Goal: Information Seeking & Learning: Learn about a topic

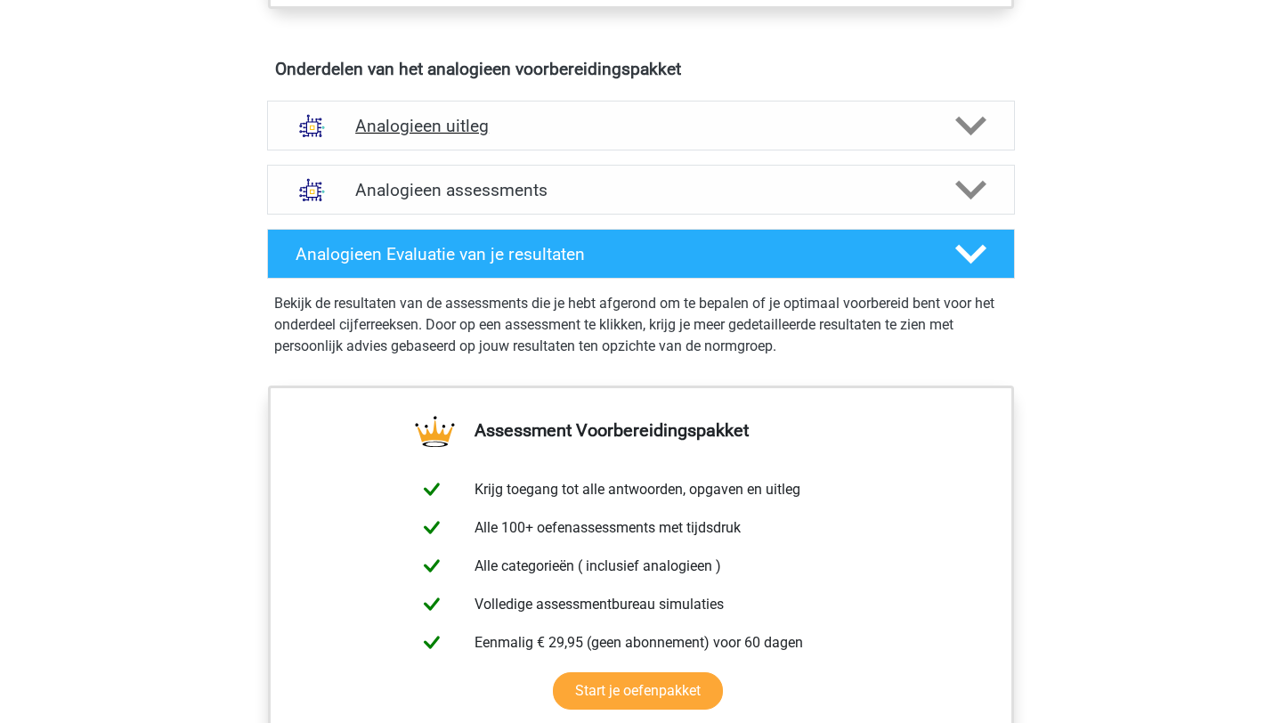
scroll to position [987, 0]
click at [965, 124] on polygon at bounding box center [970, 127] width 31 height 20
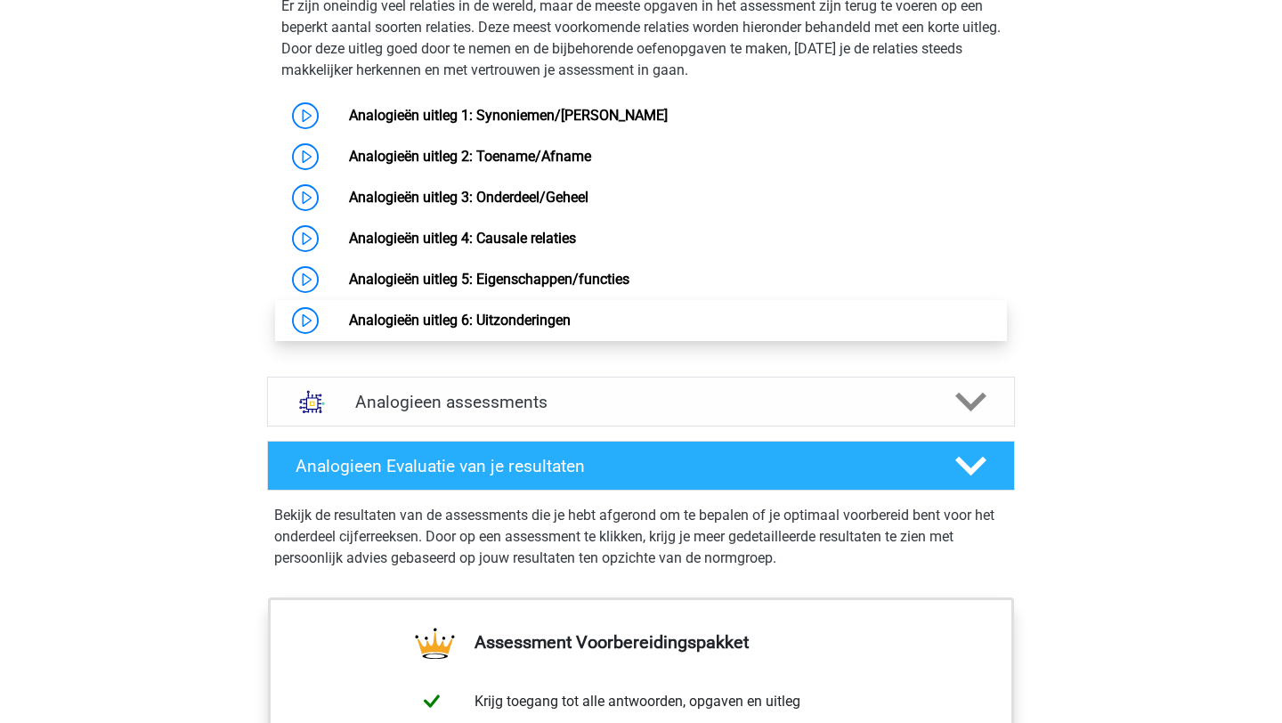
scroll to position [1336, 0]
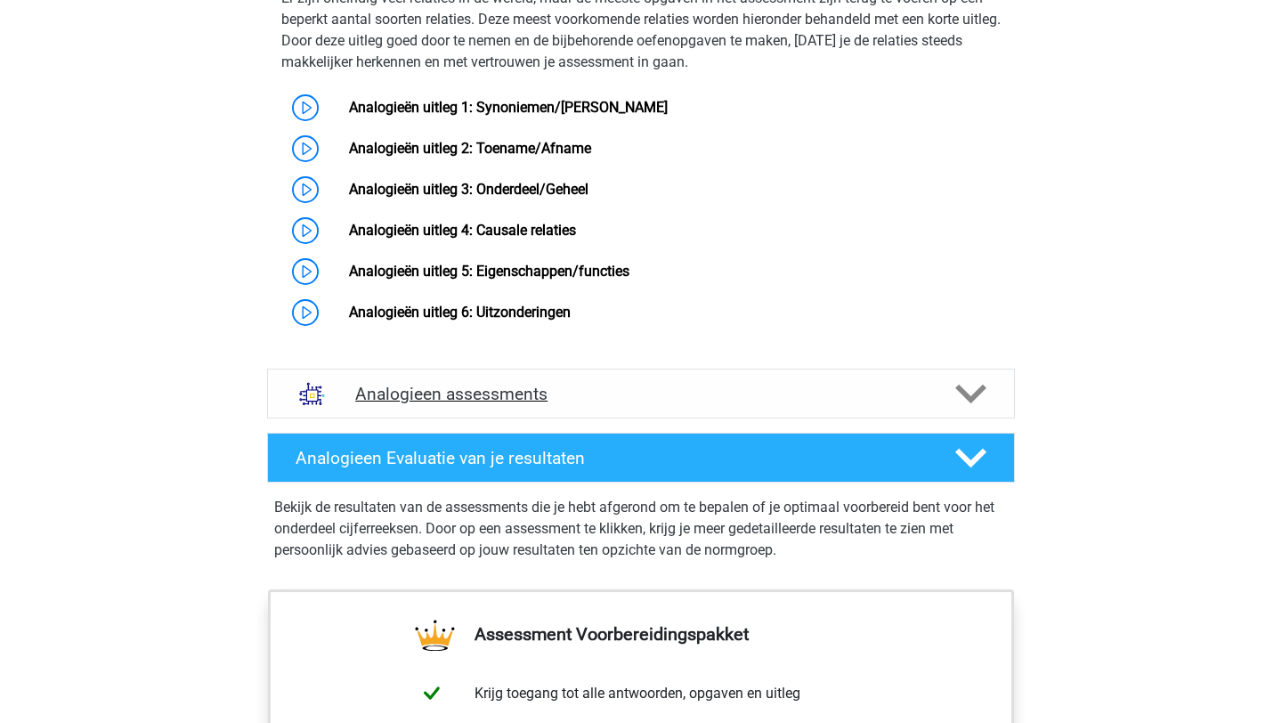
click at [958, 409] on icon at bounding box center [970, 393] width 31 height 31
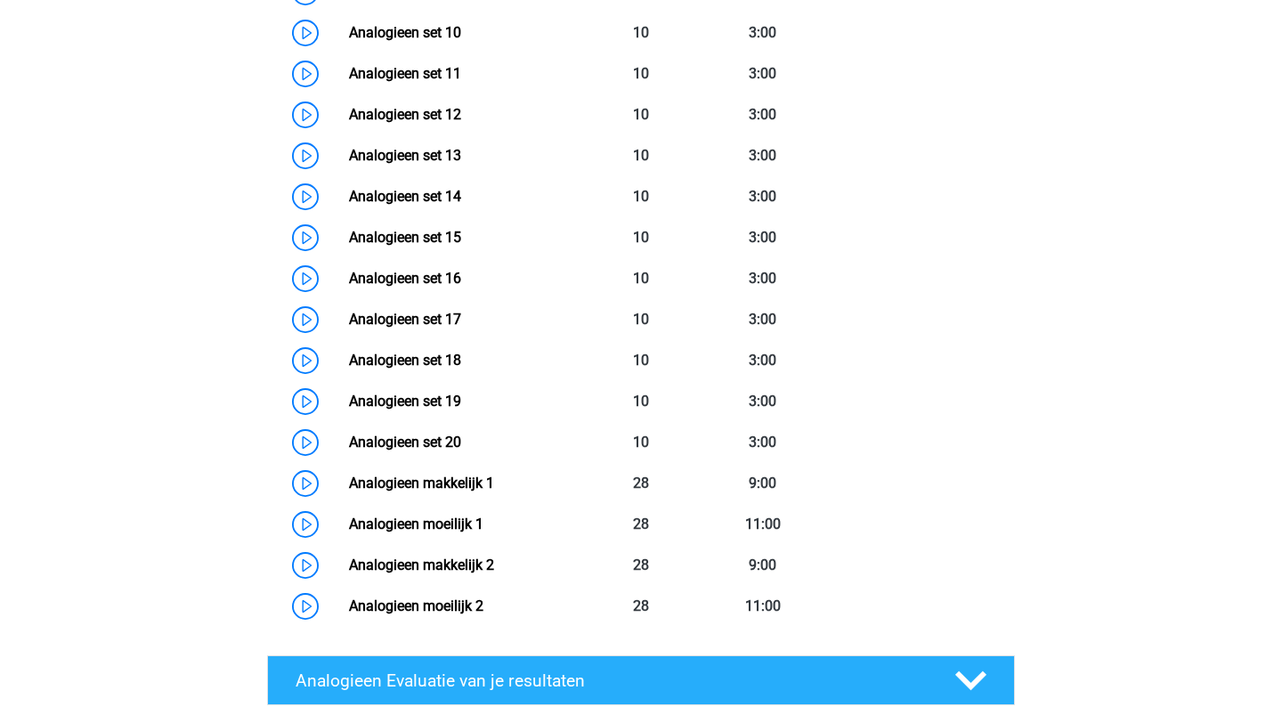
scroll to position [2228, 0]
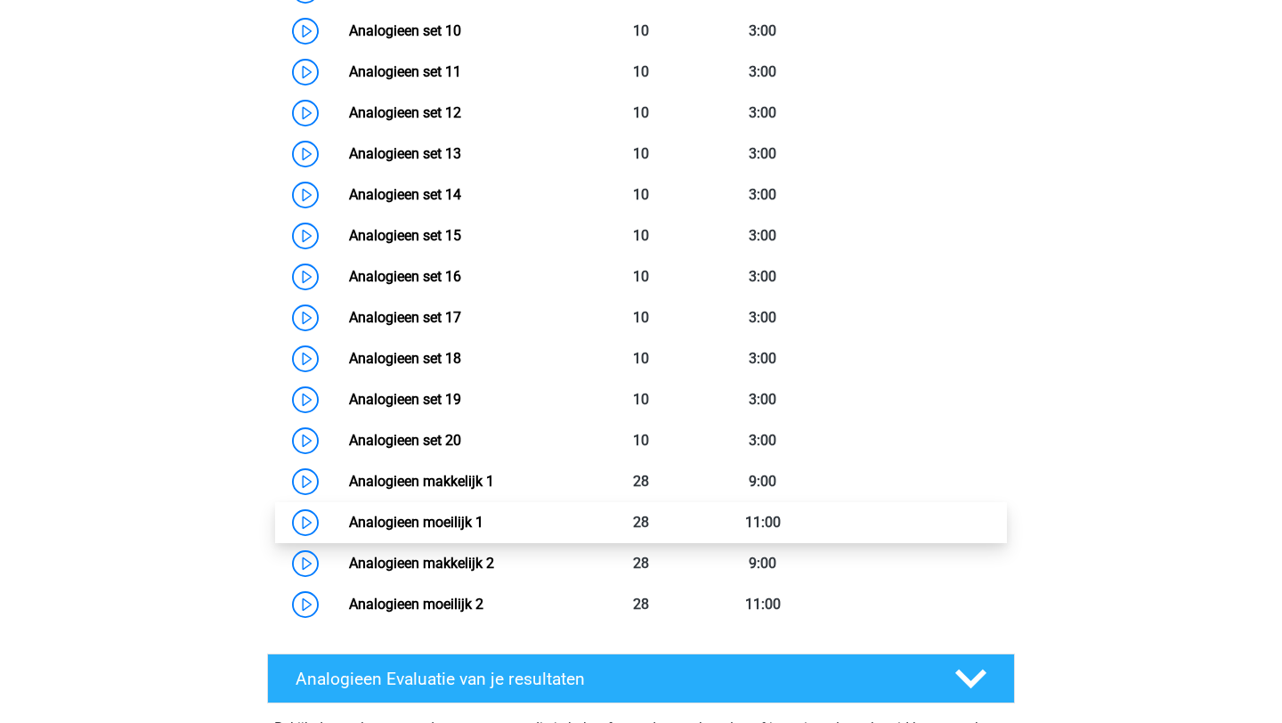
click at [349, 530] on link "Analogieen moeilijk 1" at bounding box center [416, 522] width 134 height 17
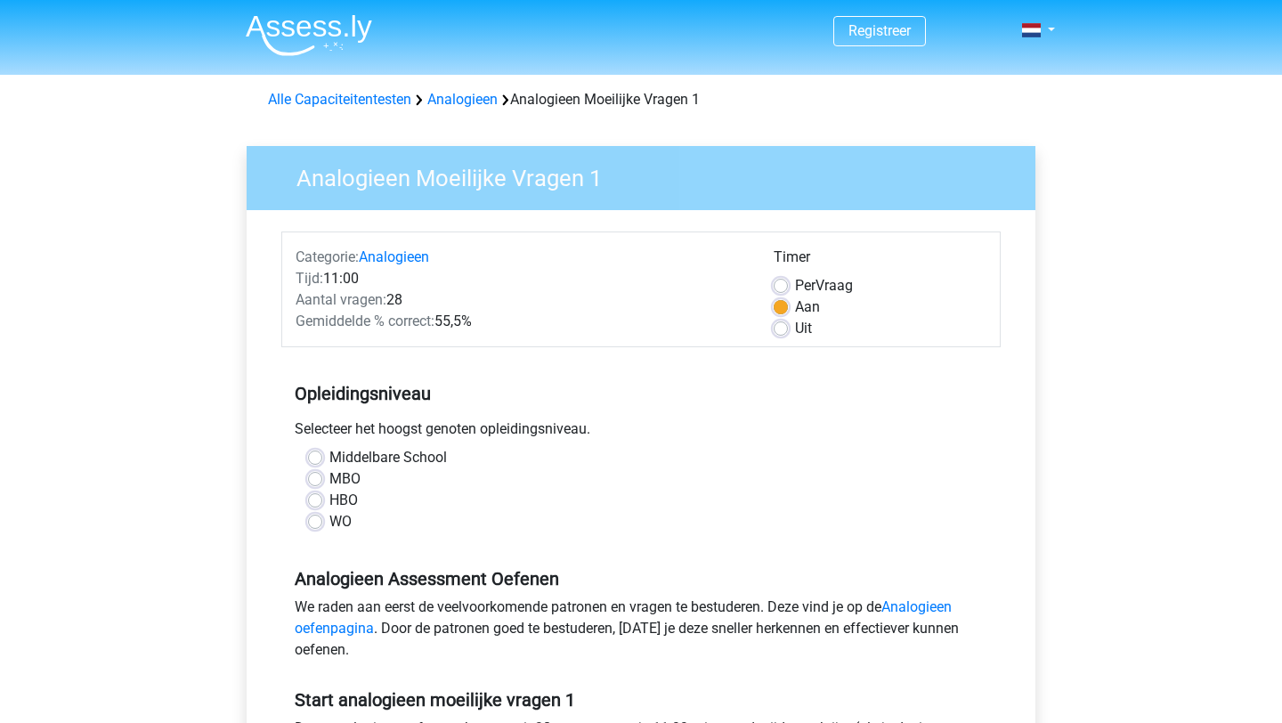
click at [341, 521] on label "WO" at bounding box center [340, 521] width 22 height 21
click at [322, 521] on input "WO" at bounding box center [315, 520] width 14 height 18
radio input "true"
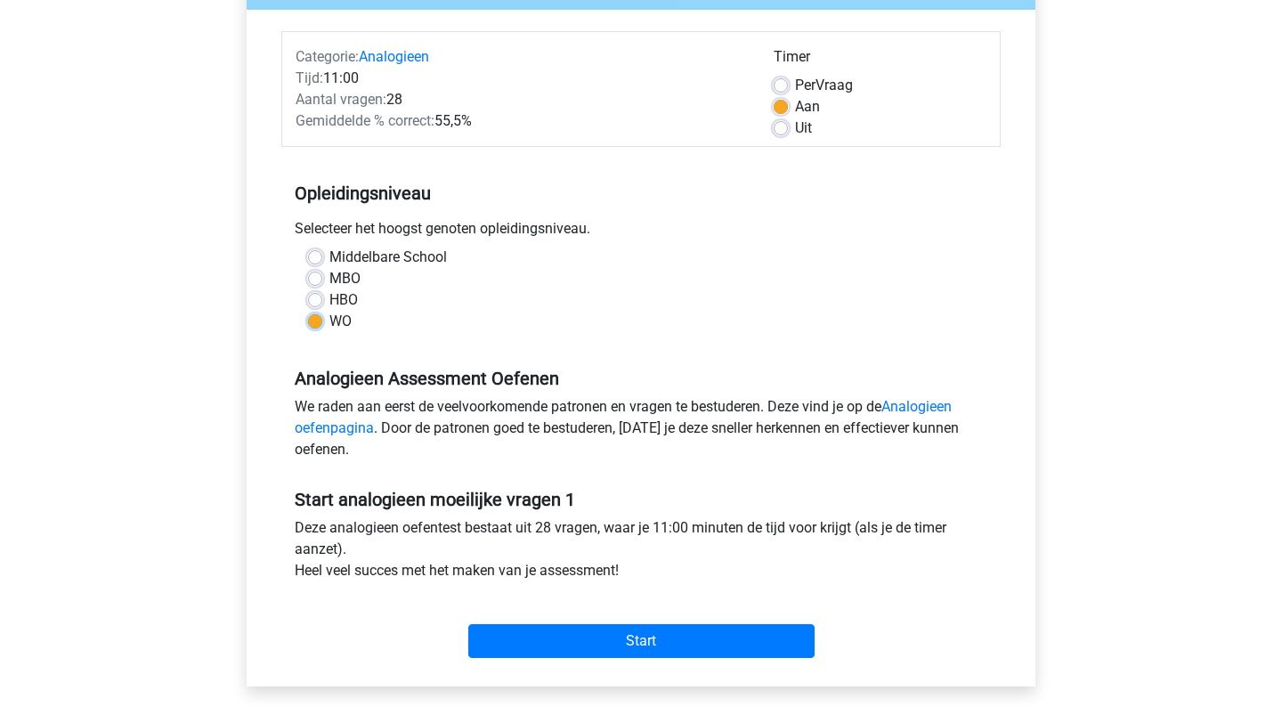
scroll to position [199, 0]
click at [797, 86] on span "Per" at bounding box center [805, 85] width 20 height 17
click at [788, 86] on input "Per Vraag" at bounding box center [780, 85] width 14 height 18
radio input "true"
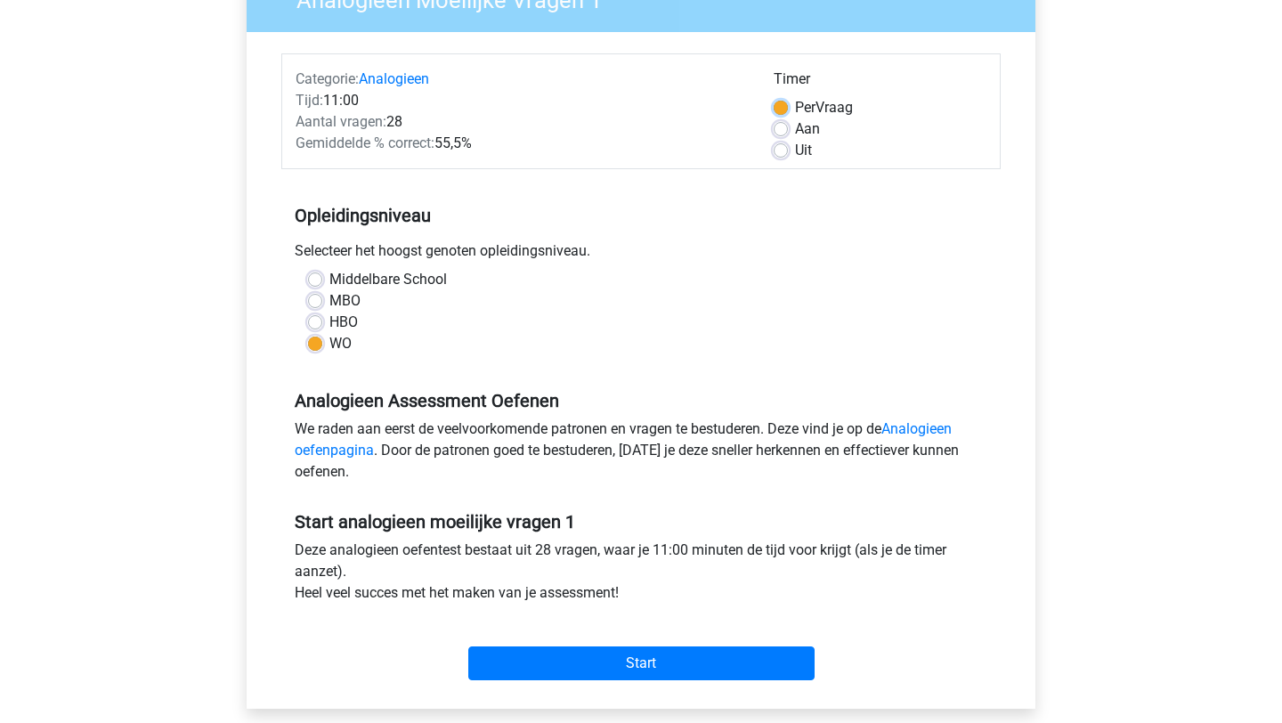
scroll to position [177, 0]
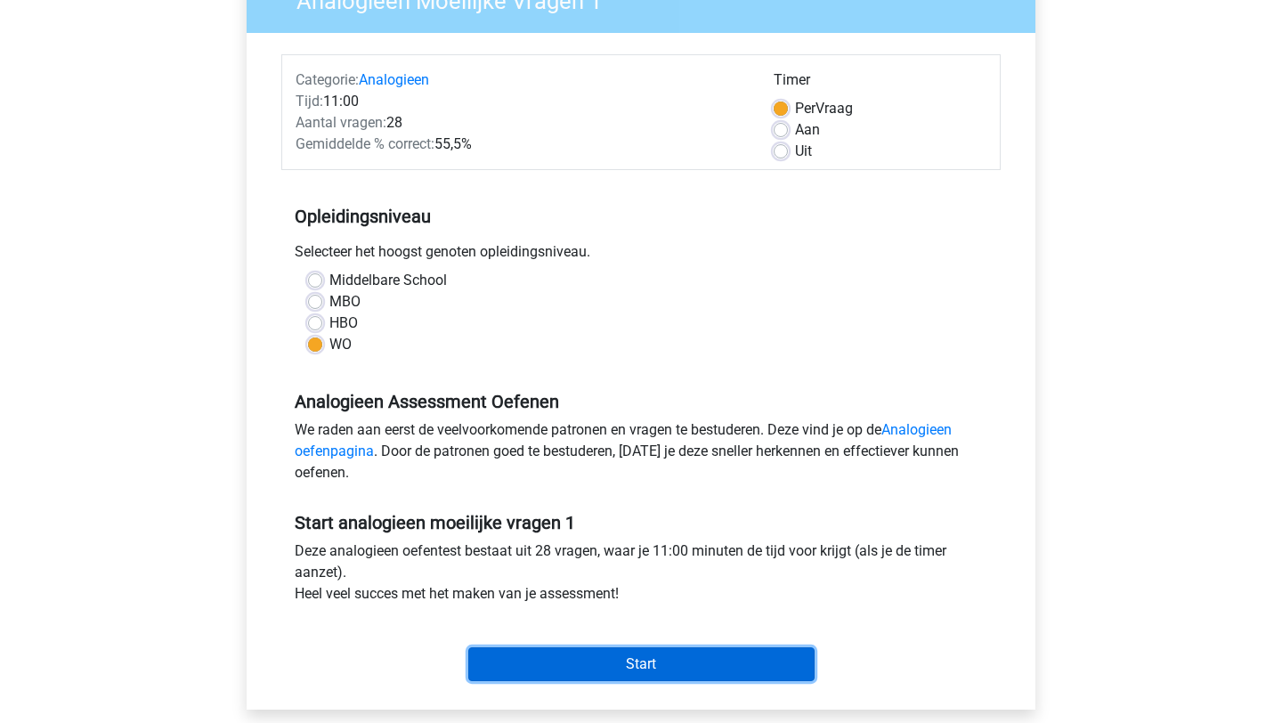
click at [643, 666] on input "Start" at bounding box center [641, 664] width 346 height 34
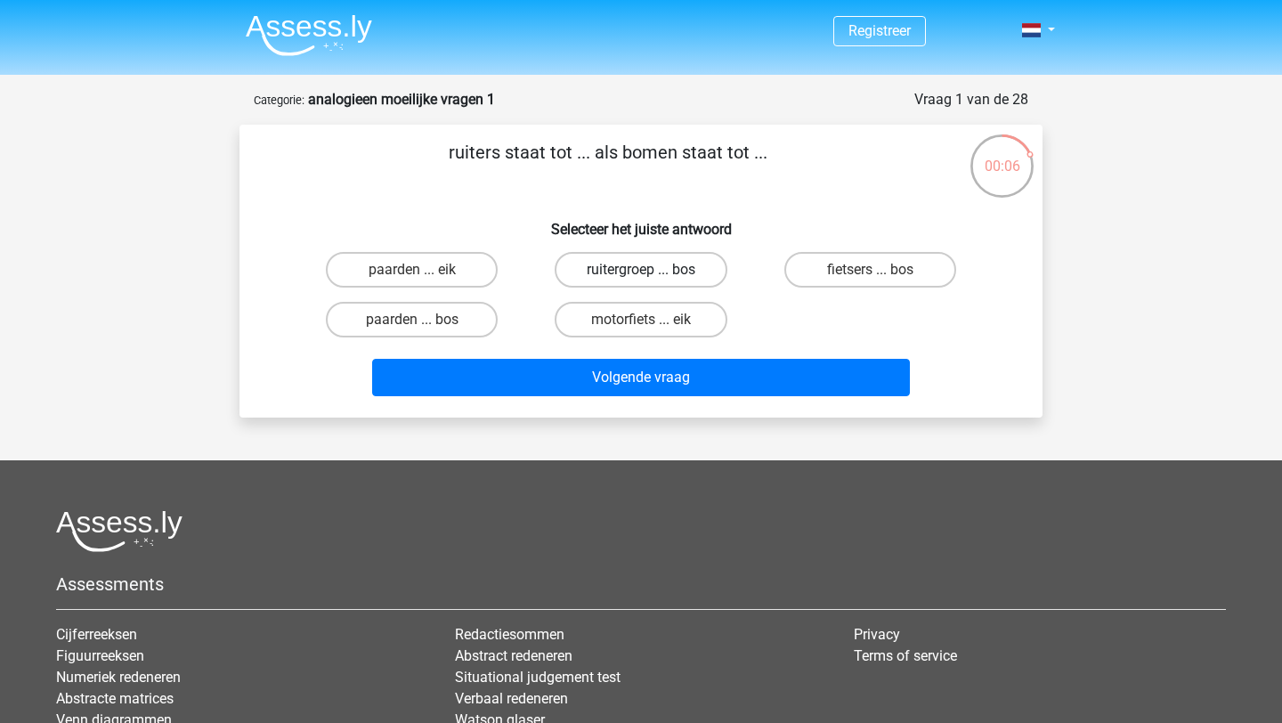
click at [636, 274] on label "ruitergroep ... bos" at bounding box center [640, 270] width 172 height 36
click at [641, 274] on input "ruitergroep ... bos" at bounding box center [647, 276] width 12 height 12
radio input "true"
click at [814, 313] on label "verjaardag ... vakantie" at bounding box center [870, 320] width 184 height 36
click at [870, 319] on input "verjaardag ... vakantie" at bounding box center [876, 325] width 12 height 12
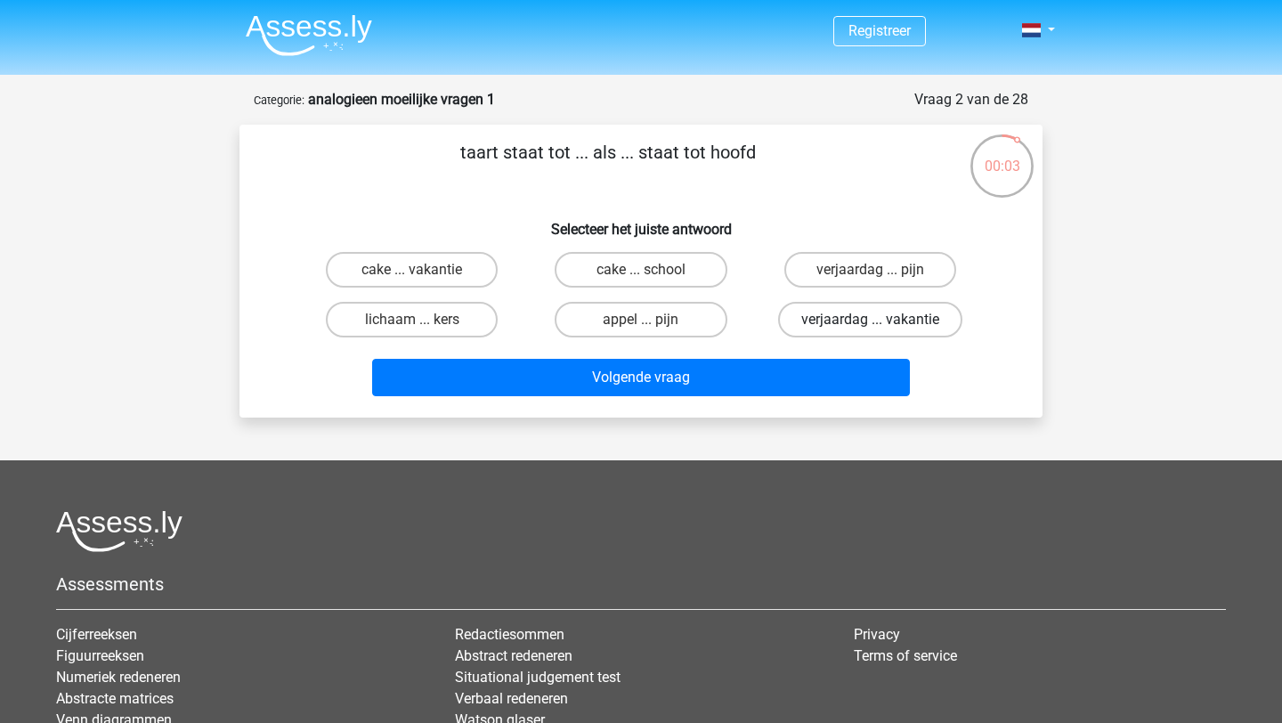
radio input "true"
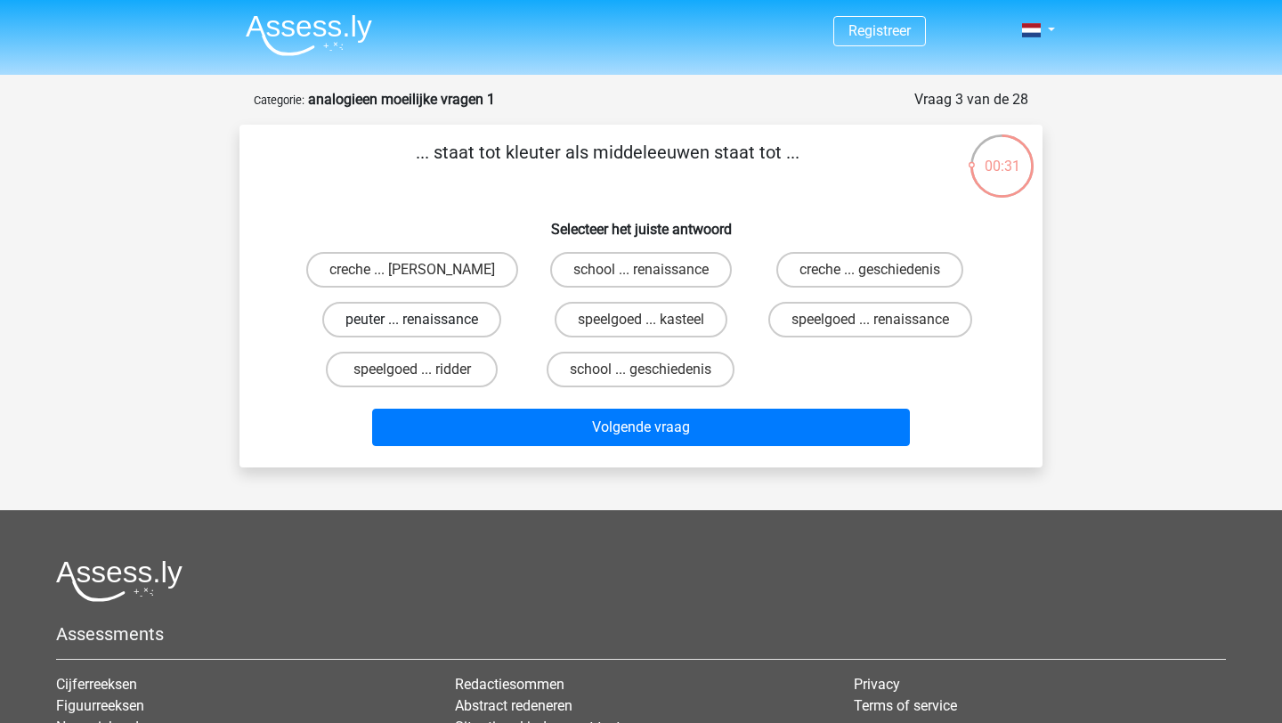
click at [442, 317] on label "peuter ... renaissance" at bounding box center [411, 320] width 179 height 36
click at [424, 319] on input "peuter ... renaissance" at bounding box center [418, 325] width 12 height 12
radio input "true"
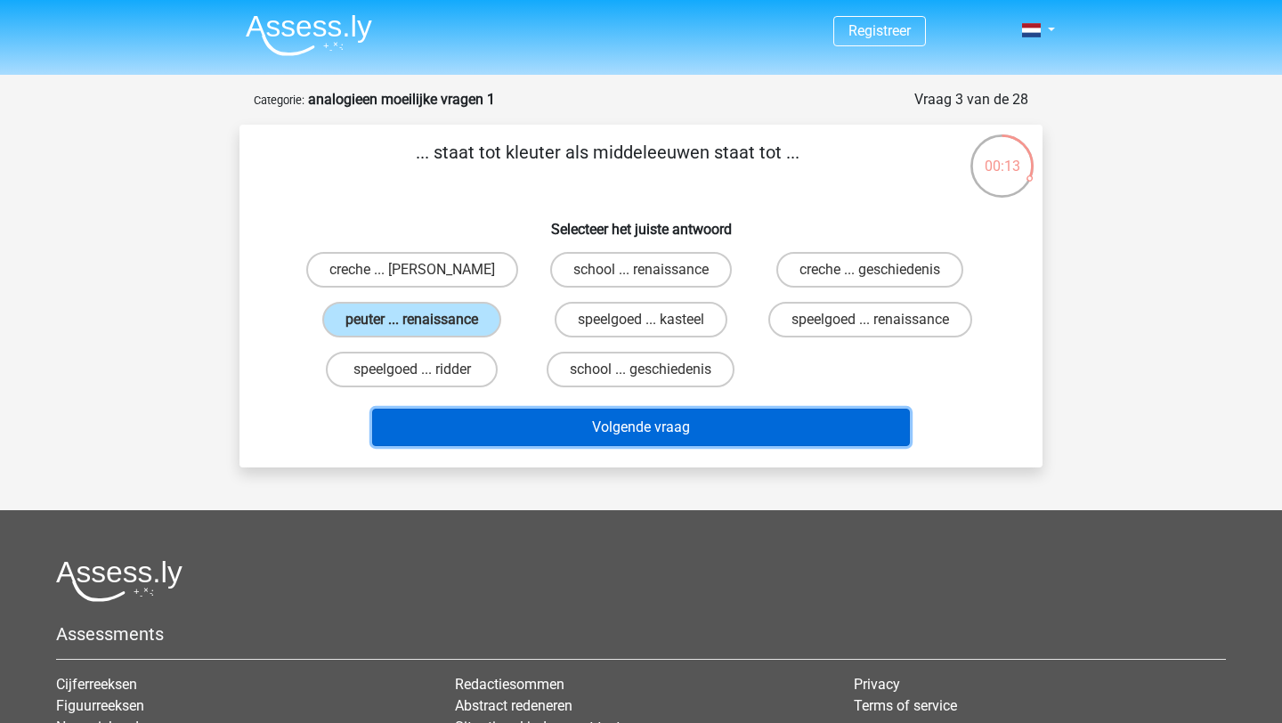
click at [555, 423] on button "Volgende vraag" at bounding box center [641, 426] width 538 height 37
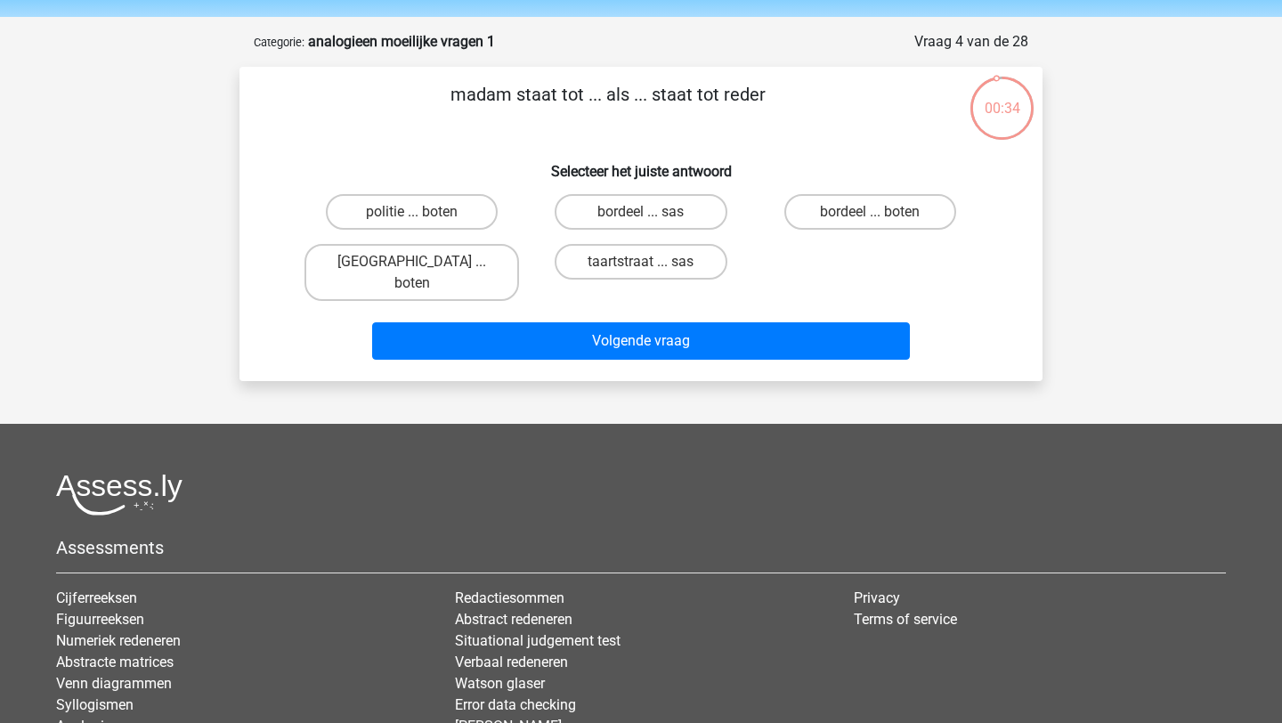
scroll to position [44, 0]
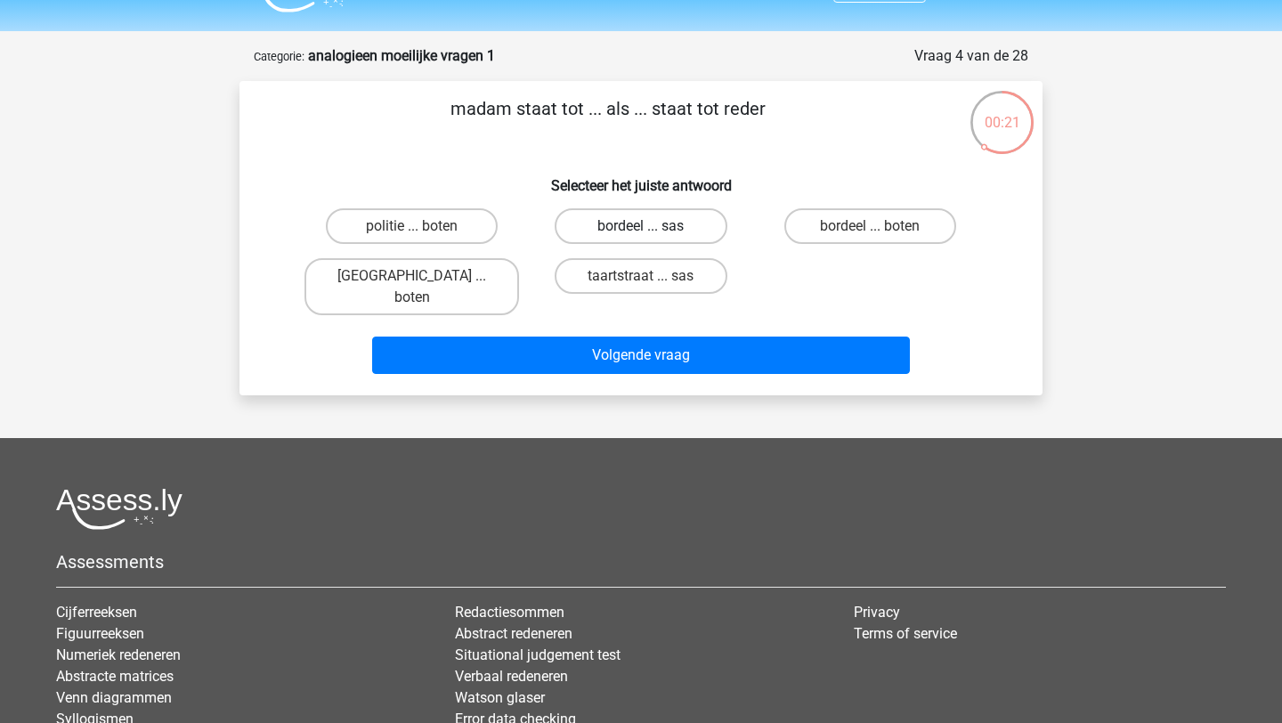
click at [610, 229] on label "bordeel ... sas" at bounding box center [640, 226] width 172 height 36
click at [641, 229] on input "bordeel ... sas" at bounding box center [647, 232] width 12 height 12
radio input "true"
click at [833, 222] on label "bordeel ... boten" at bounding box center [870, 226] width 172 height 36
click at [870, 226] on input "bordeel ... boten" at bounding box center [876, 232] width 12 height 12
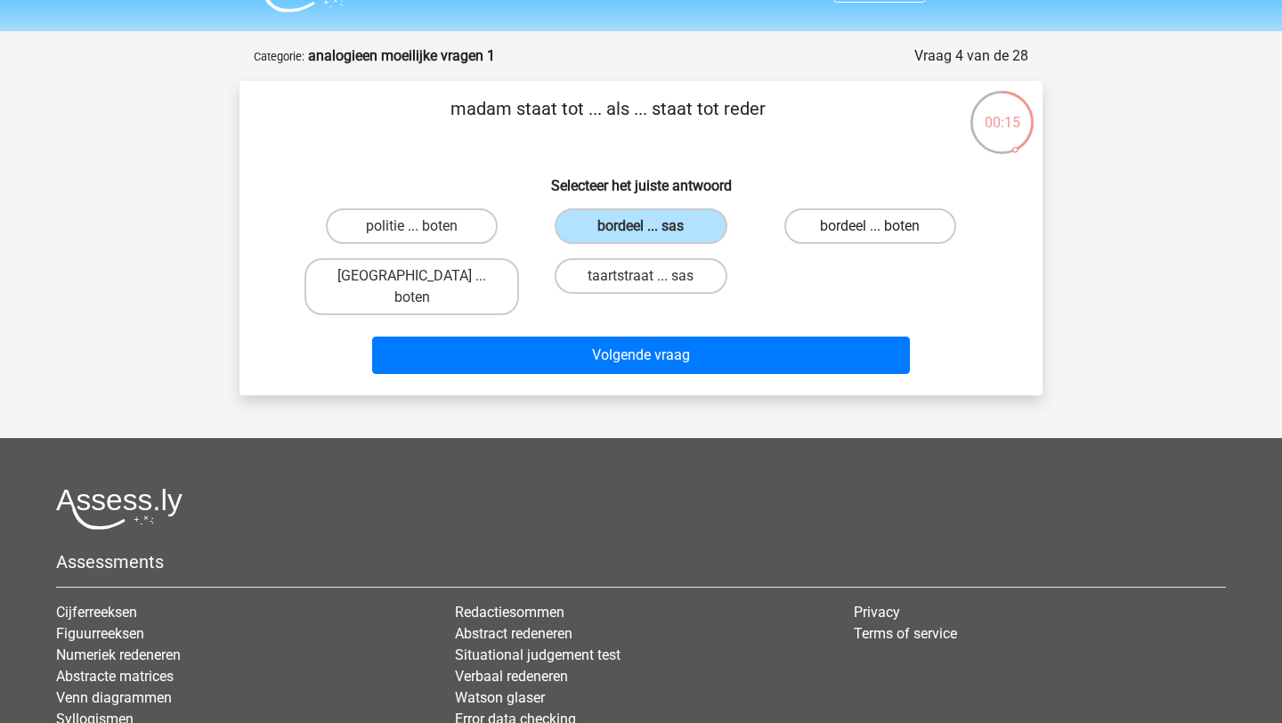
radio input "true"
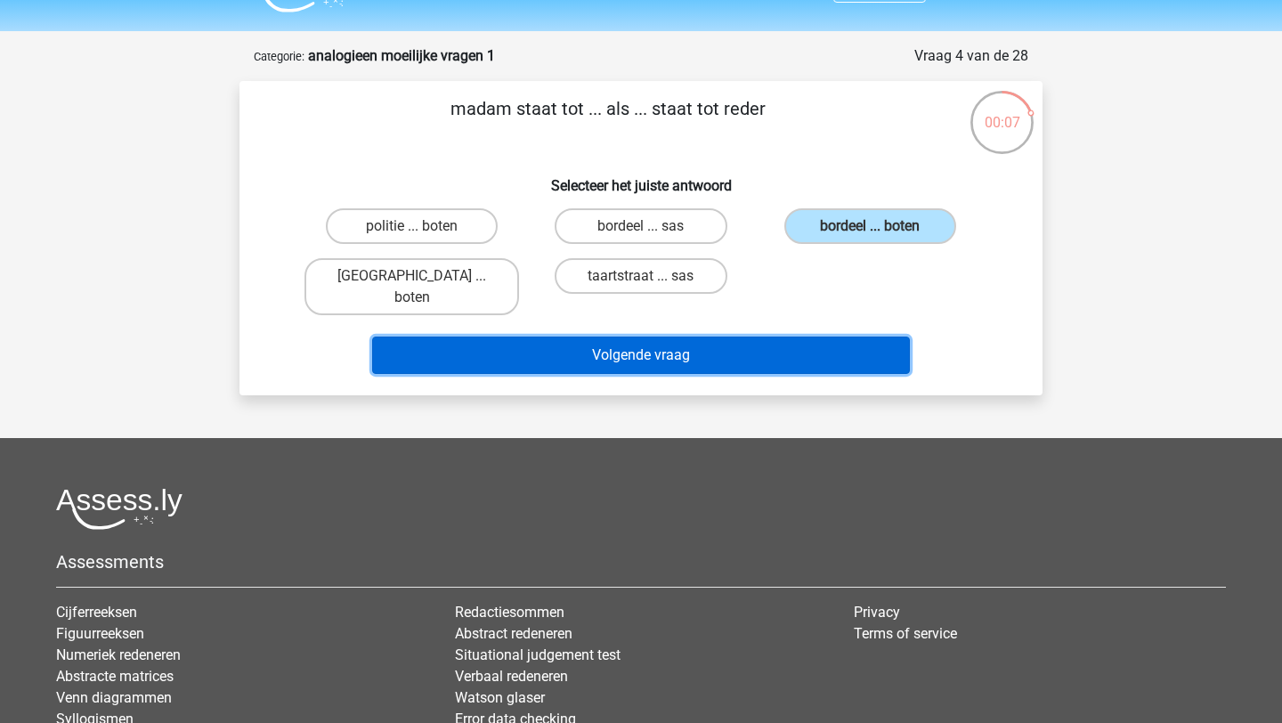
click at [646, 336] on button "Volgende vraag" at bounding box center [641, 354] width 538 height 37
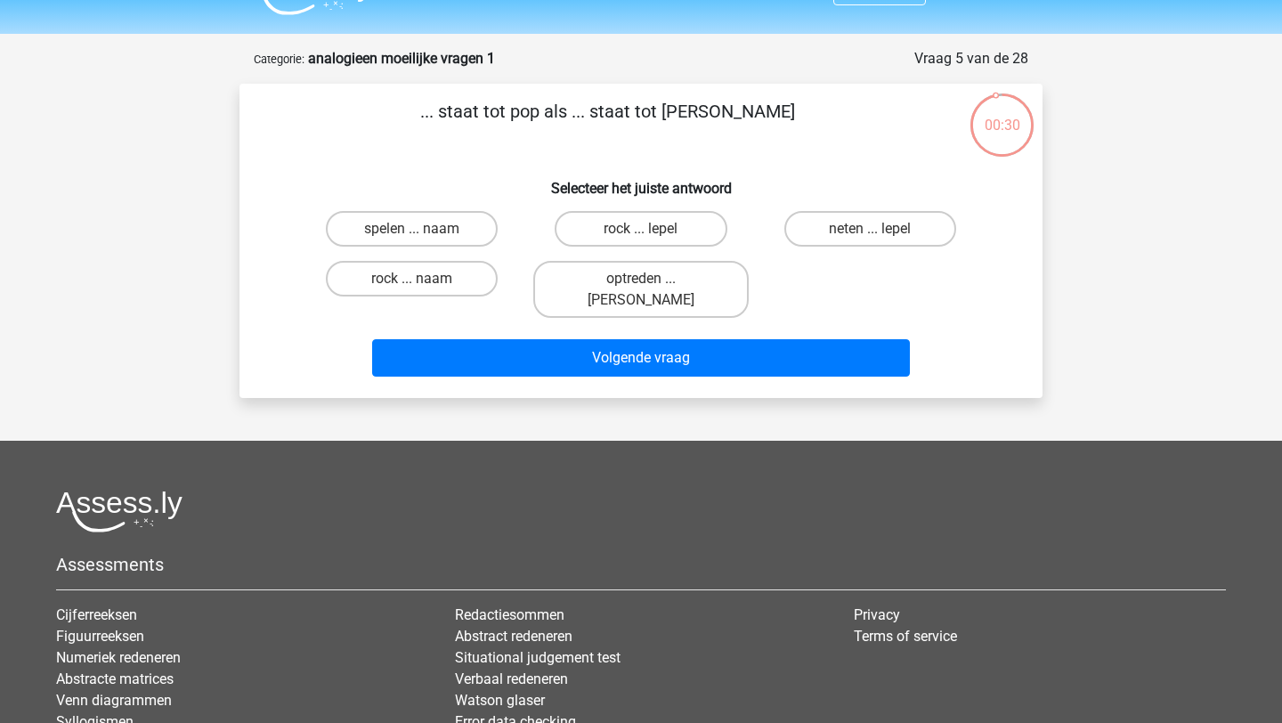
scroll to position [31, 0]
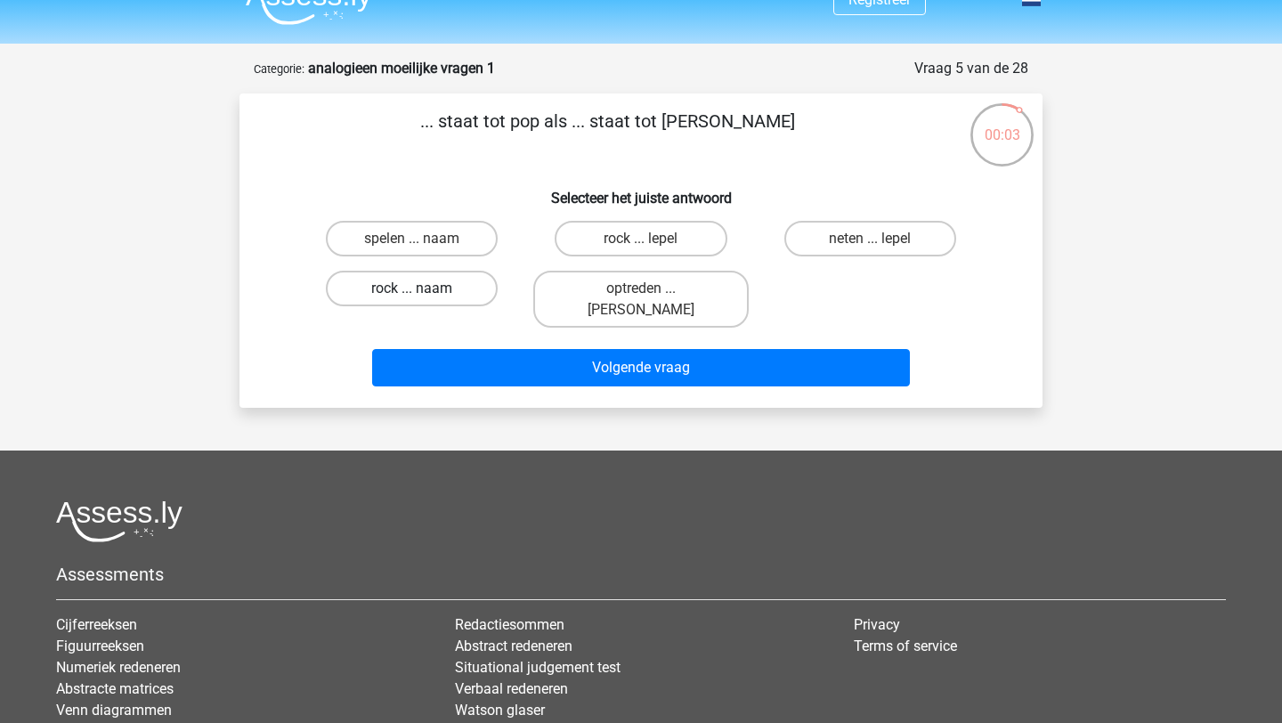
click at [454, 282] on label "rock ... naam" at bounding box center [412, 289] width 172 height 36
click at [424, 288] on input "rock ... naam" at bounding box center [418, 294] width 12 height 12
radio input "true"
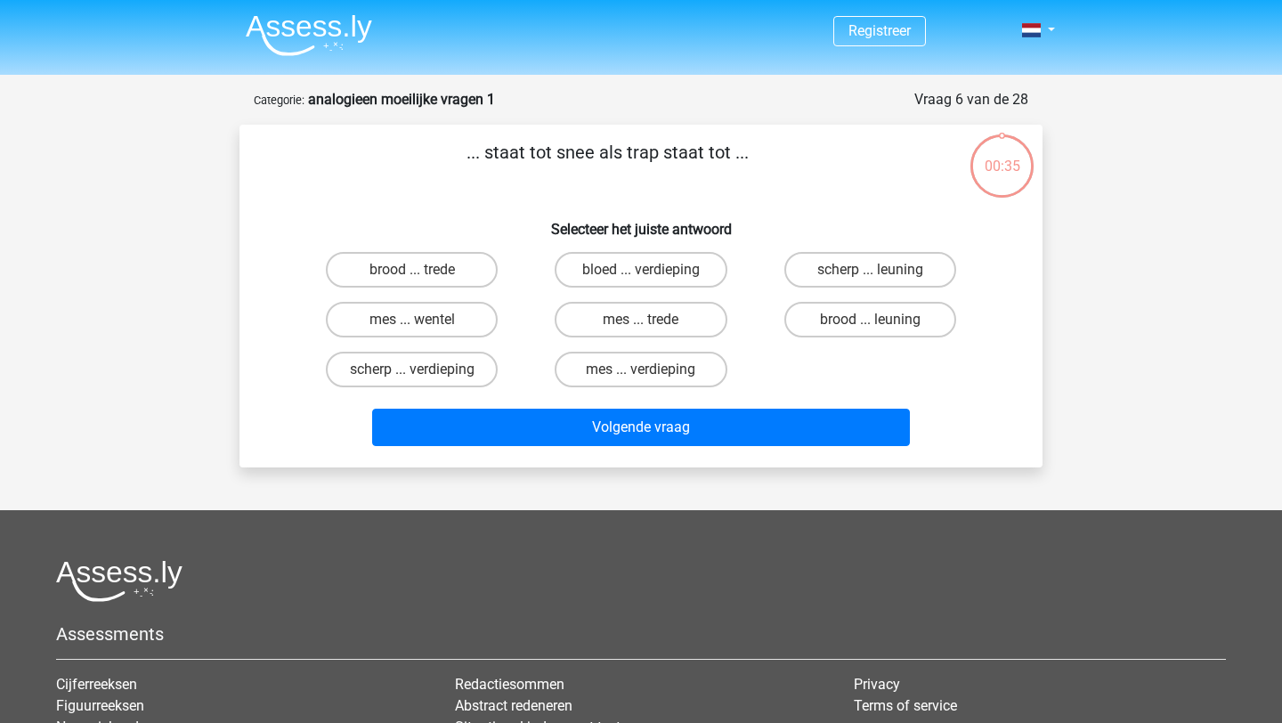
scroll to position [31, 0]
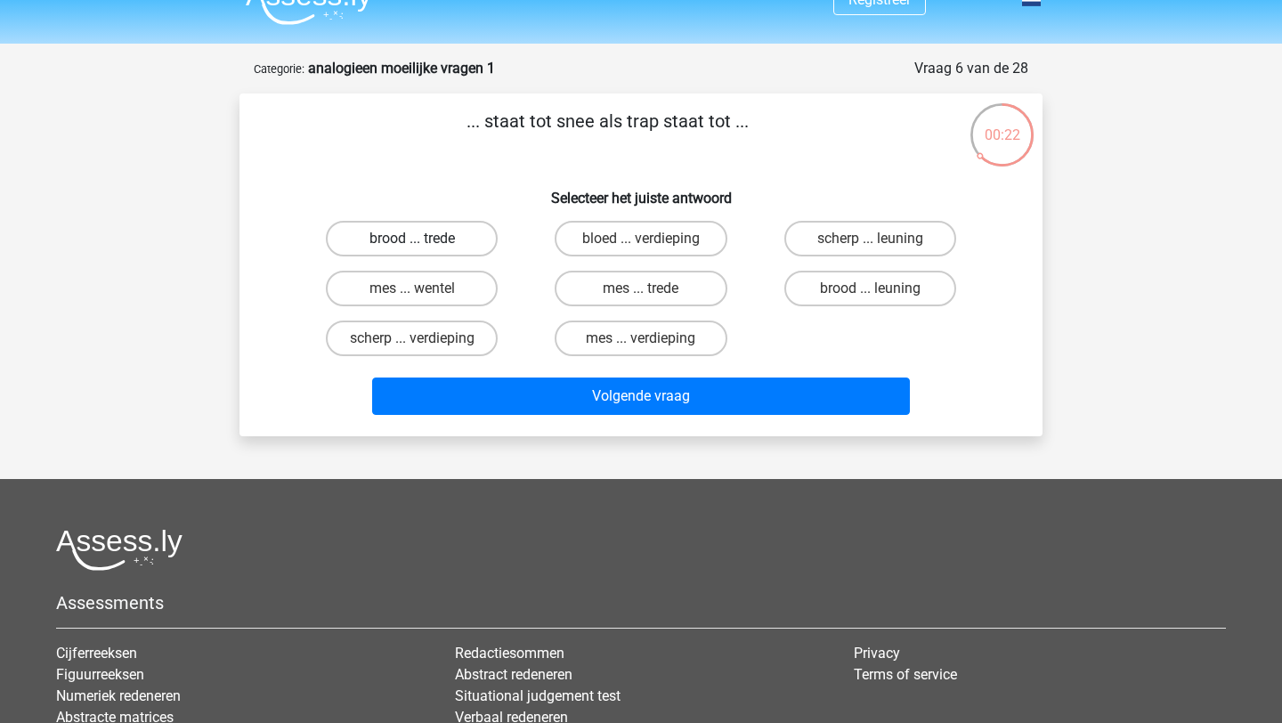
click at [454, 239] on label "brood ... trede" at bounding box center [412, 239] width 172 height 36
click at [424, 239] on input "brood ... trede" at bounding box center [418, 245] width 12 height 12
radio input "true"
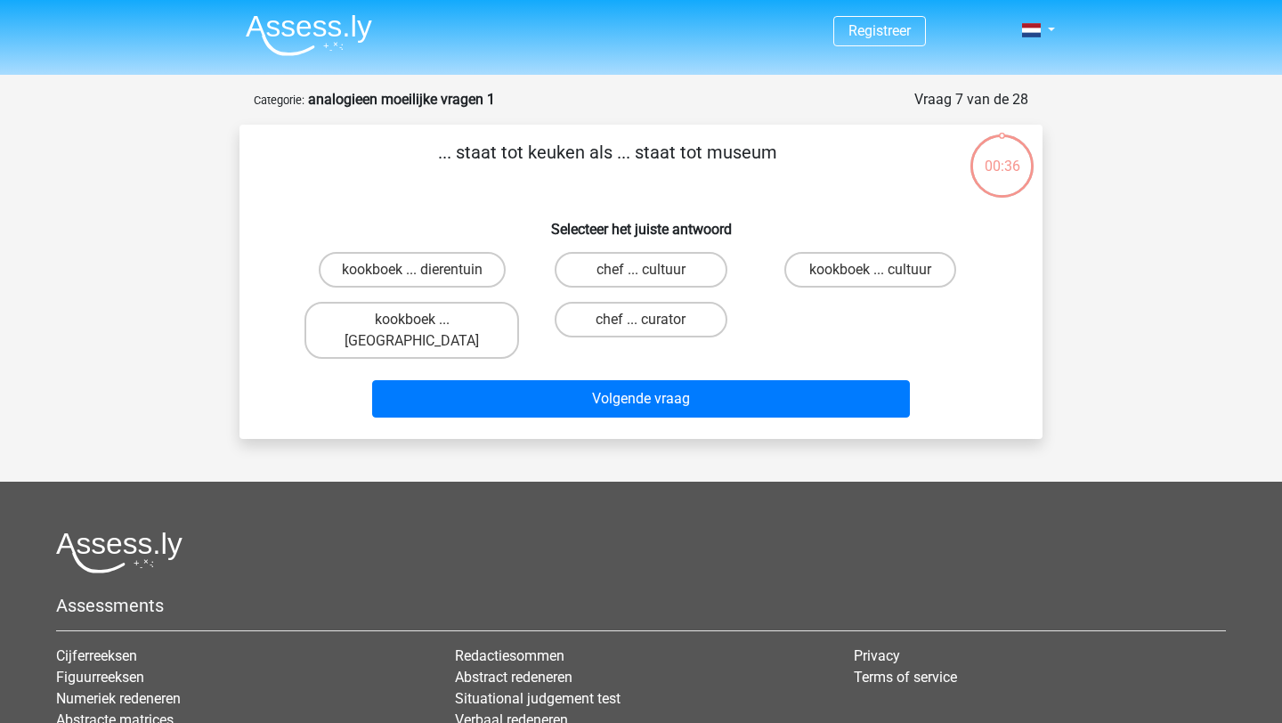
scroll to position [31, 0]
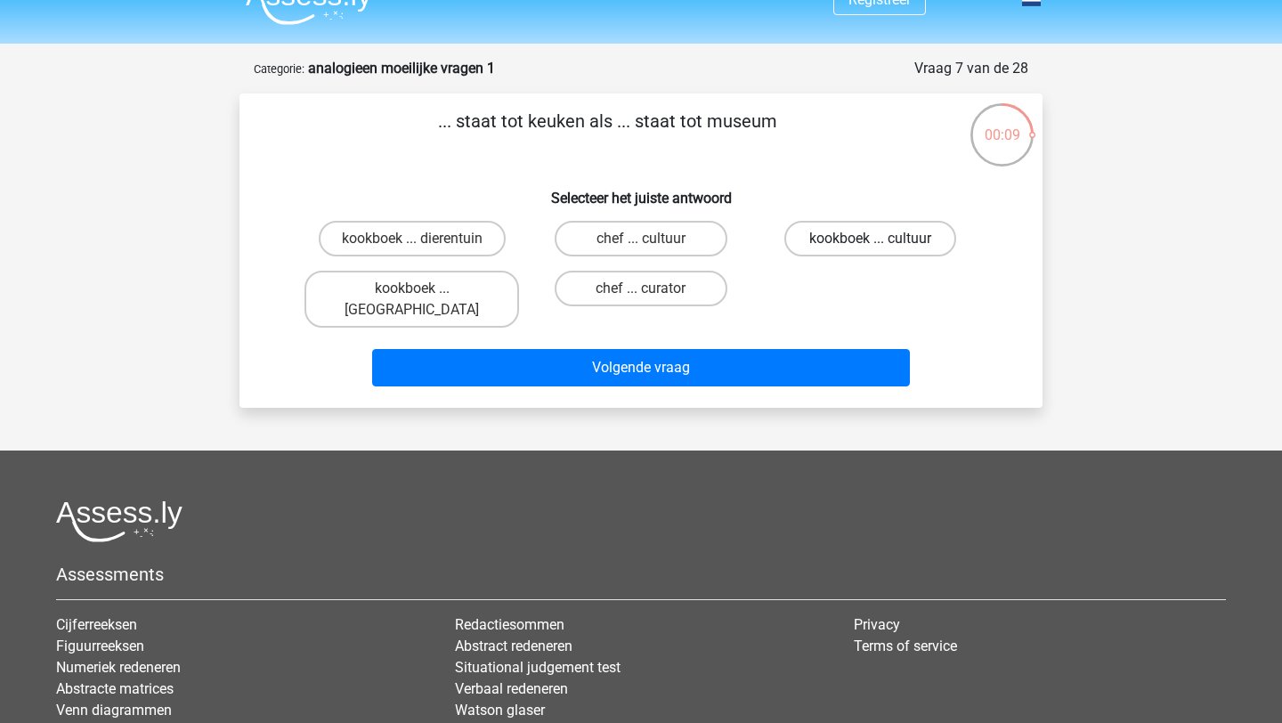
click at [846, 240] on label "kookboek ... cultuur" at bounding box center [870, 239] width 172 height 36
click at [870, 240] on input "kookboek ... cultuur" at bounding box center [876, 245] width 12 height 12
radio input "true"
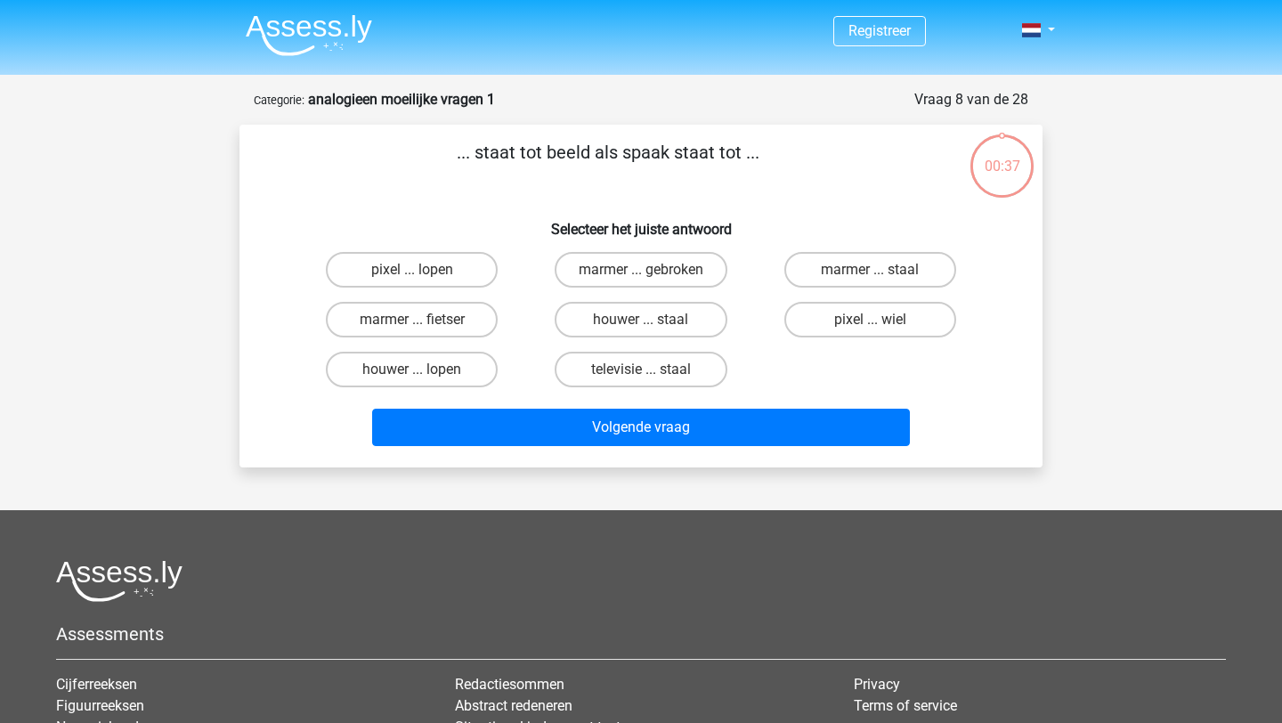
scroll to position [31, 0]
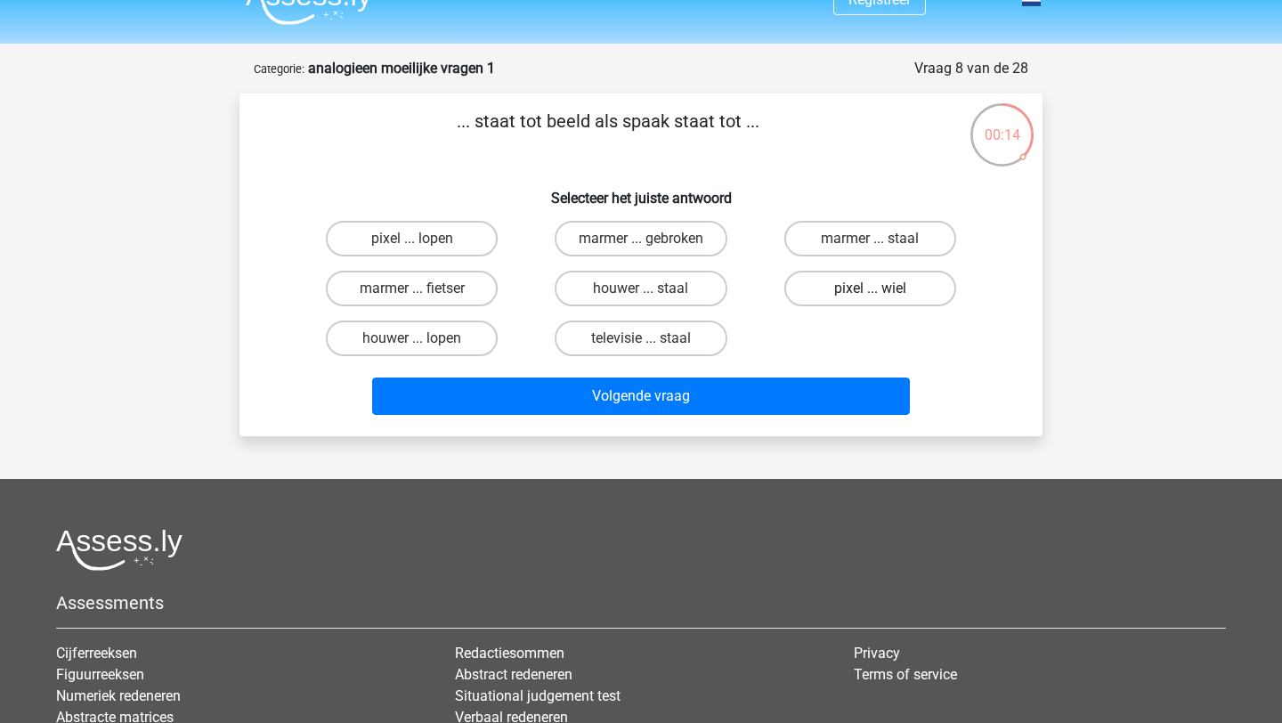
click at [851, 295] on label "pixel ... wiel" at bounding box center [870, 289] width 172 height 36
click at [870, 295] on input "pixel ... wiel" at bounding box center [876, 294] width 12 height 12
radio input "true"
click at [851, 242] on label "marmer ... staal" at bounding box center [870, 239] width 172 height 36
click at [870, 242] on input "marmer ... staal" at bounding box center [876, 245] width 12 height 12
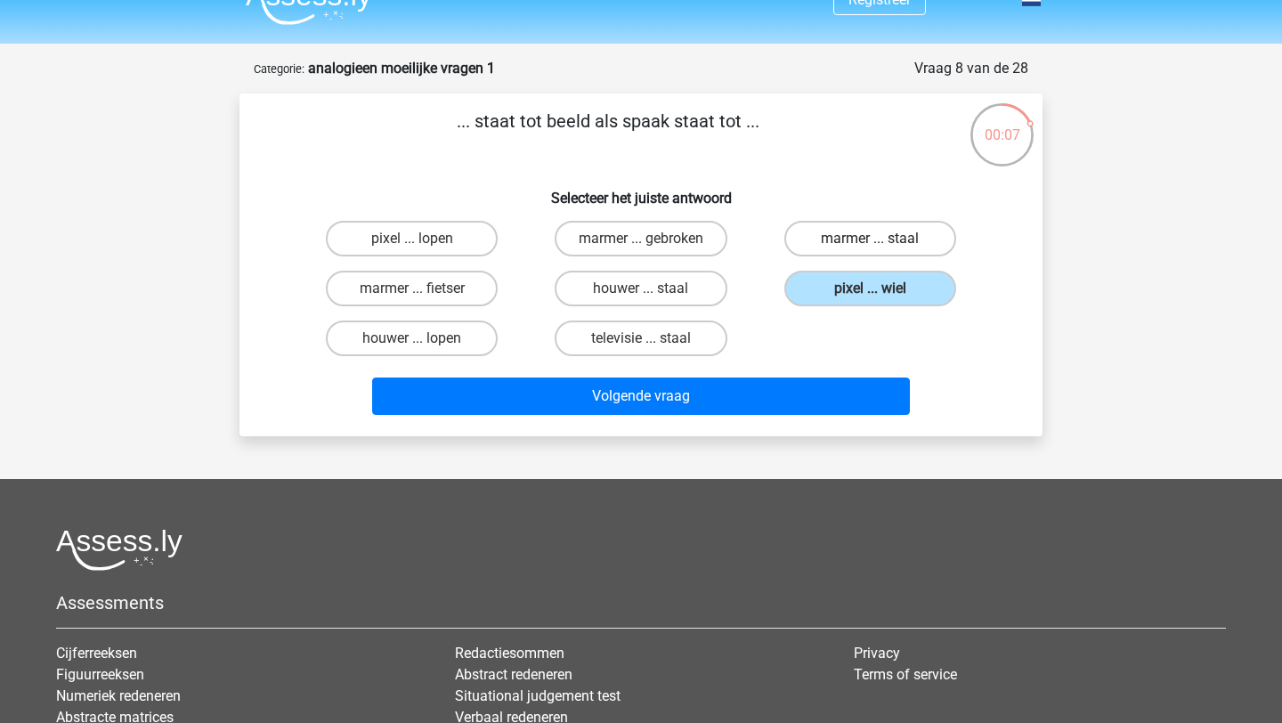
radio input "true"
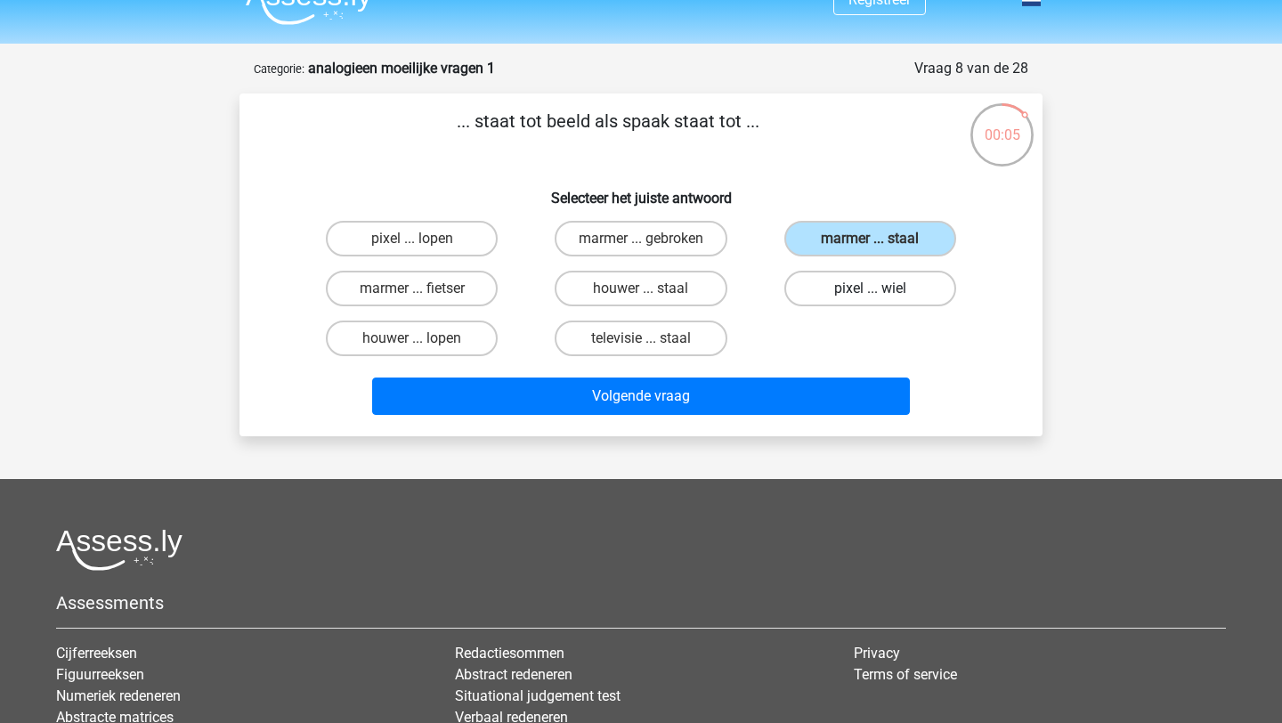
click at [854, 294] on label "pixel ... wiel" at bounding box center [870, 289] width 172 height 36
click at [870, 294] on input "pixel ... wiel" at bounding box center [876, 294] width 12 height 12
radio input "true"
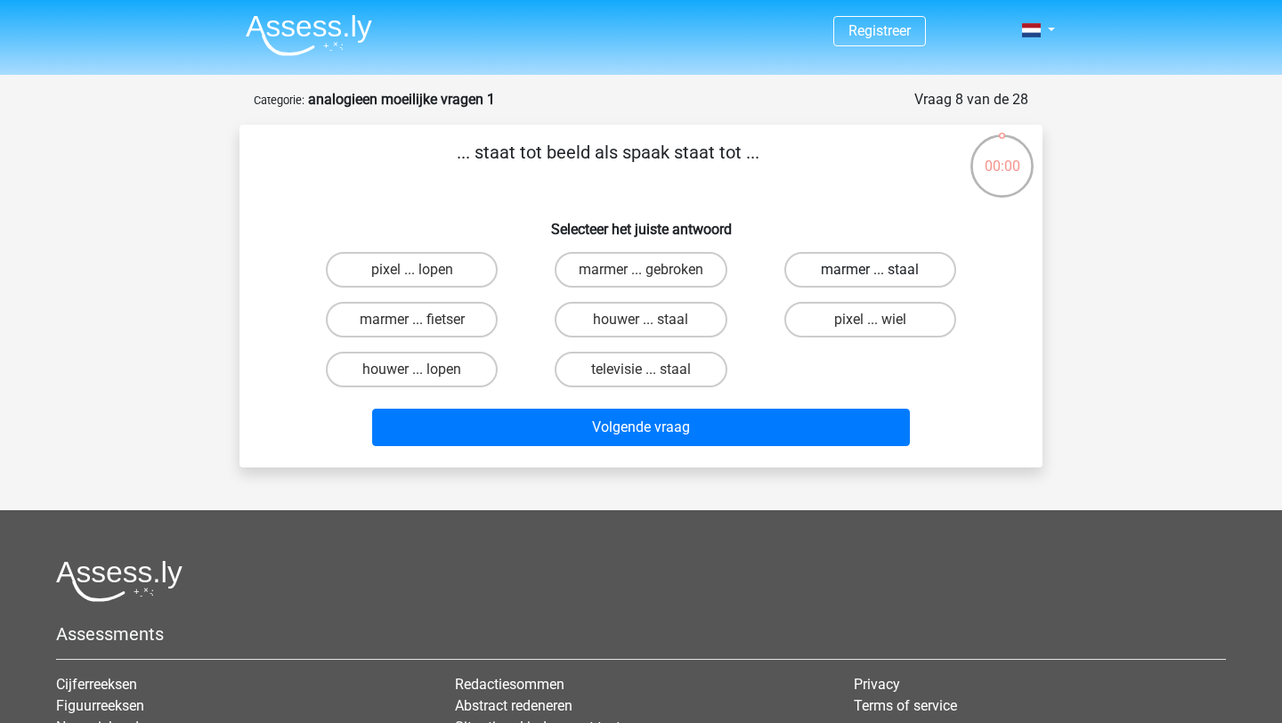
scroll to position [31, 0]
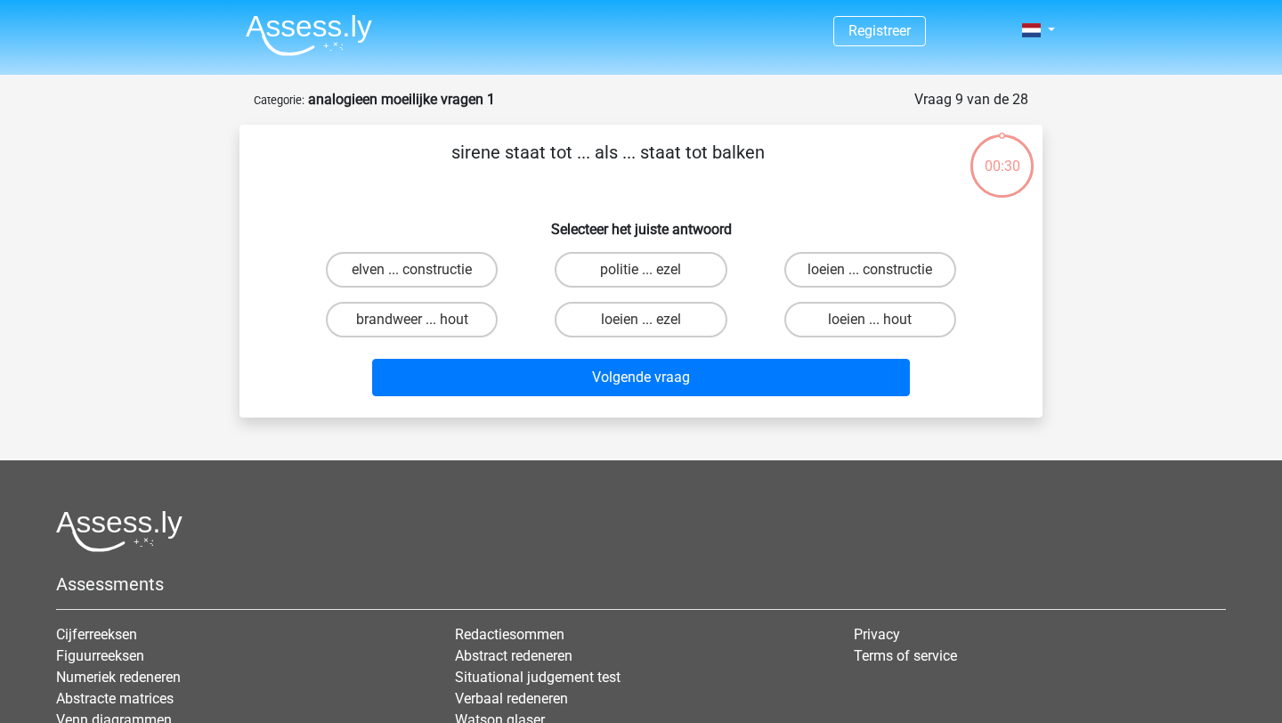
scroll to position [31, 0]
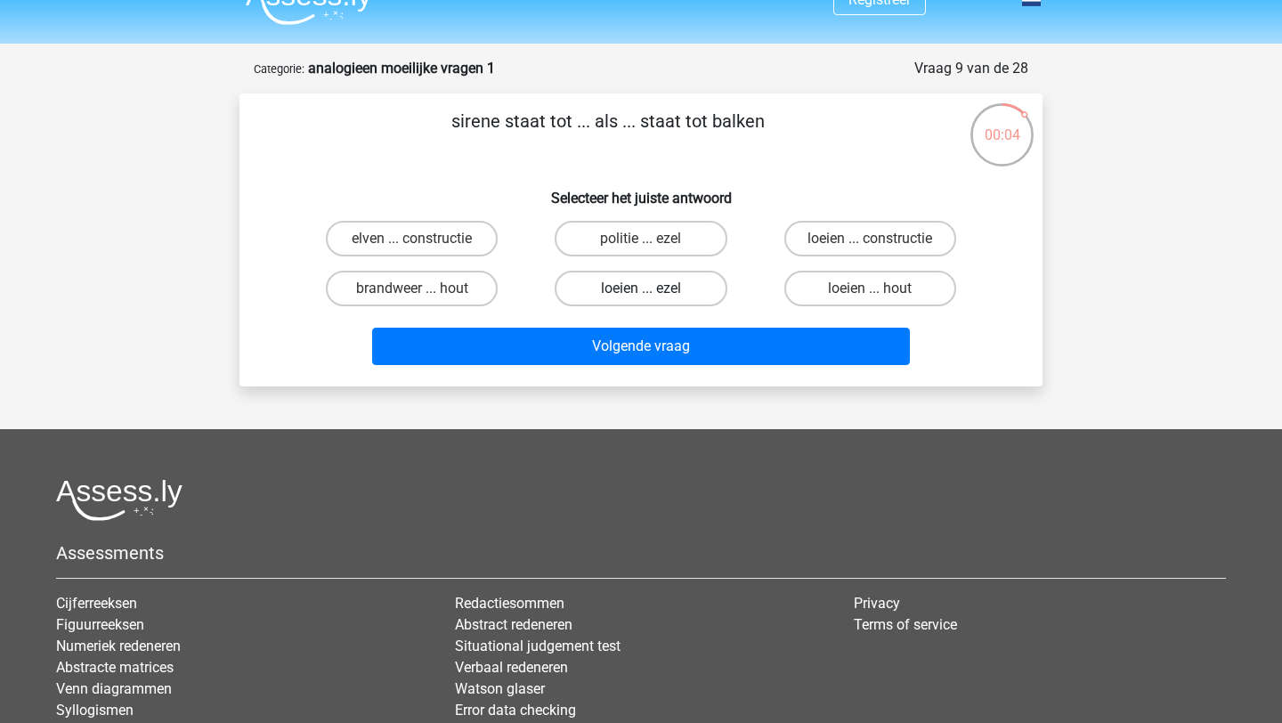
click at [592, 286] on label "loeien ... ezel" at bounding box center [640, 289] width 172 height 36
click at [641, 288] on input "loeien ... ezel" at bounding box center [647, 294] width 12 height 12
radio input "true"
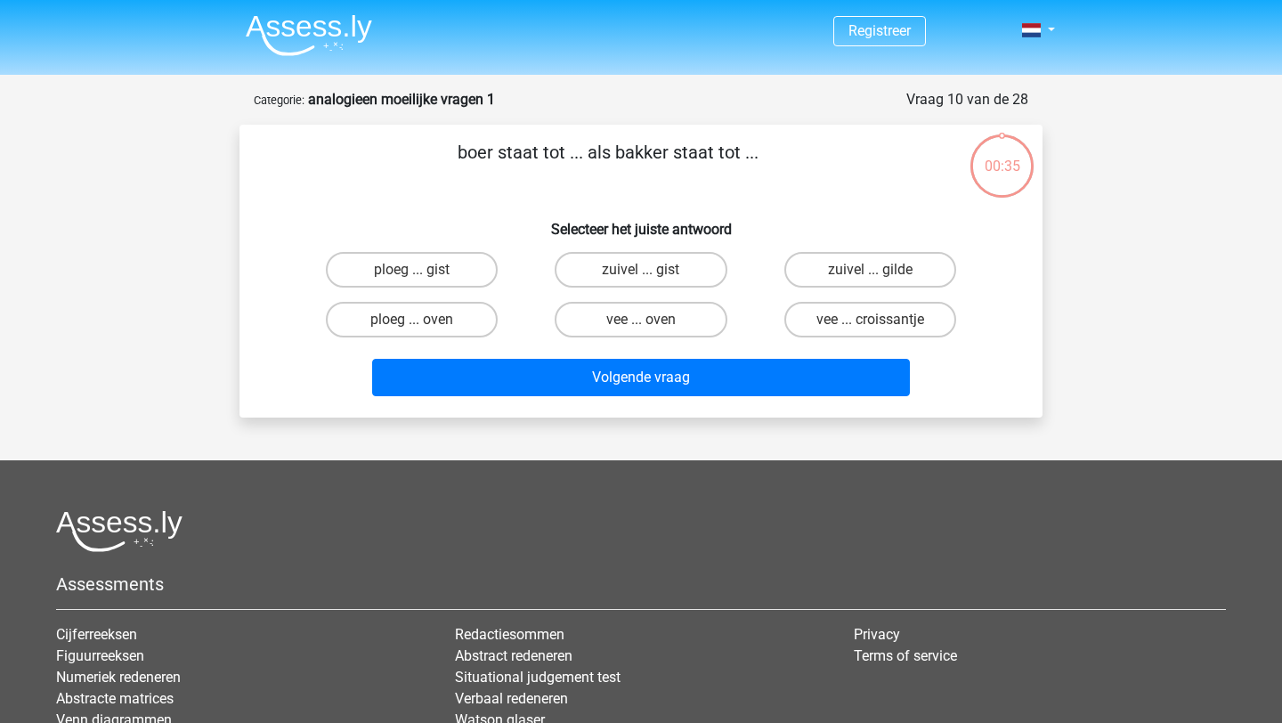
scroll to position [31, 0]
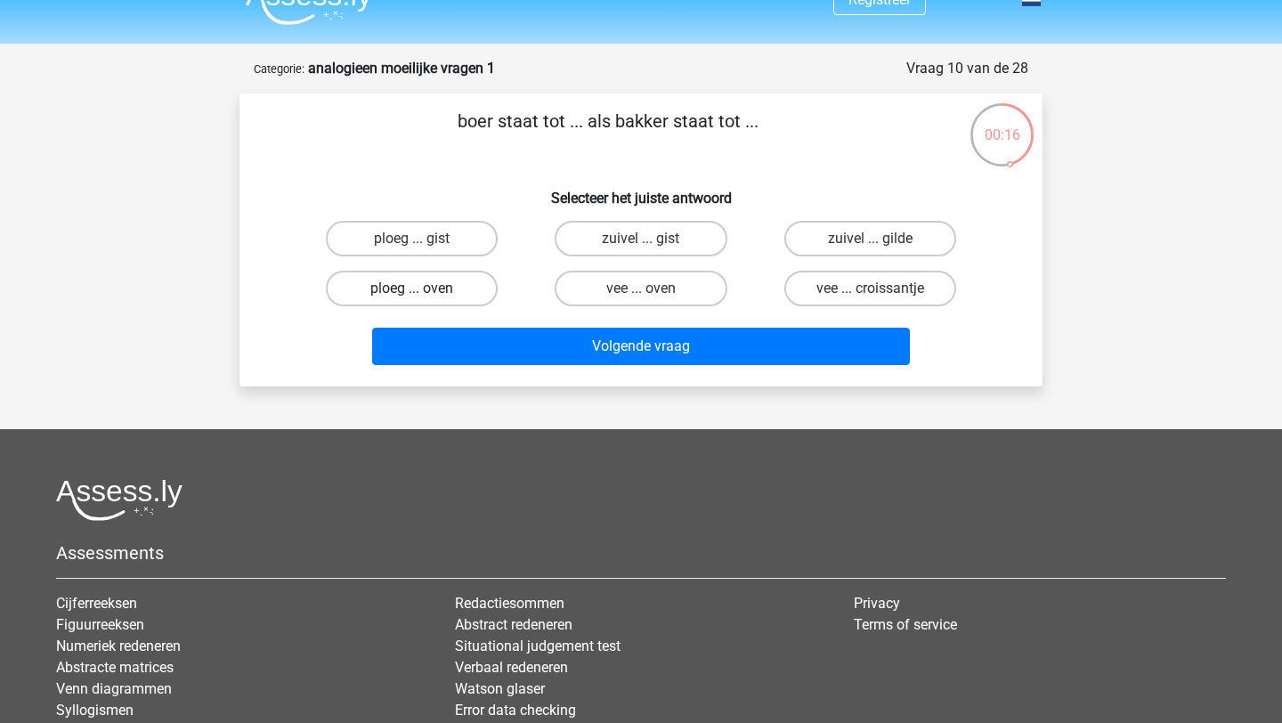
click at [457, 282] on label "ploeg ... oven" at bounding box center [412, 289] width 172 height 36
click at [424, 288] on input "ploeg ... oven" at bounding box center [418, 294] width 12 height 12
radio input "true"
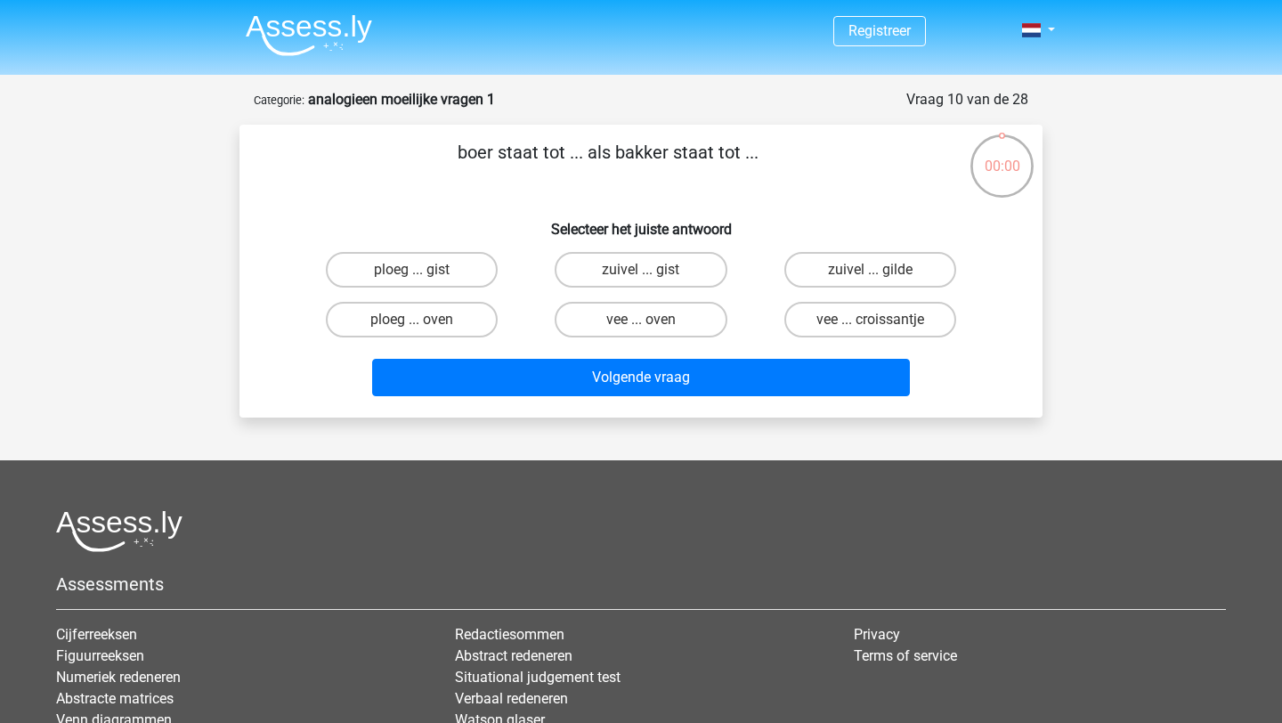
scroll to position [31, 0]
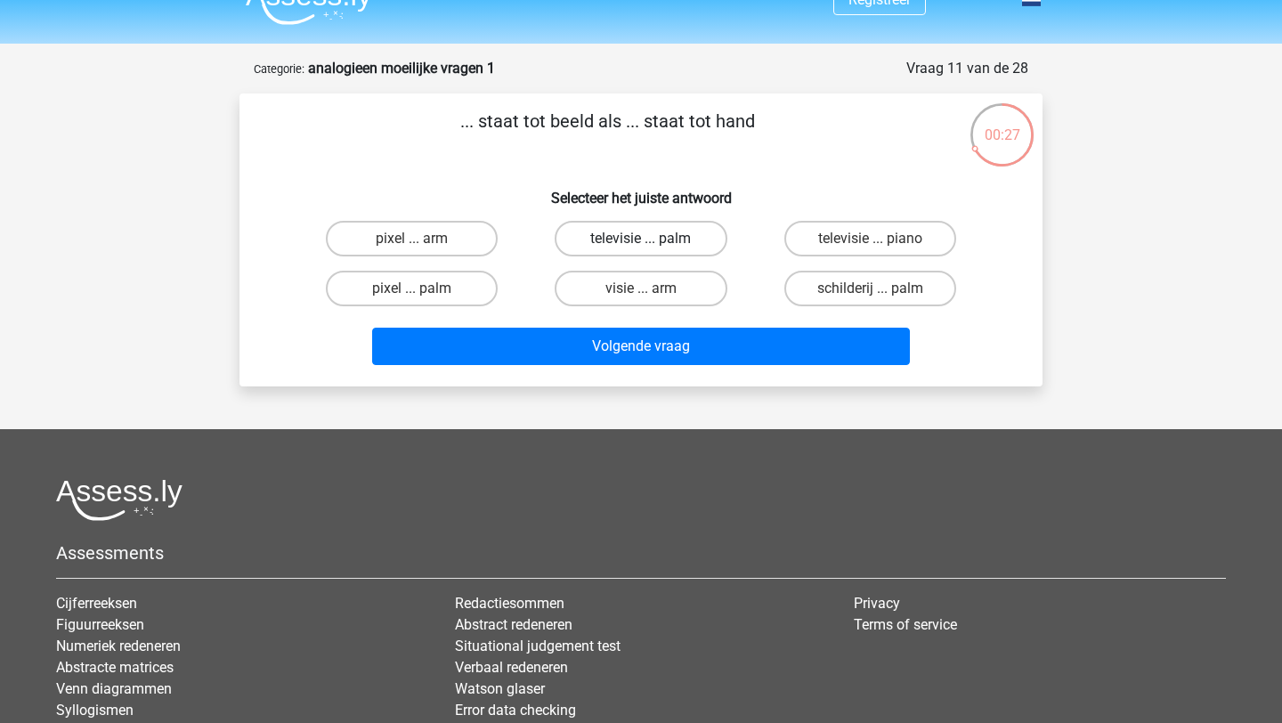
click at [626, 239] on label "televisie ... palm" at bounding box center [640, 239] width 172 height 36
click at [641, 239] on input "televisie ... palm" at bounding box center [647, 245] width 12 height 12
radio input "true"
click at [453, 279] on label "pixel ... palm" at bounding box center [412, 289] width 172 height 36
click at [424, 288] on input "pixel ... palm" at bounding box center [418, 294] width 12 height 12
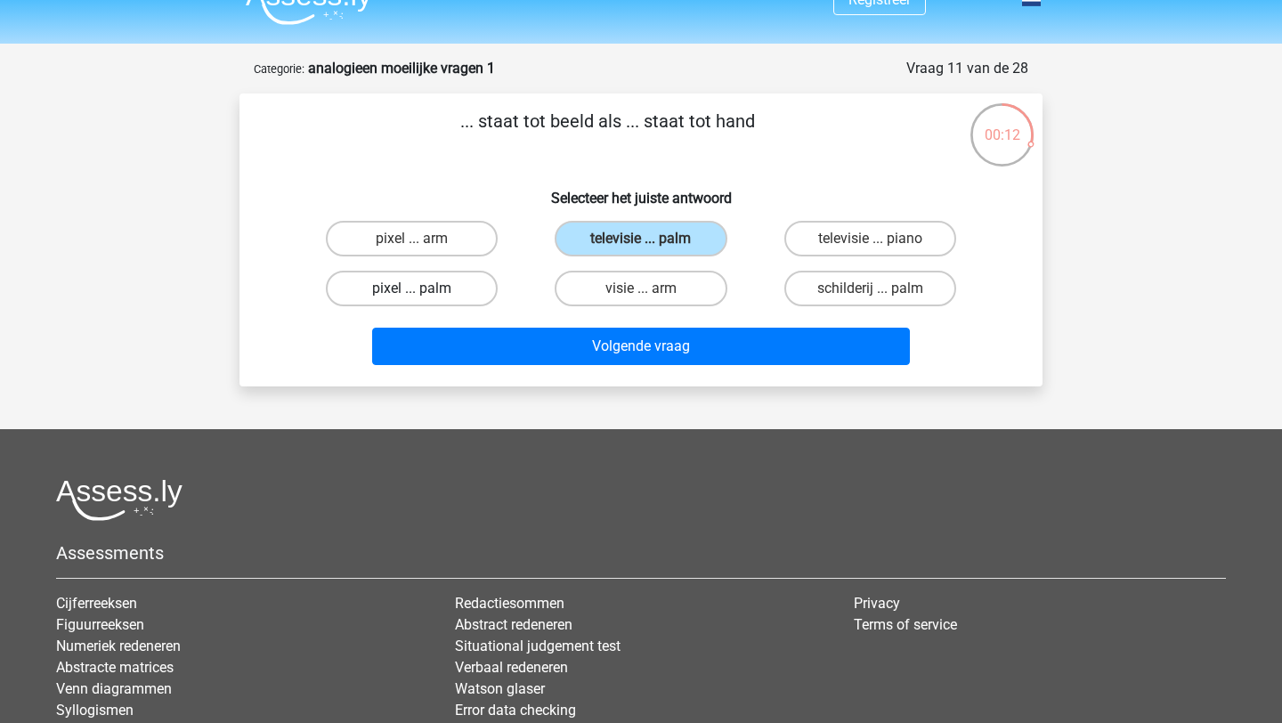
radio input "true"
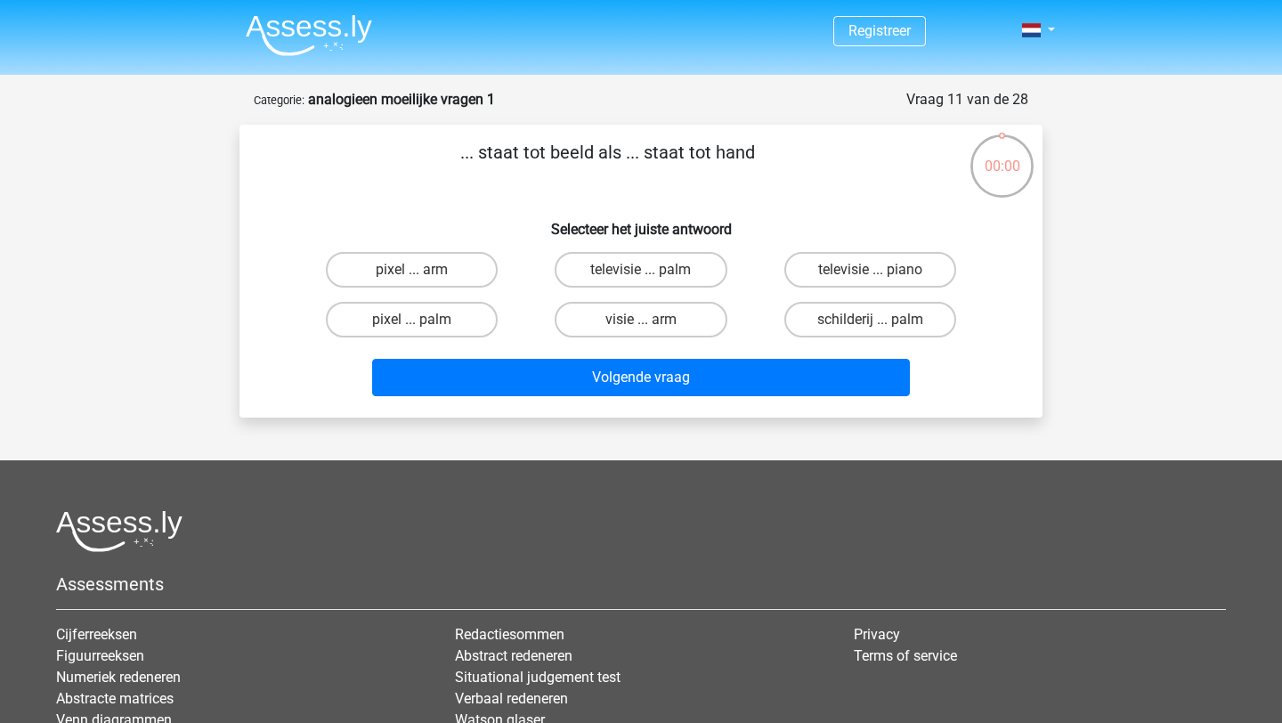
scroll to position [31, 0]
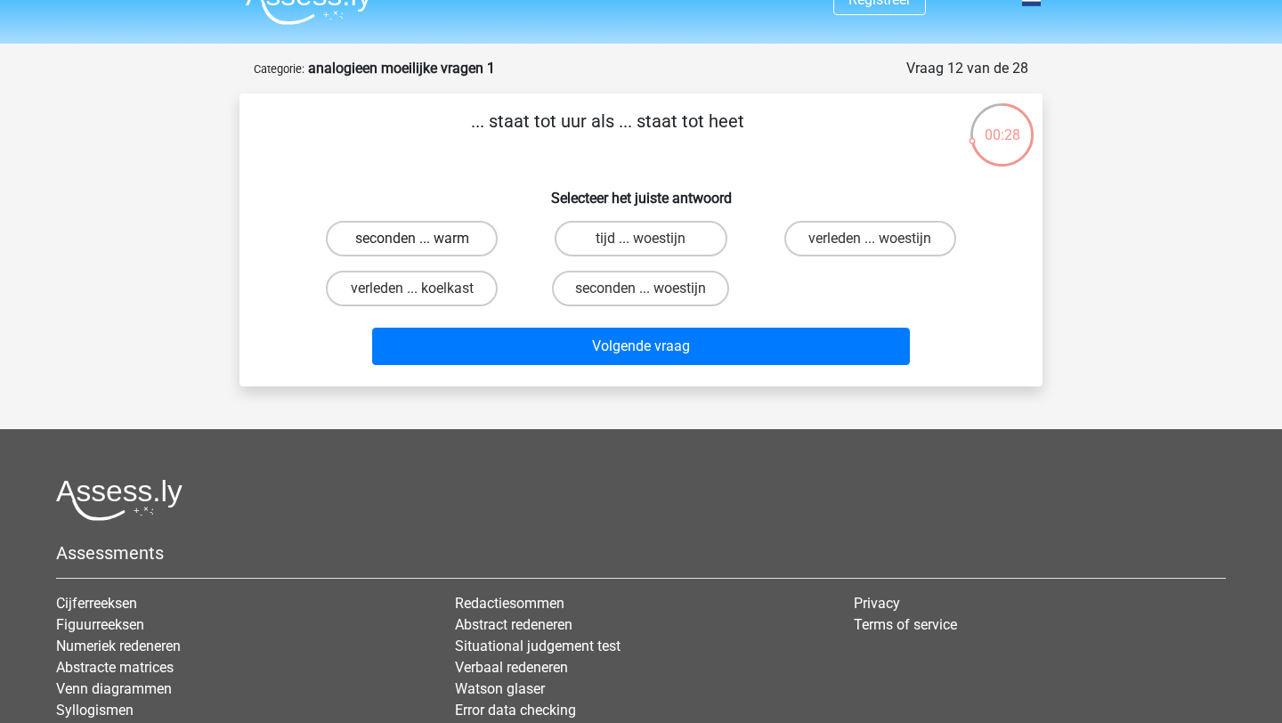
click at [452, 243] on label "seconden ... warm" at bounding box center [412, 239] width 172 height 36
click at [424, 243] on input "seconden ... warm" at bounding box center [418, 245] width 12 height 12
radio input "true"
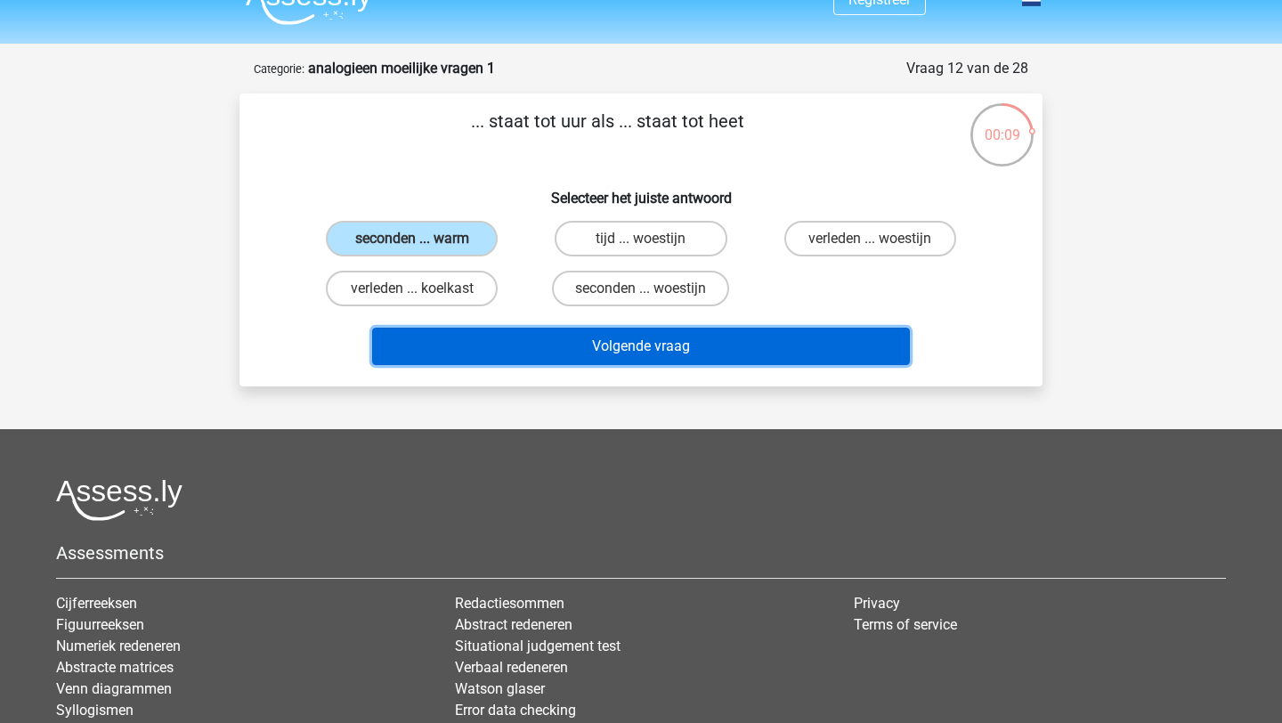
click at [675, 347] on button "Volgende vraag" at bounding box center [641, 346] width 538 height 37
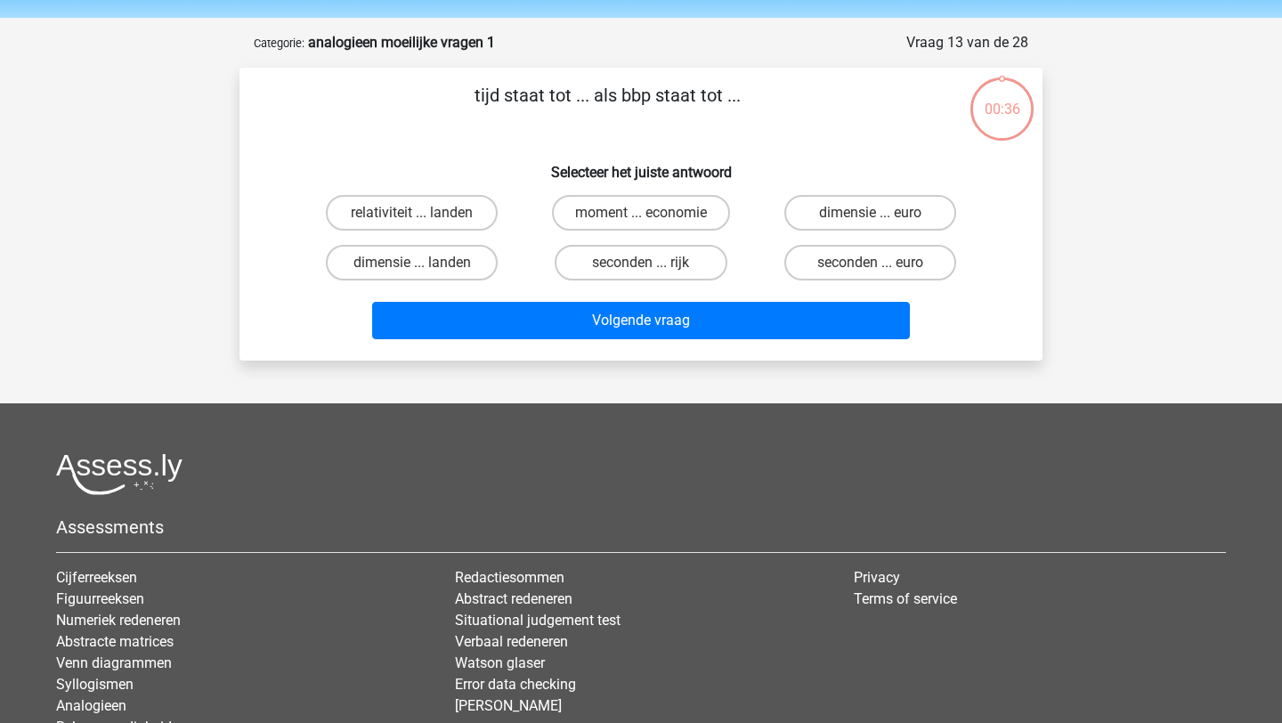
scroll to position [53, 0]
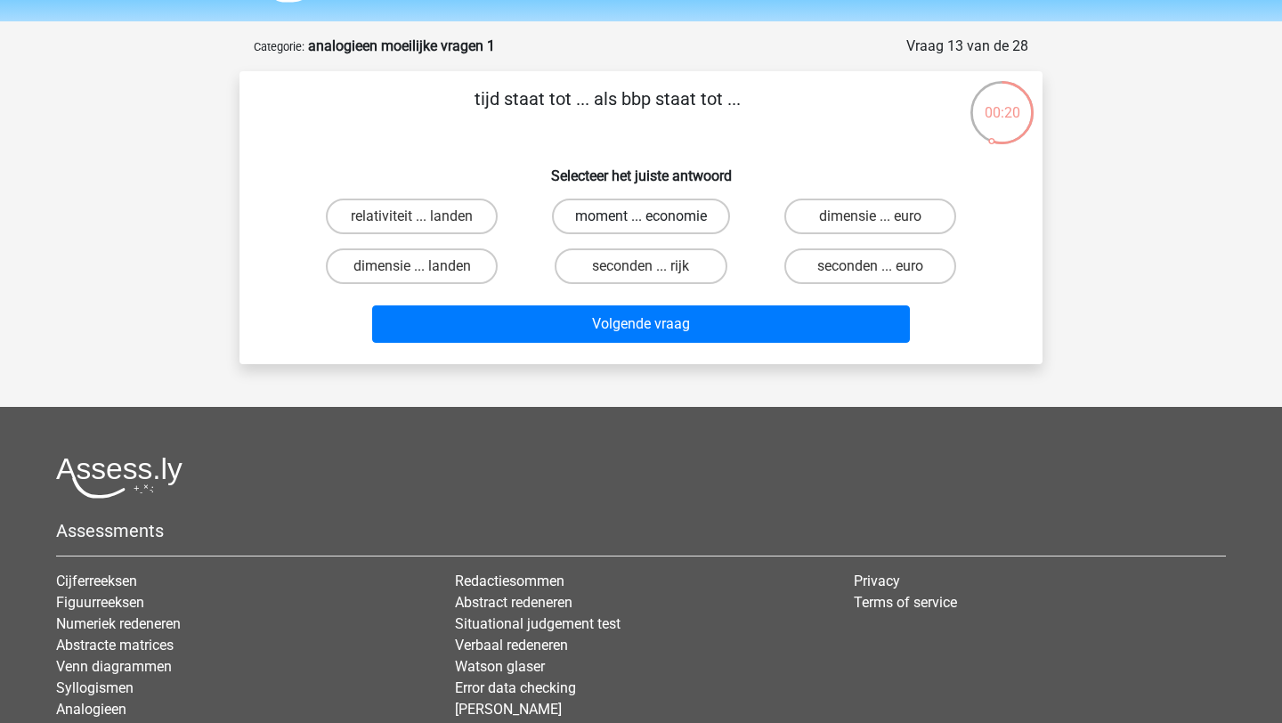
click at [618, 225] on label "moment ... economie" at bounding box center [641, 216] width 178 height 36
click at [641, 225] on input "moment ... economie" at bounding box center [647, 222] width 12 height 12
radio input "true"
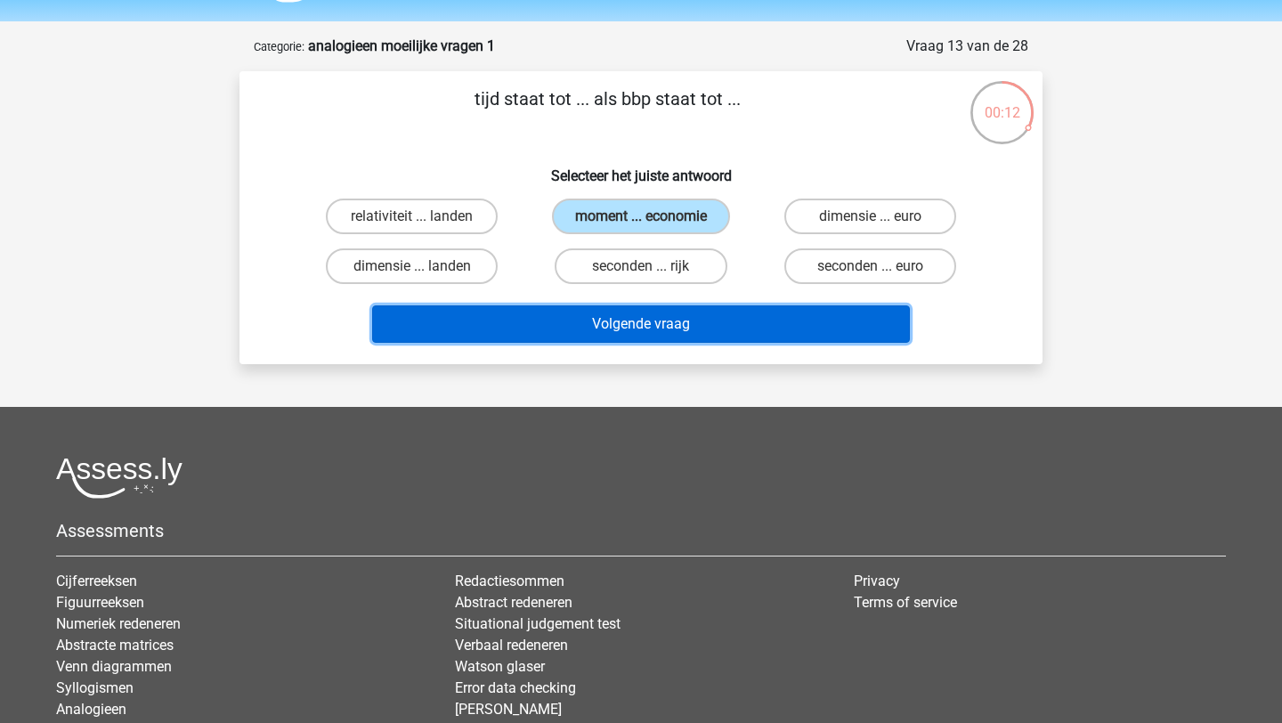
click at [663, 329] on button "Volgende vraag" at bounding box center [641, 323] width 538 height 37
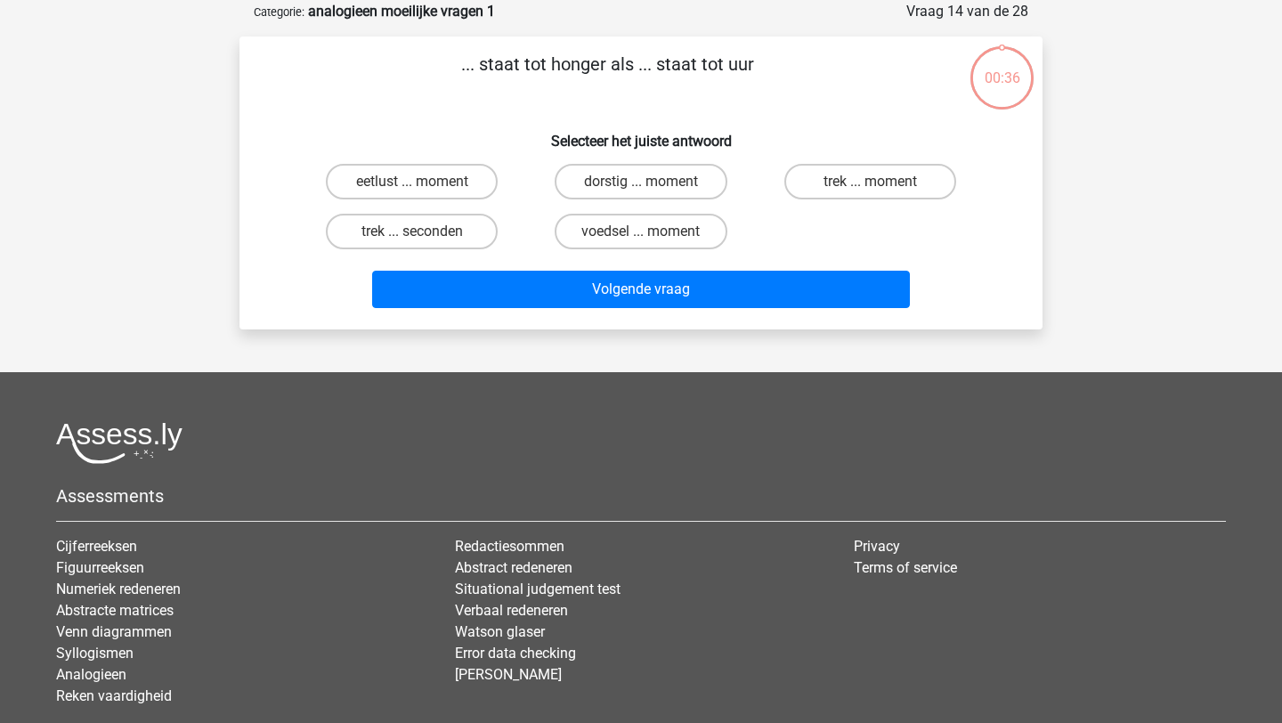
scroll to position [89, 0]
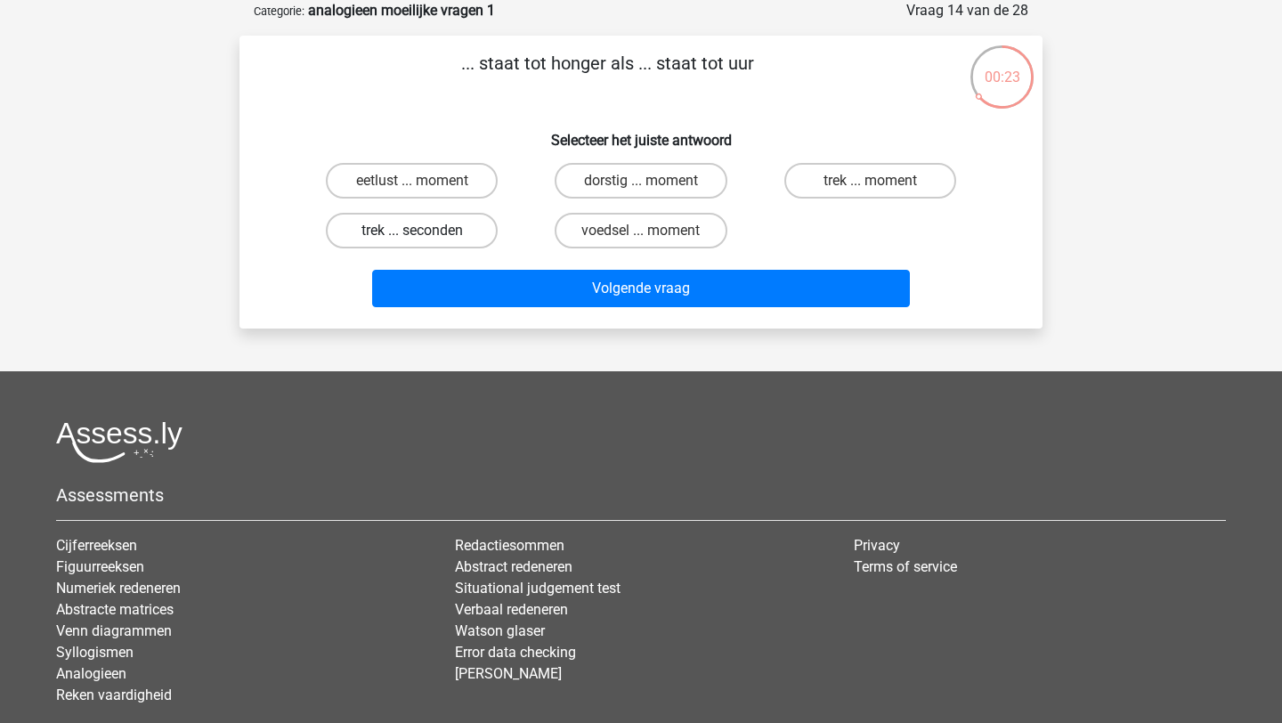
click at [395, 233] on label "trek ... seconden" at bounding box center [412, 231] width 172 height 36
click at [412, 233] on input "trek ... seconden" at bounding box center [418, 237] width 12 height 12
radio input "true"
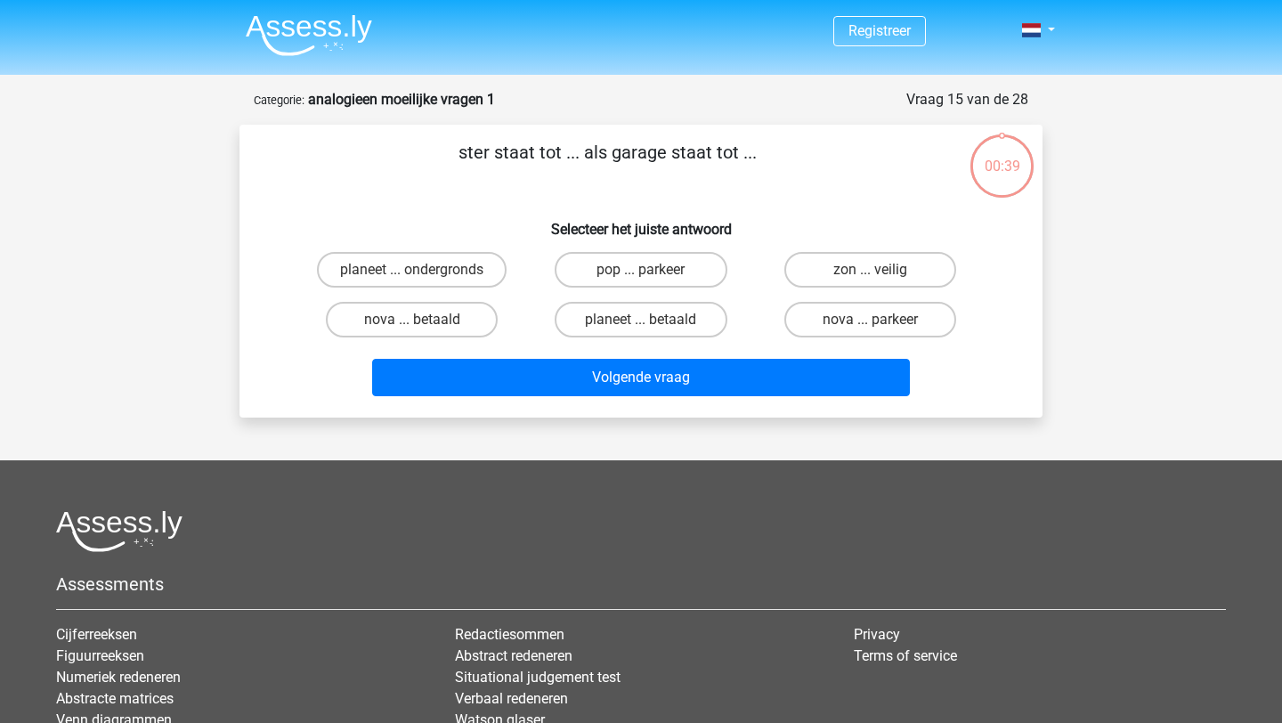
scroll to position [89, 0]
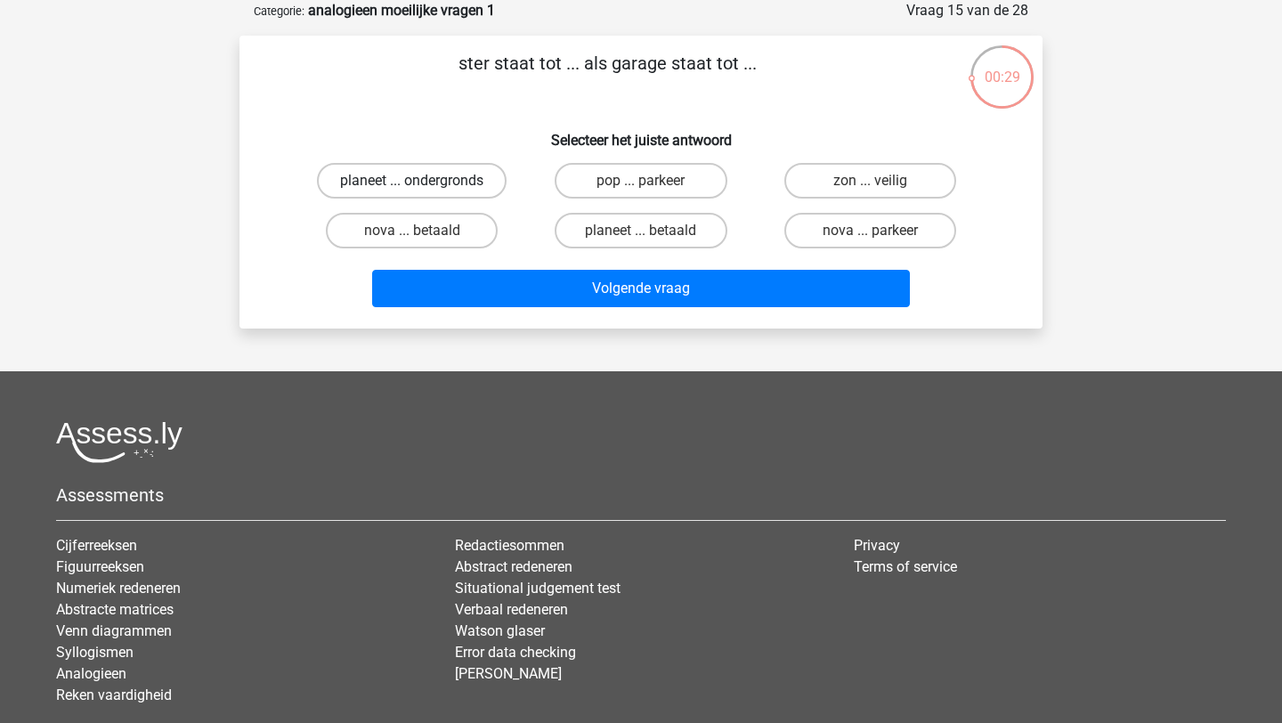
click at [449, 171] on label "planeet ... ondergronds" at bounding box center [412, 181] width 190 height 36
click at [424, 181] on input "planeet ... ondergronds" at bounding box center [418, 187] width 12 height 12
radio input "true"
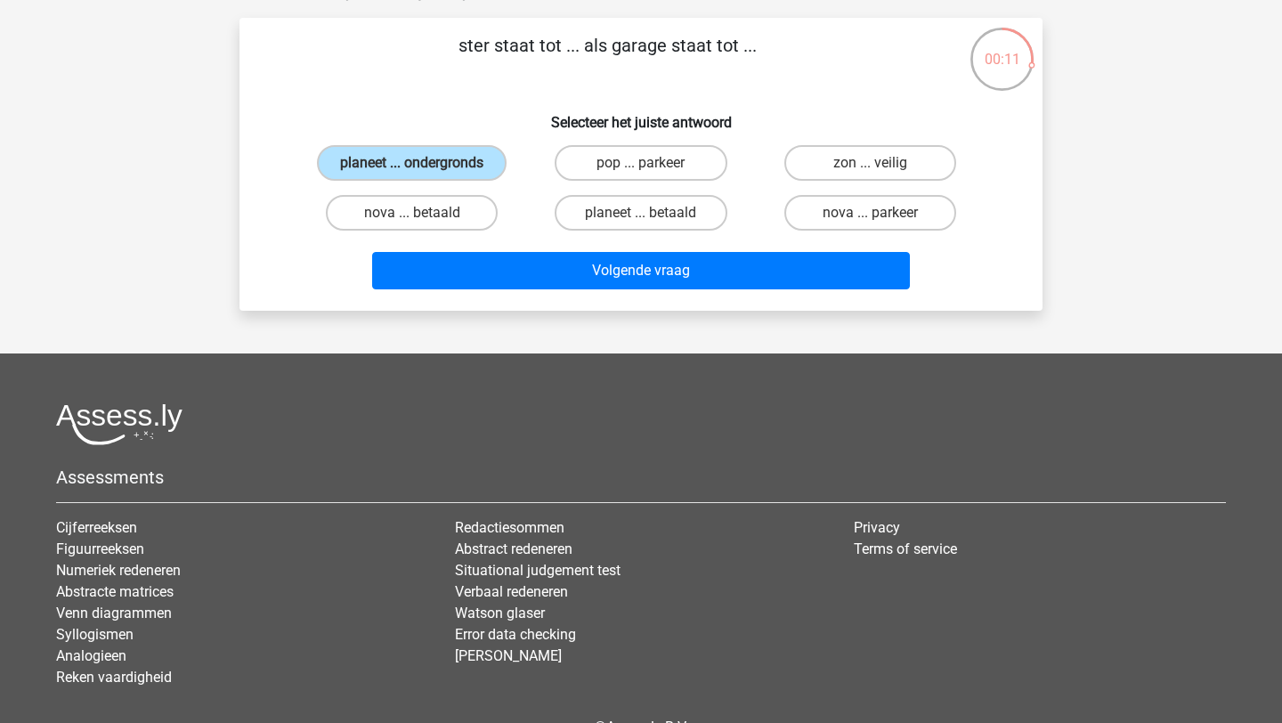
scroll to position [115, 0]
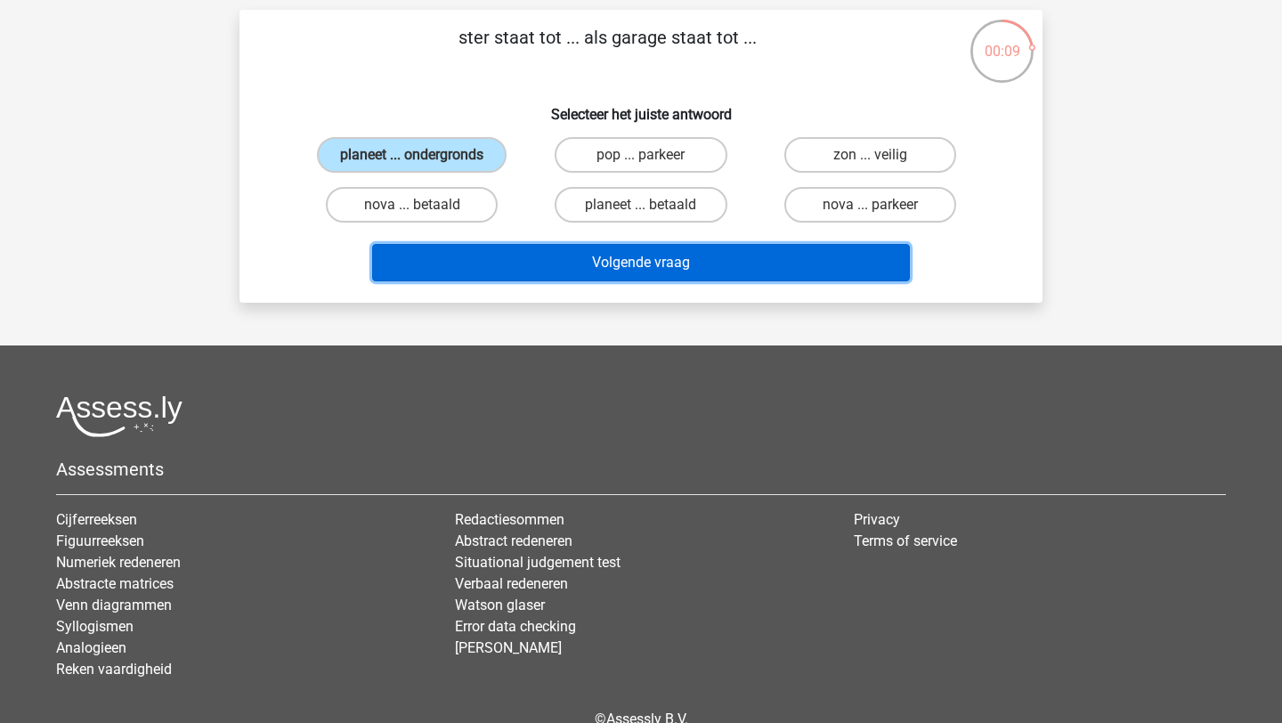
click at [505, 264] on button "Volgende vraag" at bounding box center [641, 262] width 538 height 37
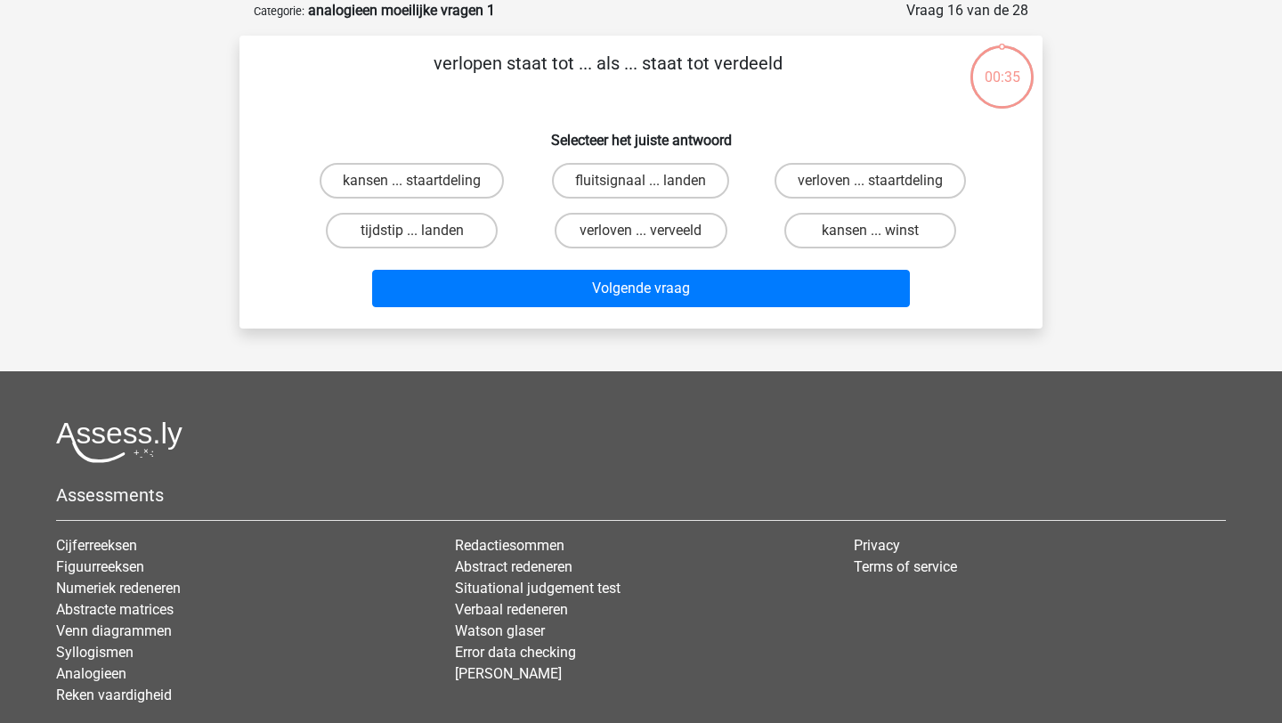
scroll to position [89, 0]
click at [453, 173] on label "kansen ... staartdeling" at bounding box center [411, 181] width 184 height 36
click at [424, 181] on input "kansen ... staartdeling" at bounding box center [418, 187] width 12 height 12
radio input "true"
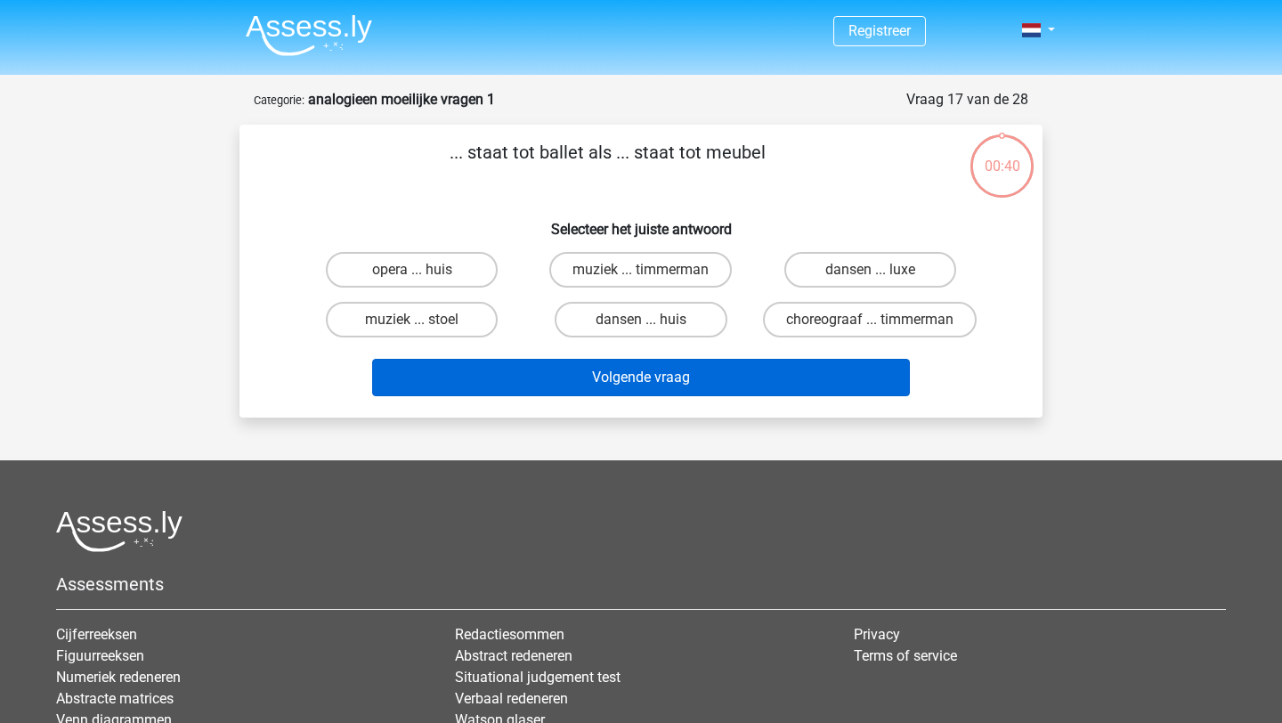
scroll to position [89, 0]
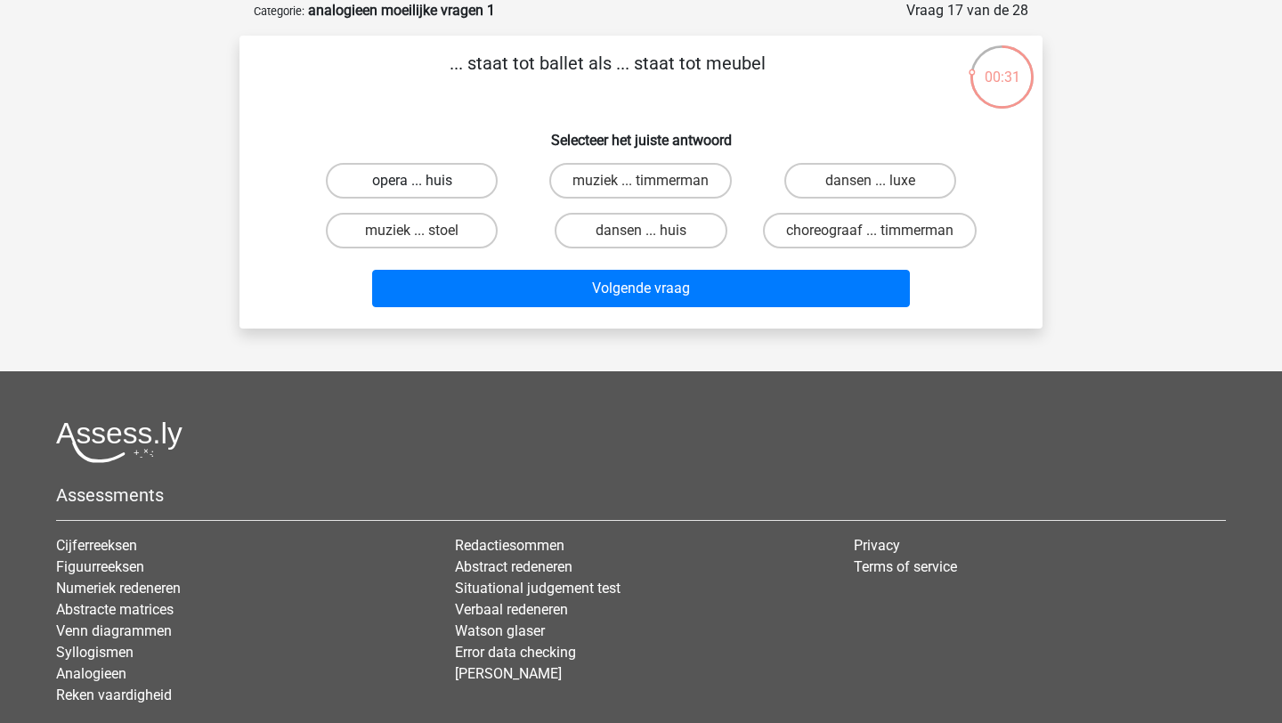
click at [440, 174] on label "opera ... huis" at bounding box center [412, 181] width 172 height 36
click at [424, 181] on input "opera ... huis" at bounding box center [418, 187] width 12 height 12
radio input "true"
click at [586, 234] on label "dansen ... huis" at bounding box center [640, 231] width 172 height 36
click at [641, 234] on input "dansen ... huis" at bounding box center [647, 237] width 12 height 12
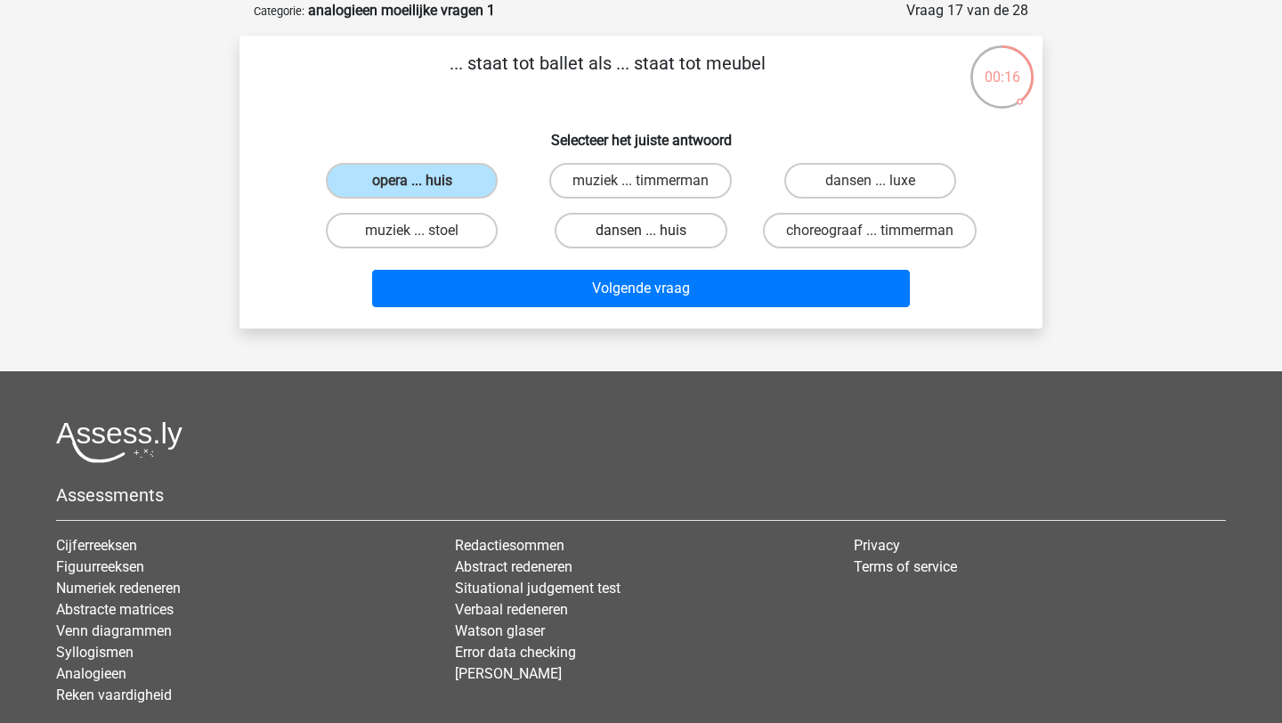
radio input "true"
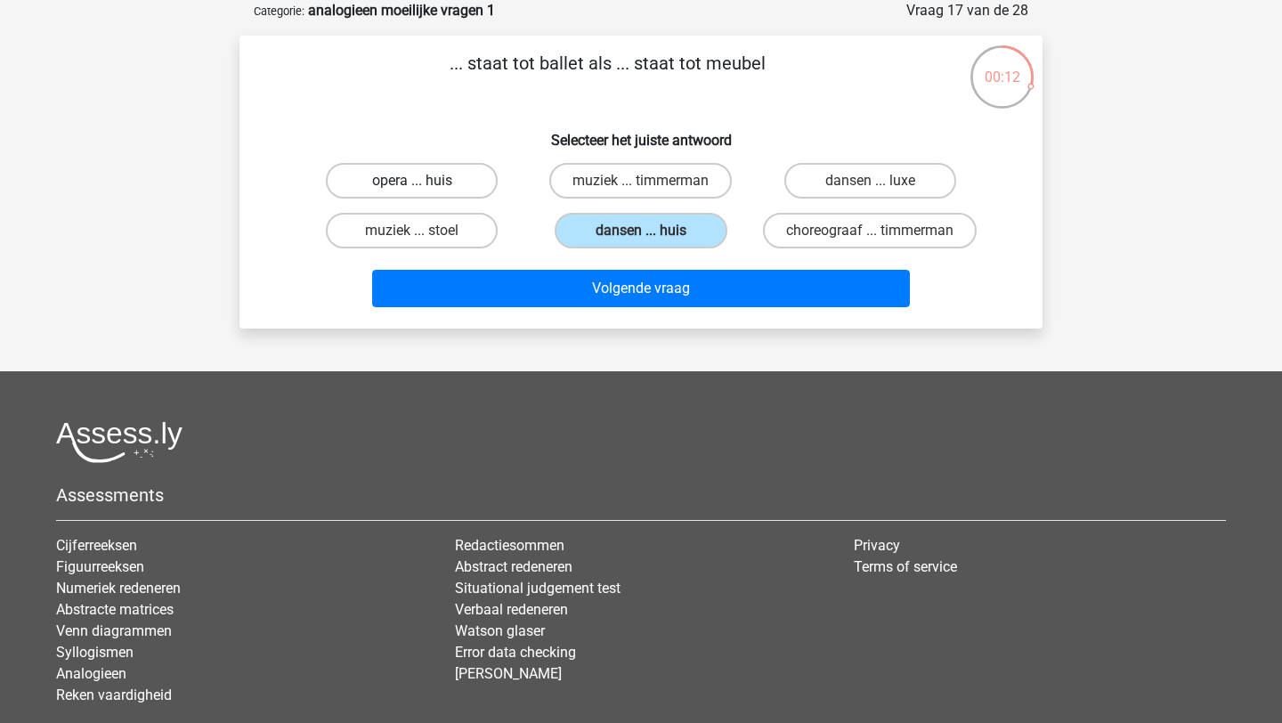
click at [426, 182] on label "opera ... huis" at bounding box center [412, 181] width 172 height 36
click at [424, 182] on input "opera ... huis" at bounding box center [418, 187] width 12 height 12
radio input "true"
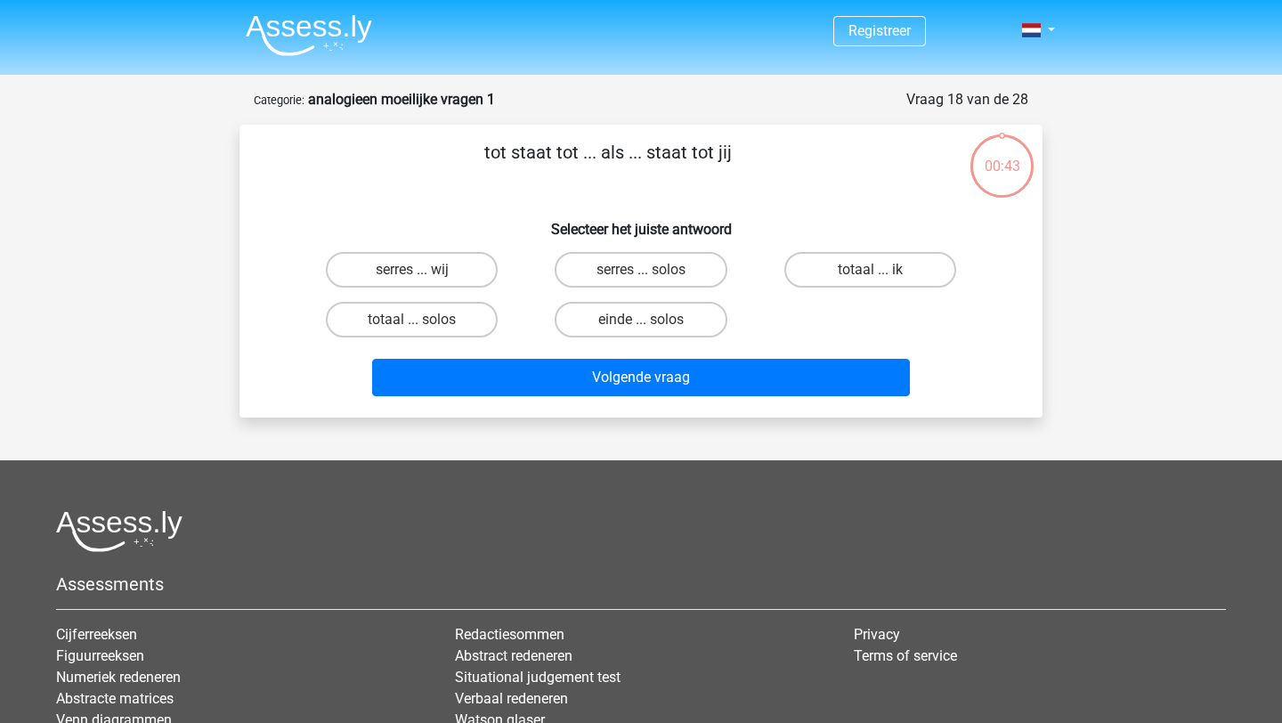
scroll to position [89, 0]
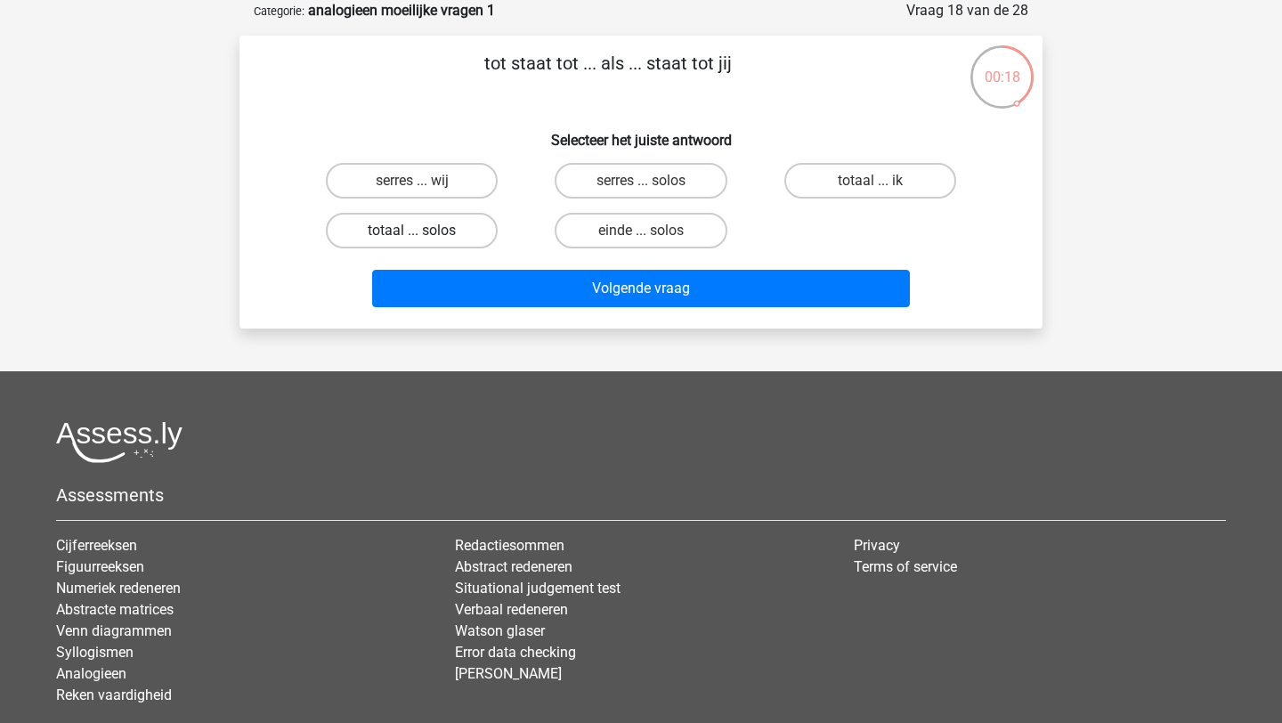
click at [450, 221] on label "totaal ... solos" at bounding box center [412, 231] width 172 height 36
click at [424, 231] on input "totaal ... solos" at bounding box center [418, 237] width 12 height 12
radio input "true"
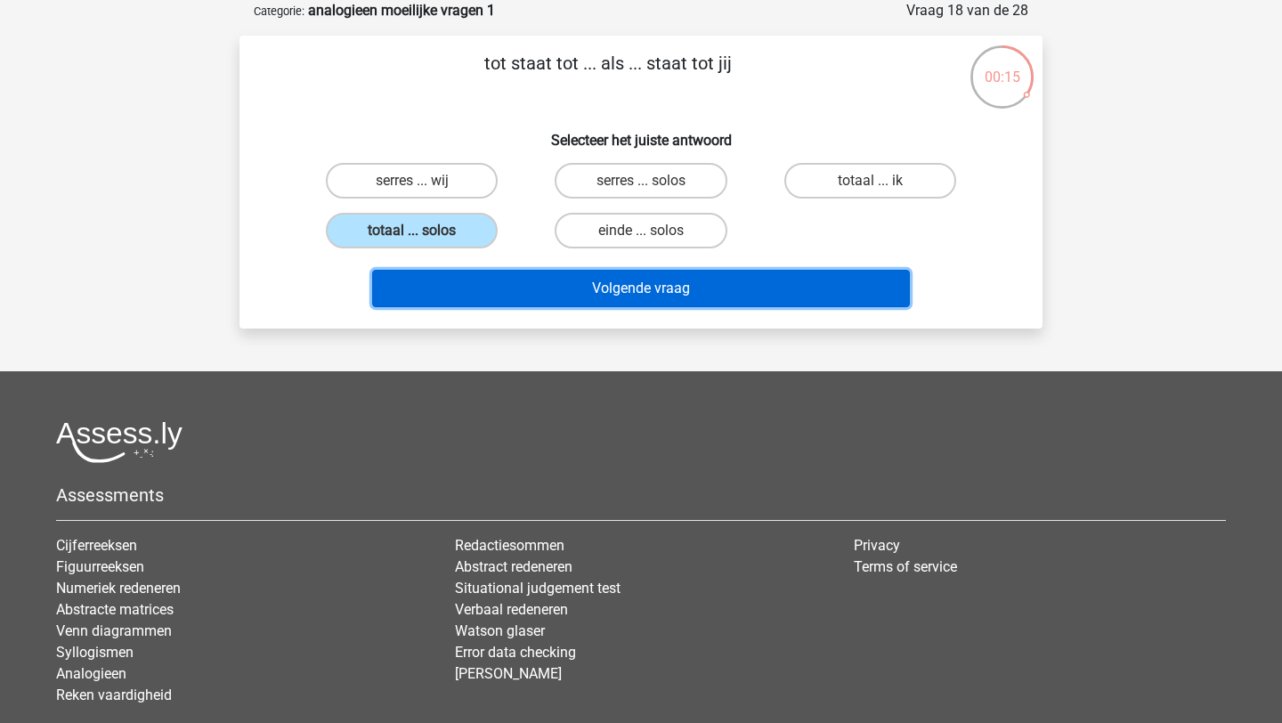
click at [473, 288] on button "Volgende vraag" at bounding box center [641, 288] width 538 height 37
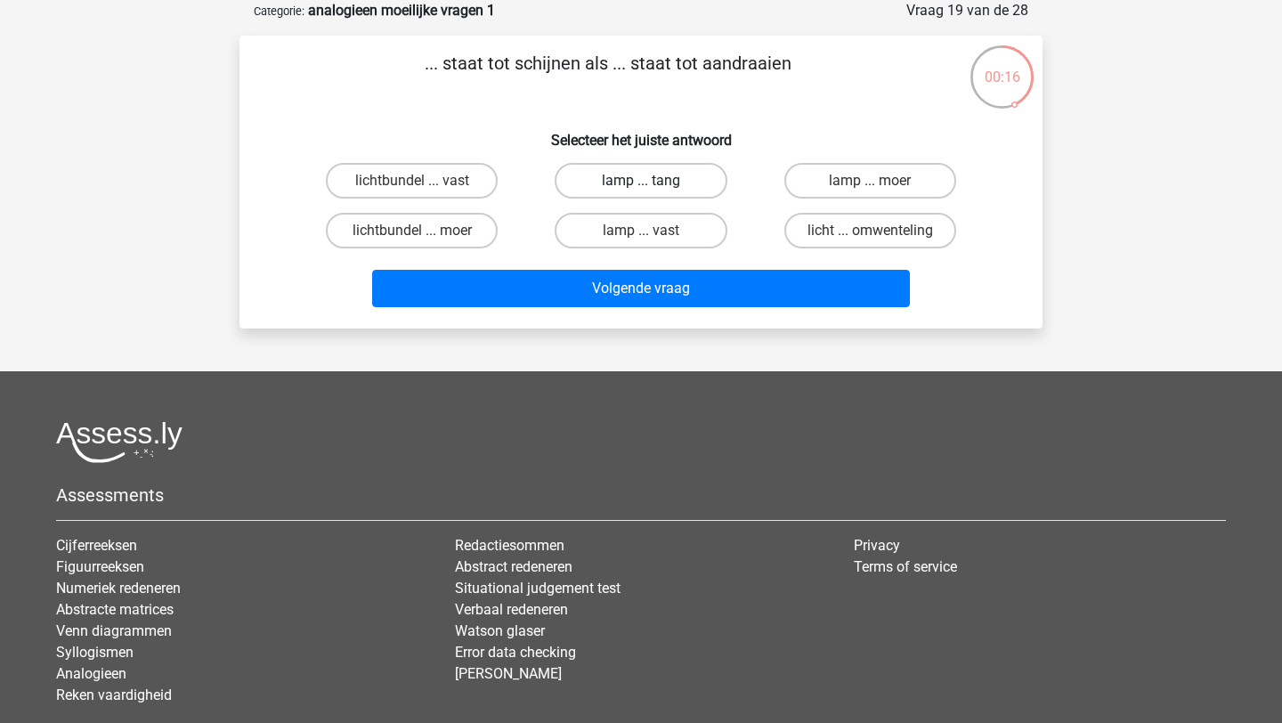
click at [618, 183] on label "lamp ... tang" at bounding box center [640, 181] width 172 height 36
click at [641, 183] on input "lamp ... tang" at bounding box center [647, 187] width 12 height 12
radio input "true"
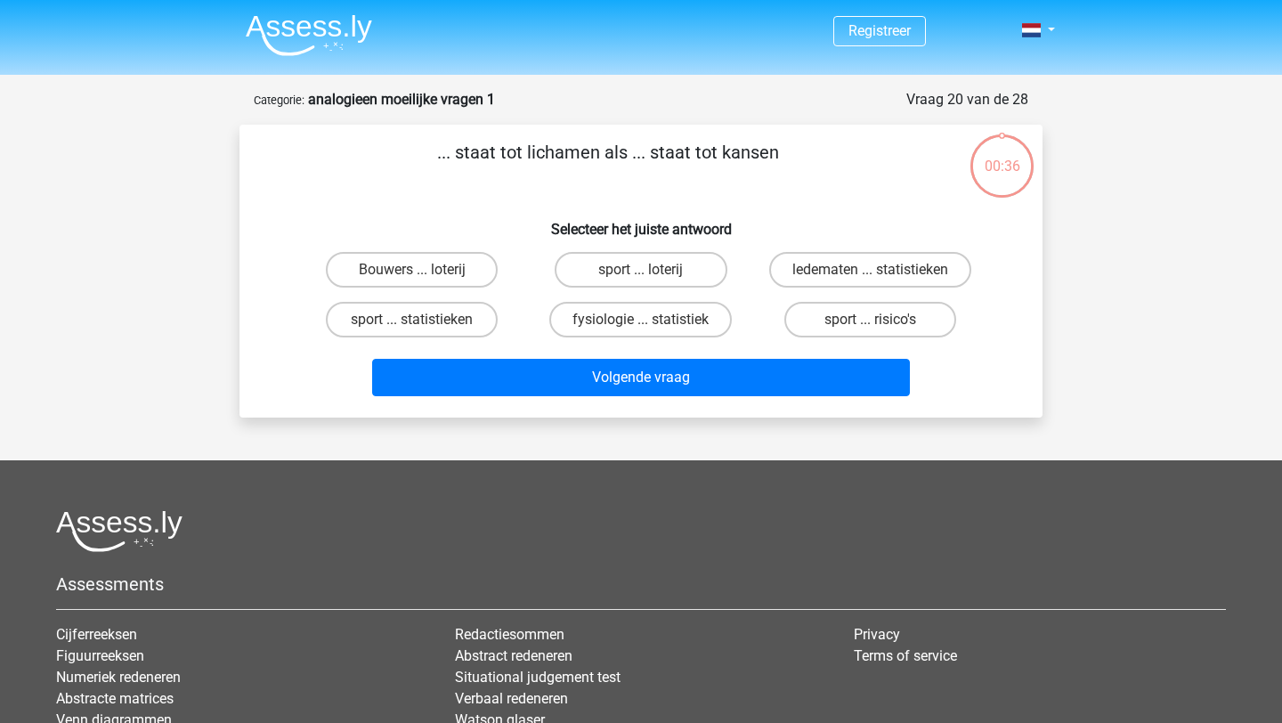
scroll to position [89, 0]
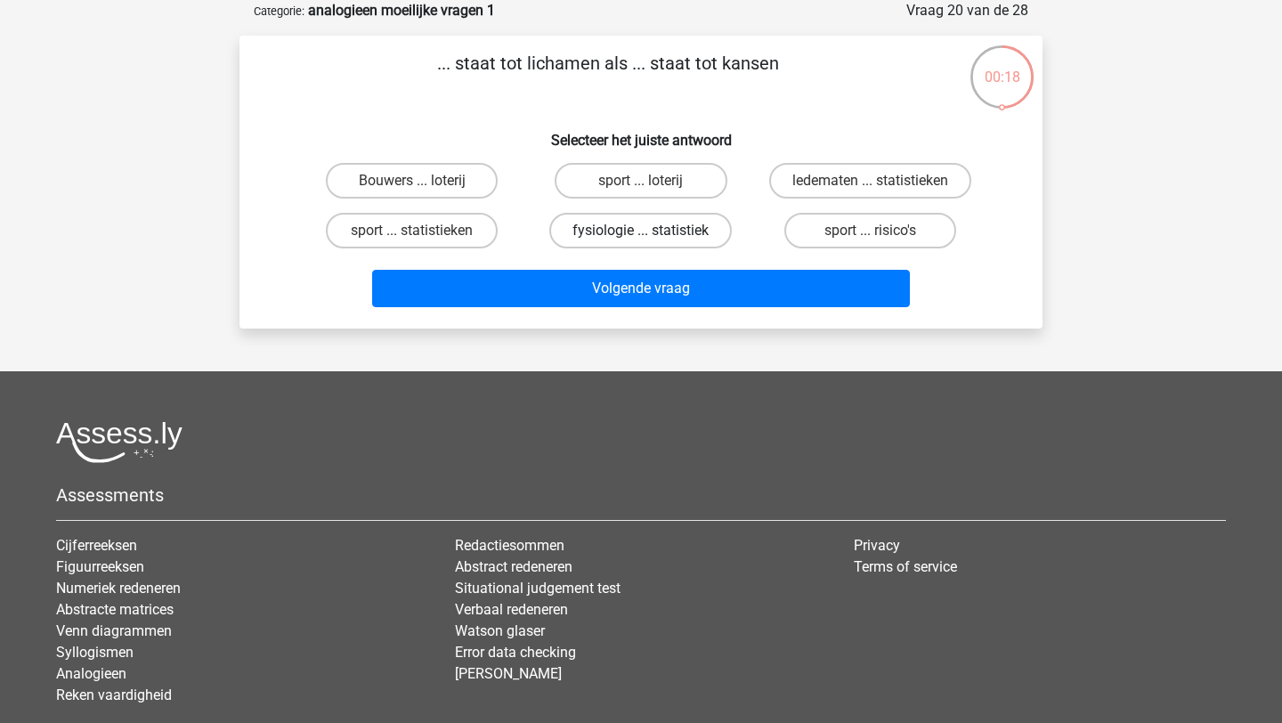
click at [593, 236] on label "fysiologie ... statistiek" at bounding box center [640, 231] width 182 height 36
click at [641, 236] on input "fysiologie ... statistiek" at bounding box center [647, 237] width 12 height 12
radio input "true"
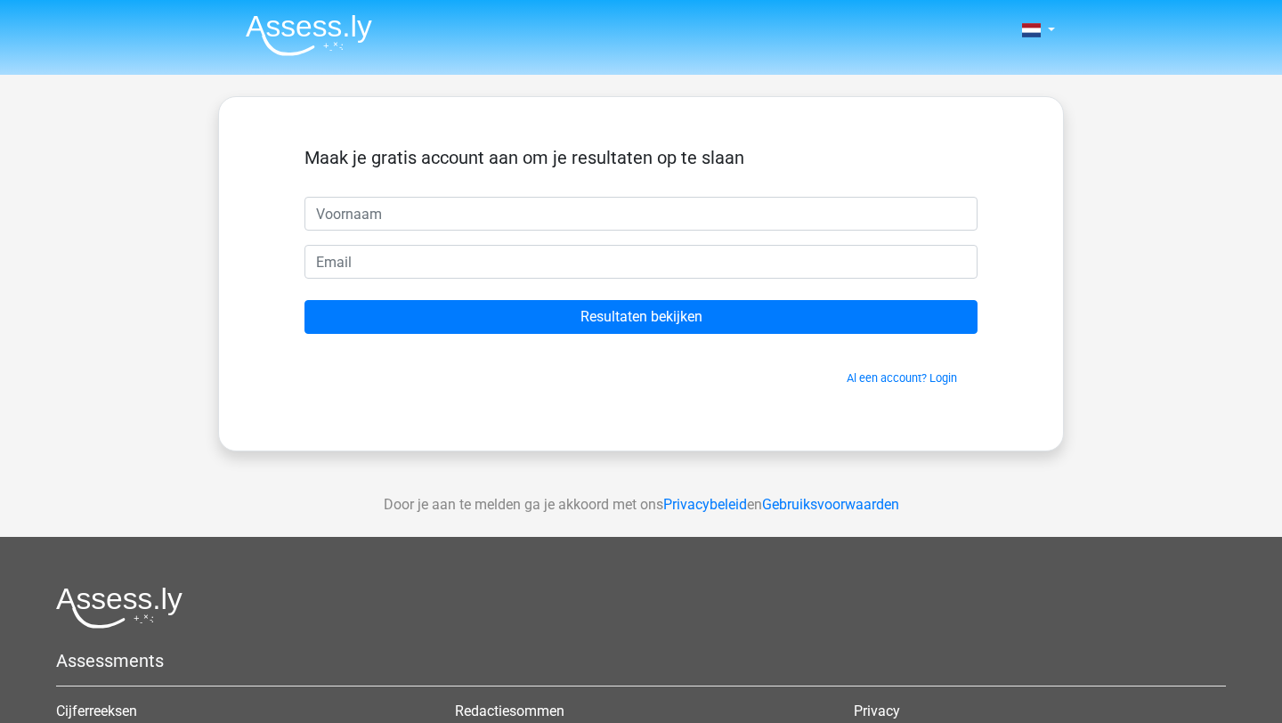
click at [530, 214] on input "text" at bounding box center [640, 214] width 673 height 34
type input "Eline"
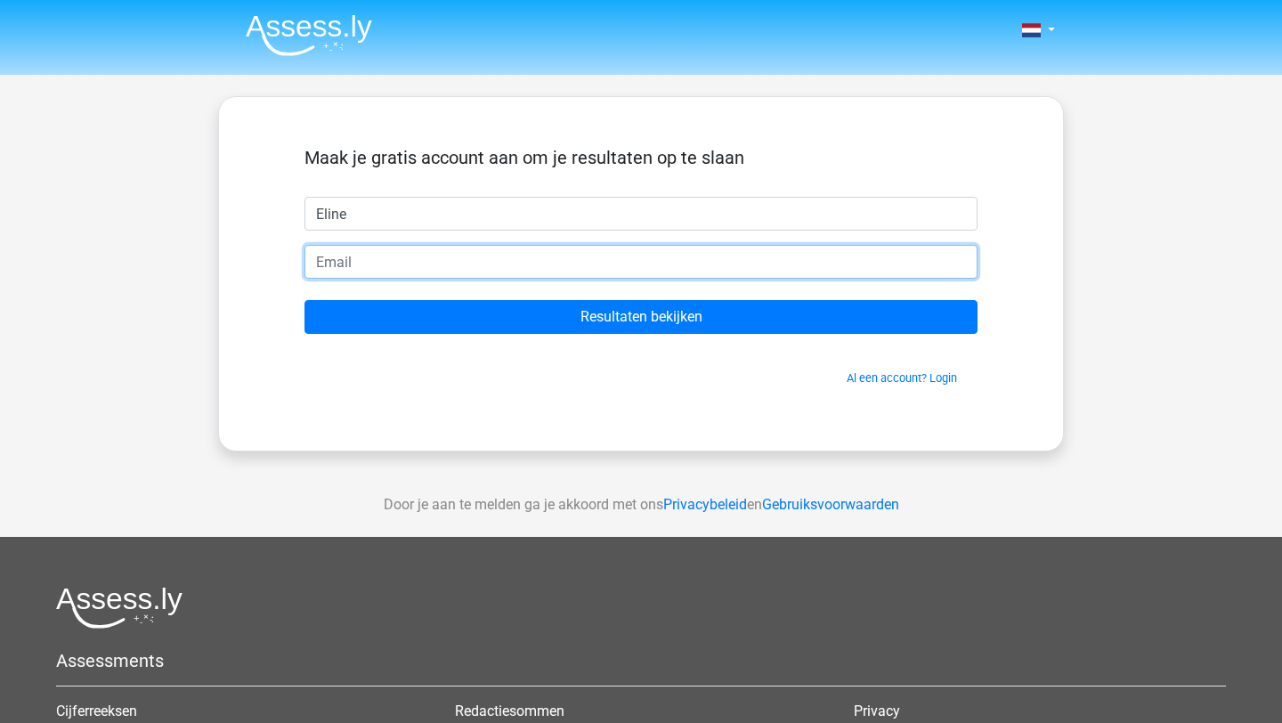
click at [453, 272] on input "email" at bounding box center [640, 262] width 673 height 34
type input "[EMAIL_ADDRESS][DOMAIN_NAME]"
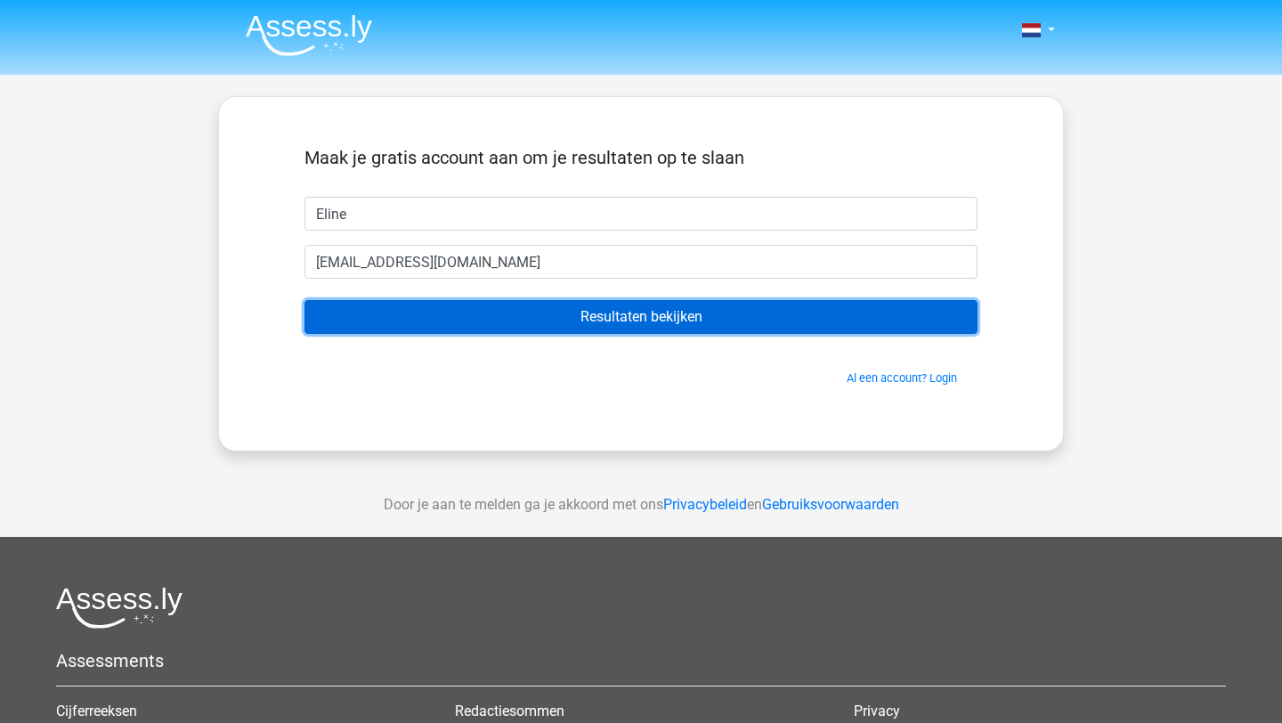
click at [523, 310] on input "Resultaten bekijken" at bounding box center [640, 317] width 673 height 34
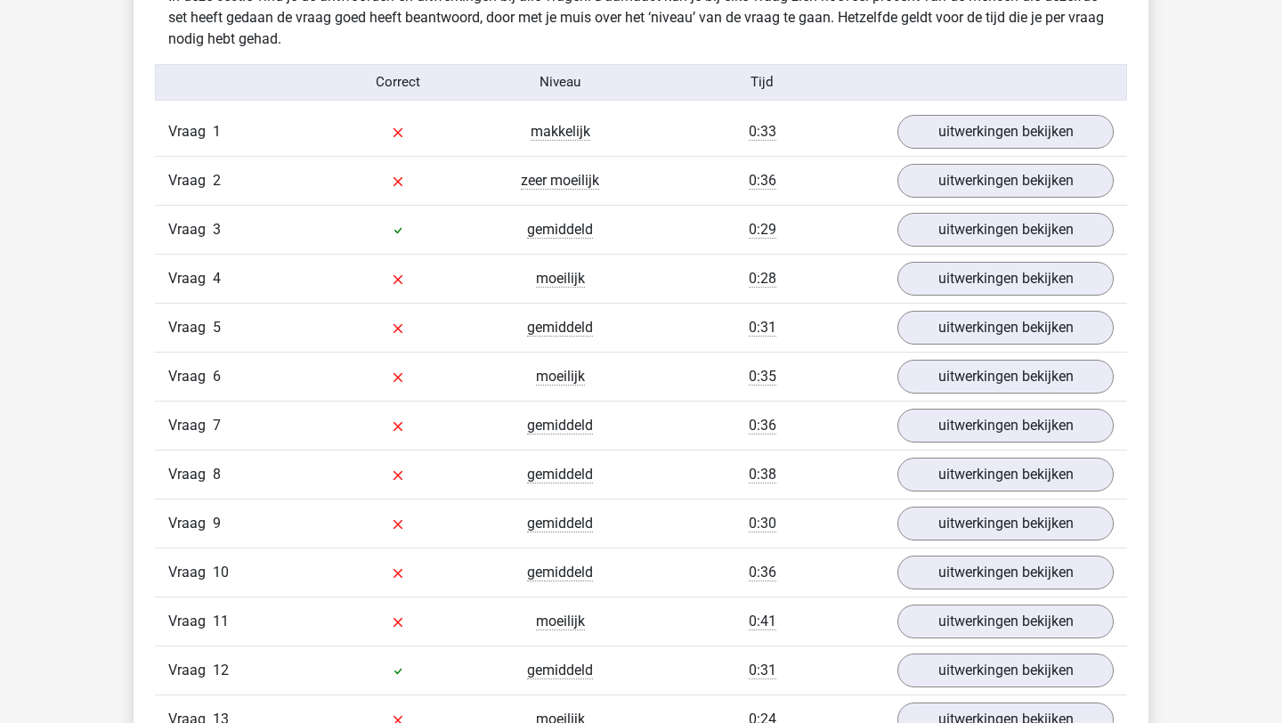
scroll to position [1425, 0]
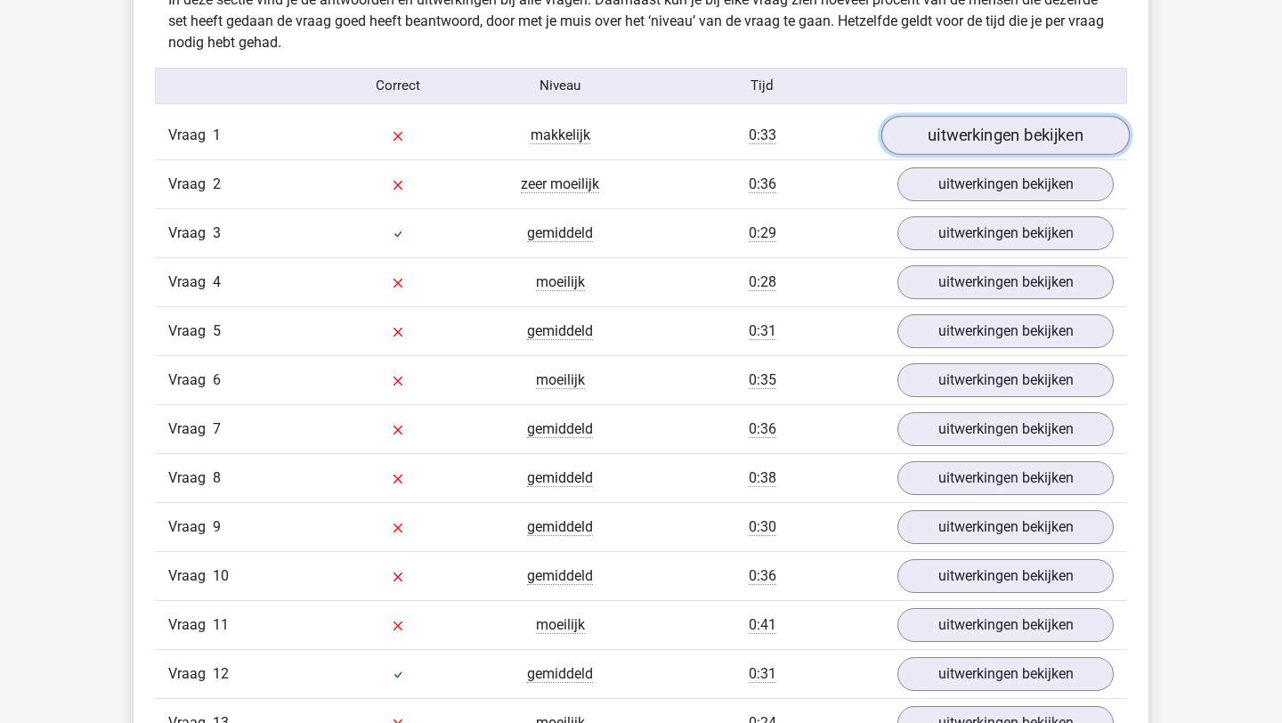
click at [1010, 141] on link "uitwerkingen bekijken" at bounding box center [1005, 135] width 248 height 39
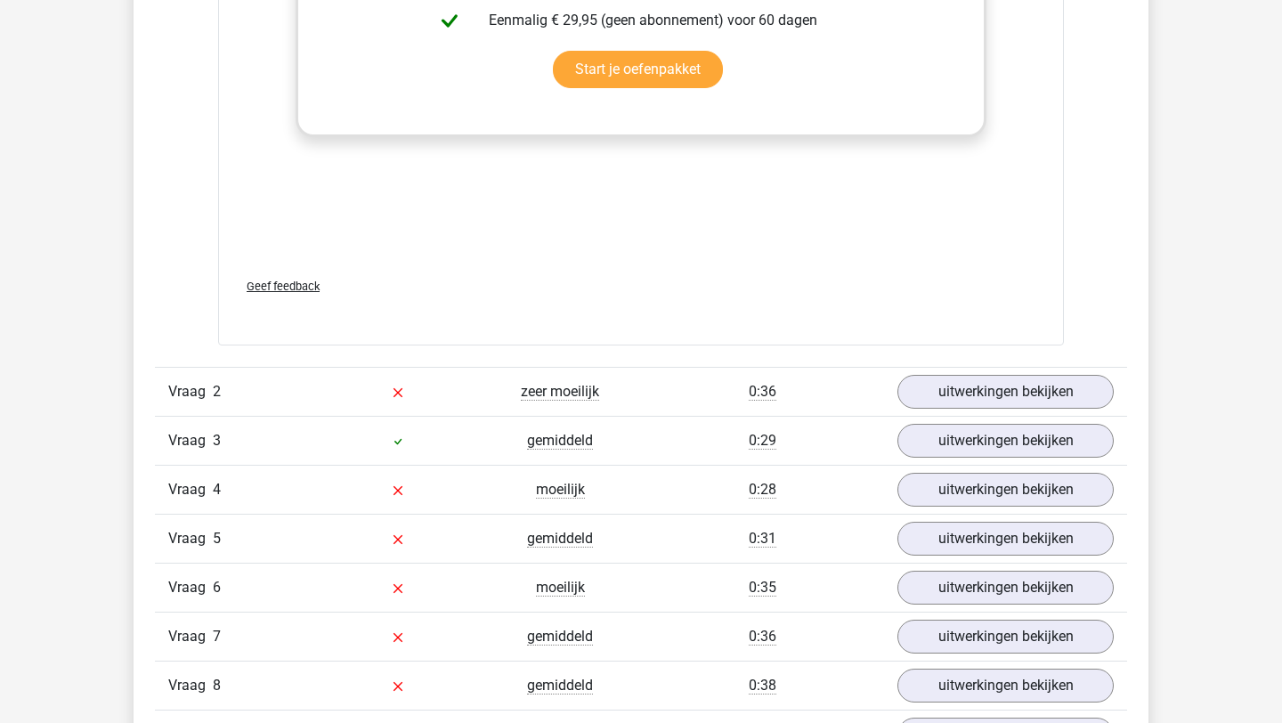
scroll to position [2098, 0]
click at [955, 386] on link "uitwerkingen bekijken" at bounding box center [1005, 390] width 248 height 39
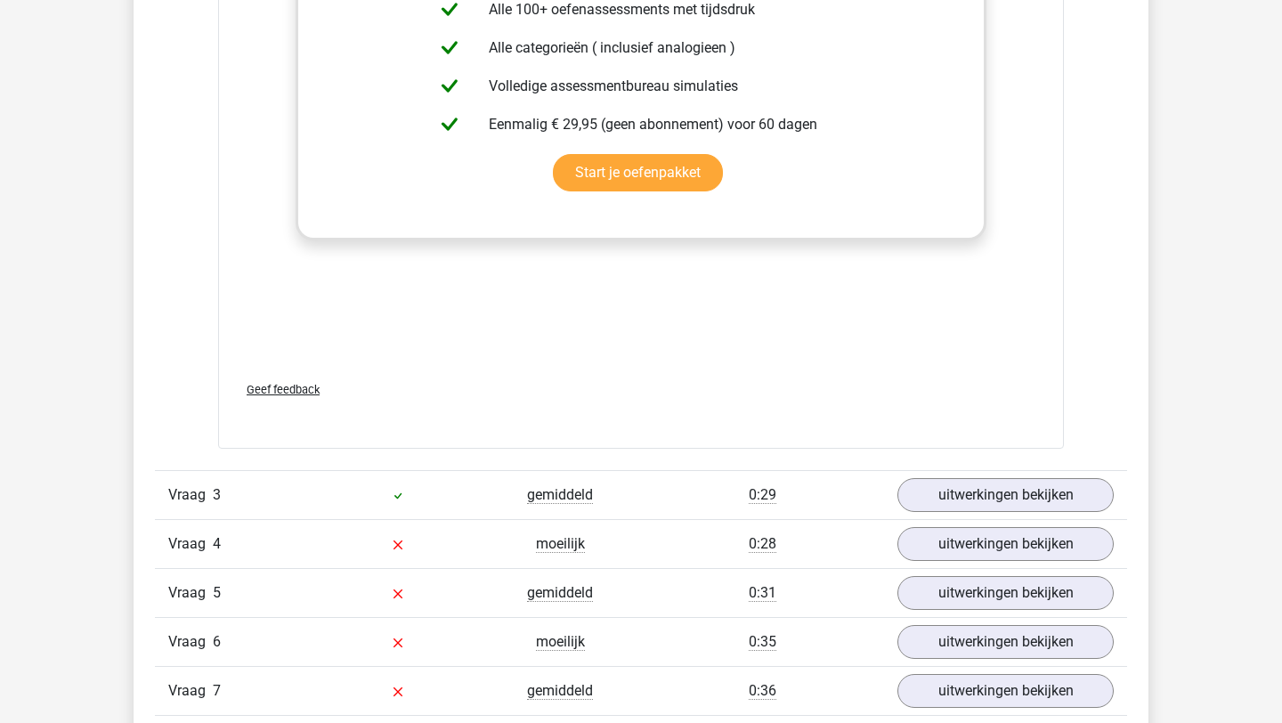
scroll to position [3205, 0]
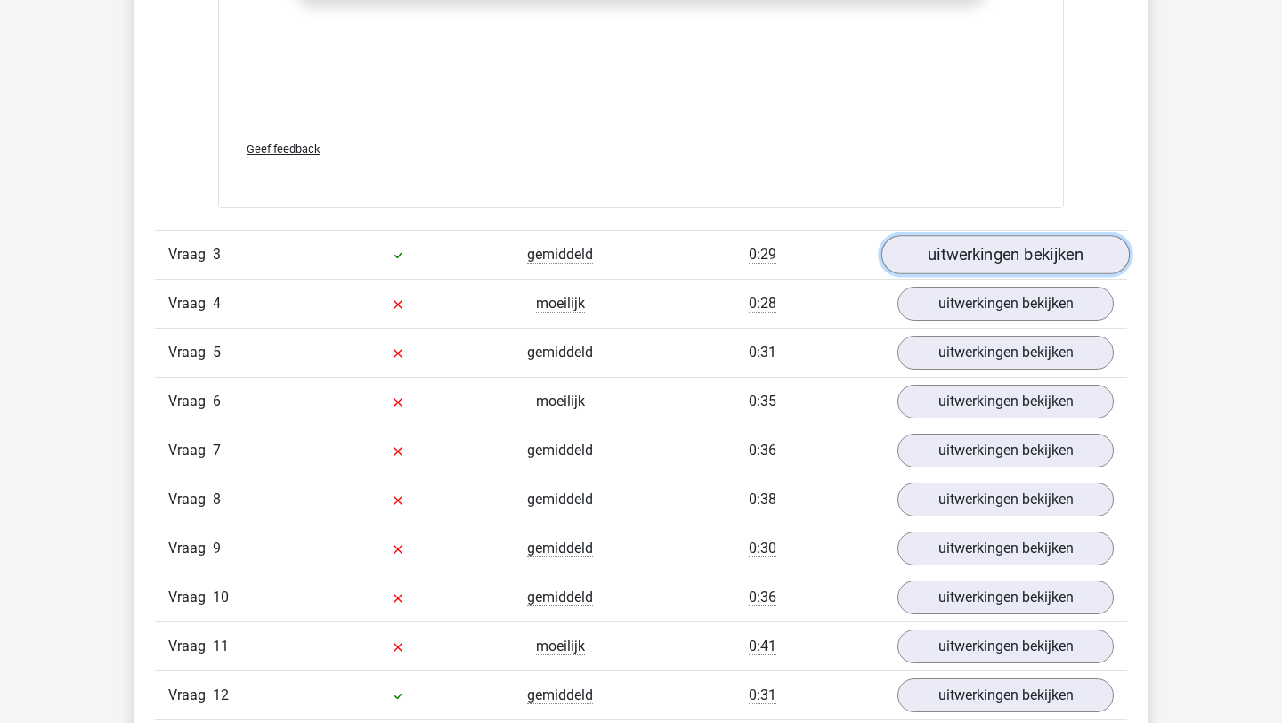
click at [1074, 255] on link "uitwerkingen bekijken" at bounding box center [1005, 255] width 248 height 39
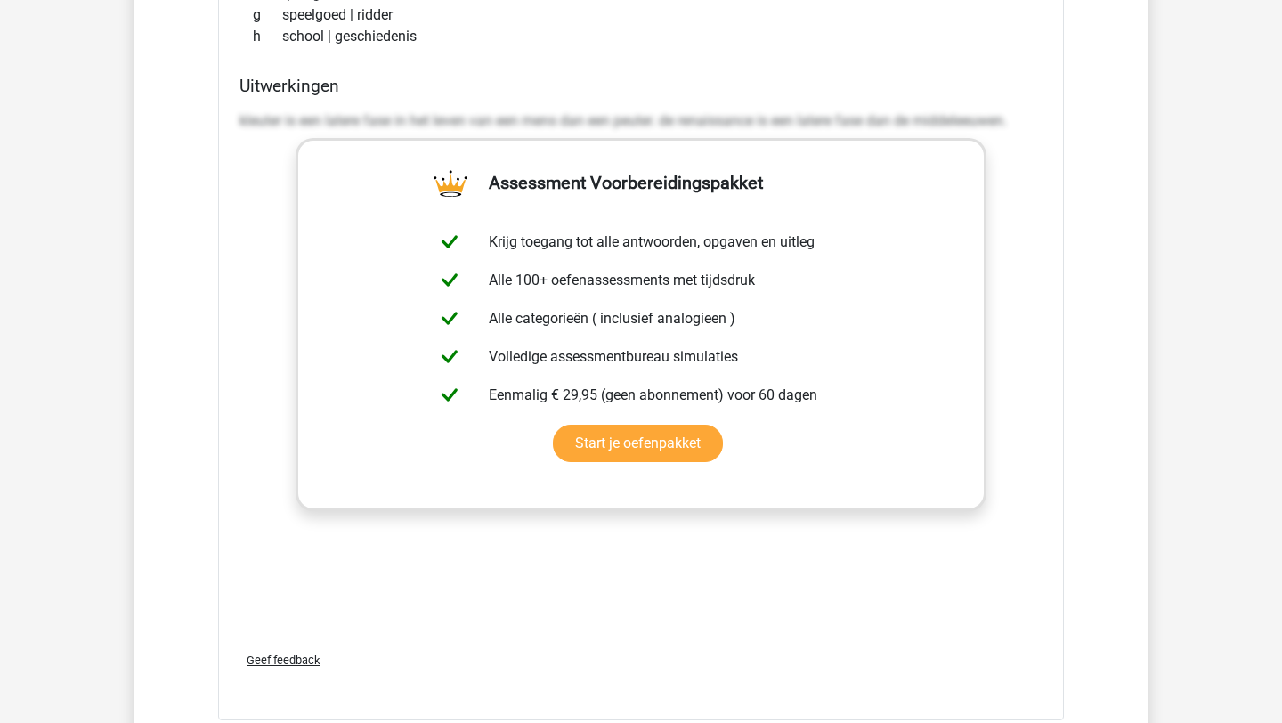
scroll to position [3927, 0]
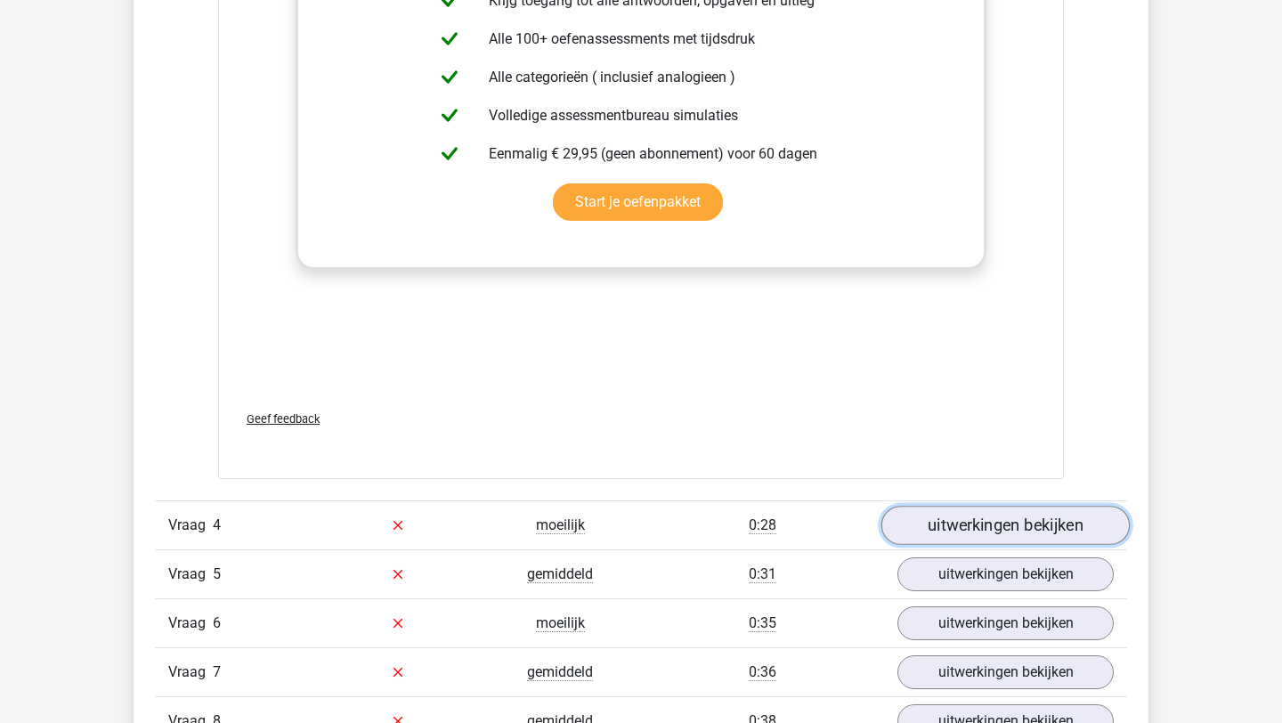
click at [1076, 514] on link "uitwerkingen bekijken" at bounding box center [1005, 525] width 248 height 39
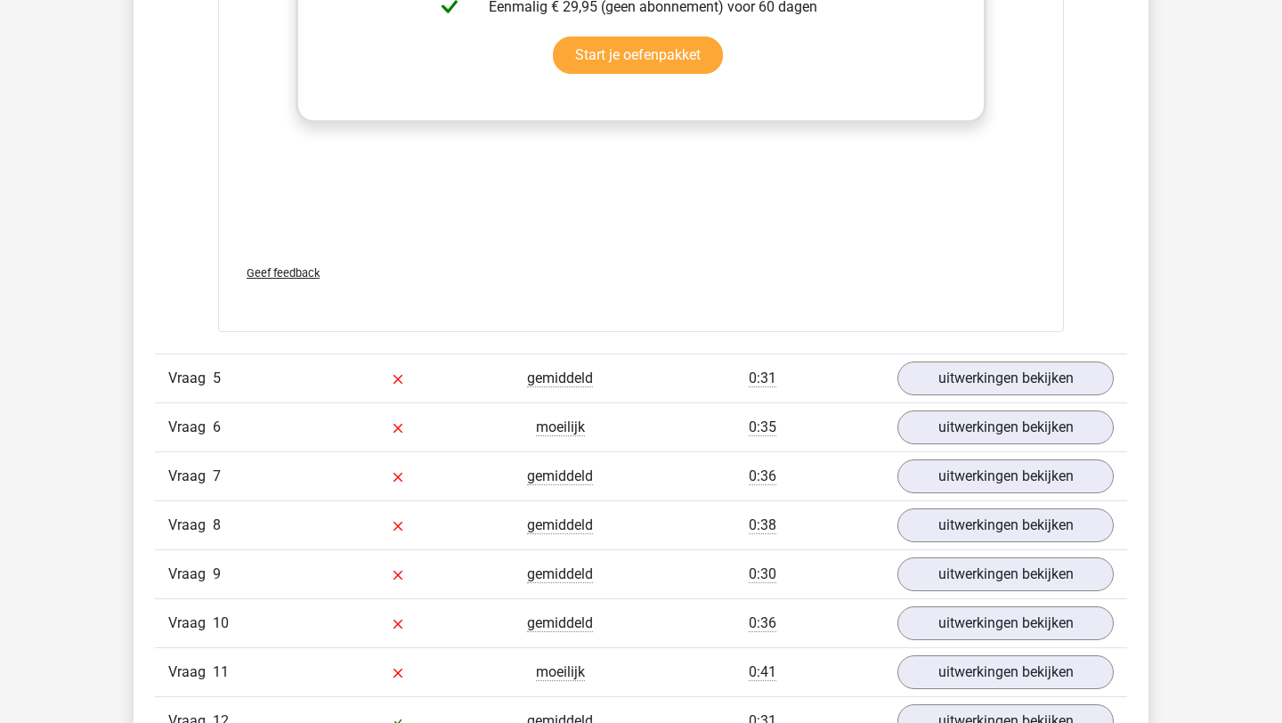
scroll to position [5014, 0]
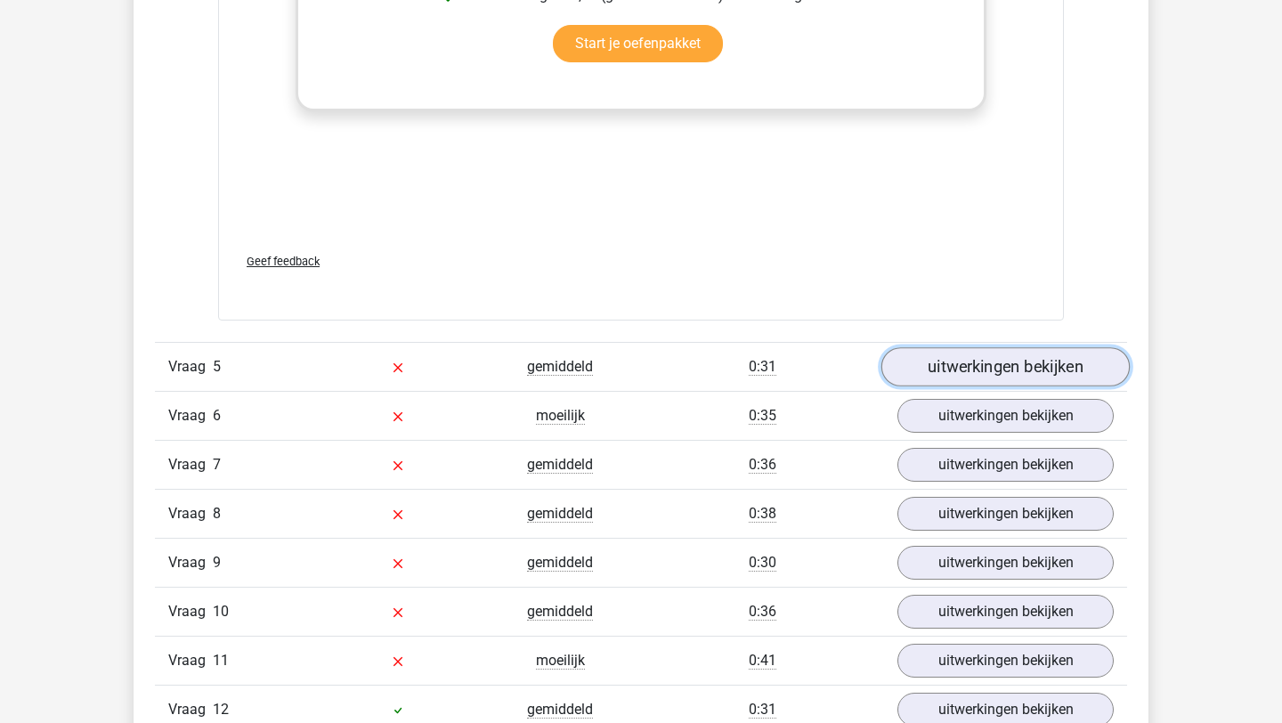
click at [1074, 371] on link "uitwerkingen bekijken" at bounding box center [1005, 366] width 248 height 39
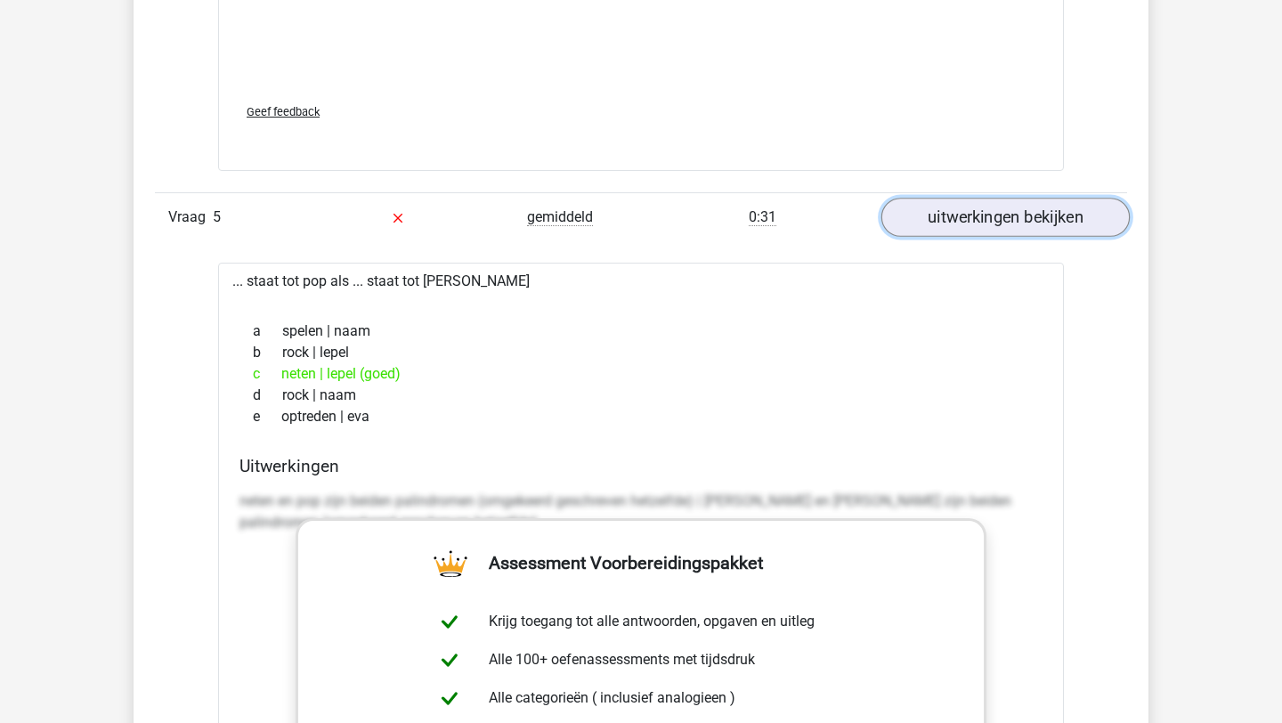
scroll to position [5165, 0]
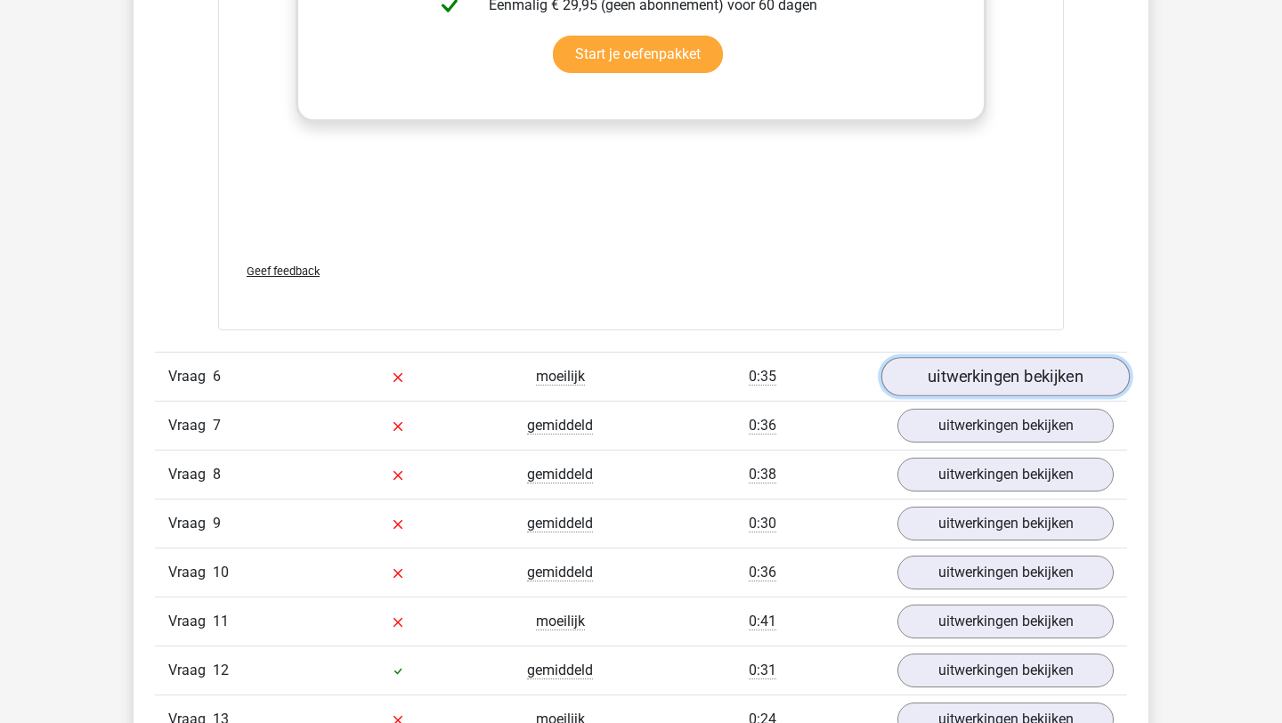
click at [1072, 378] on link "uitwerkingen bekijken" at bounding box center [1005, 376] width 248 height 39
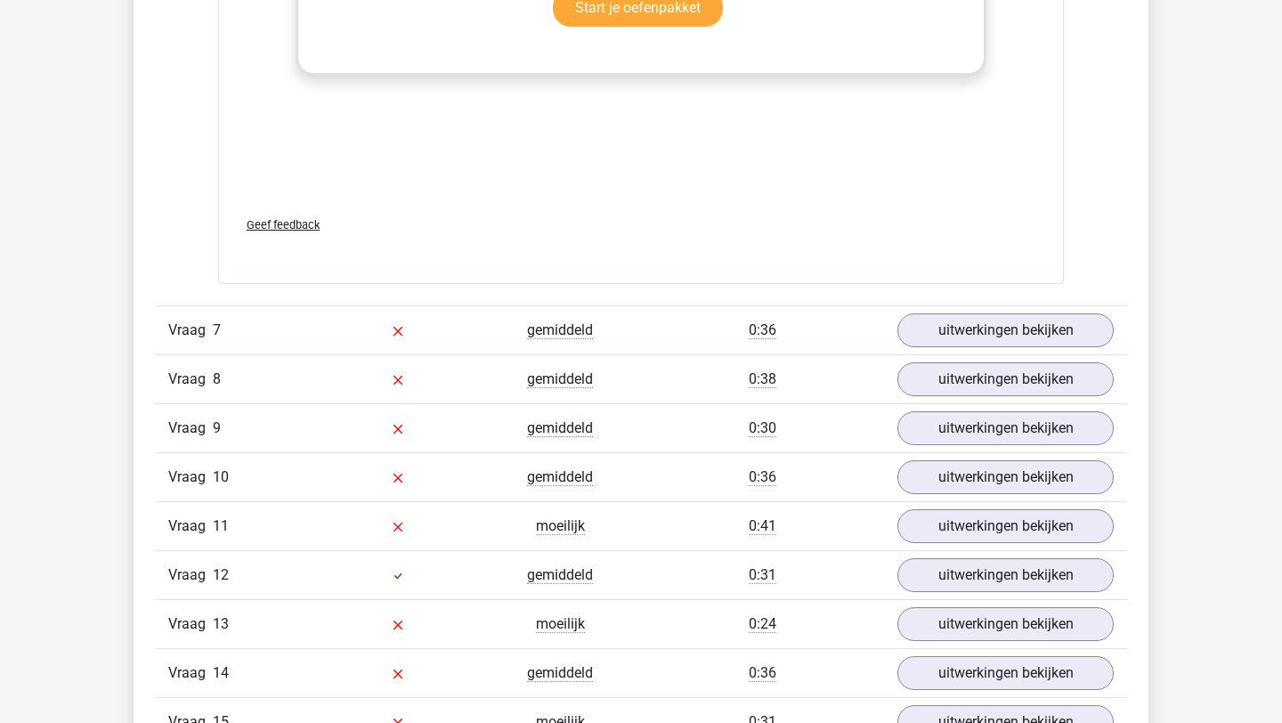
scroll to position [6976, 0]
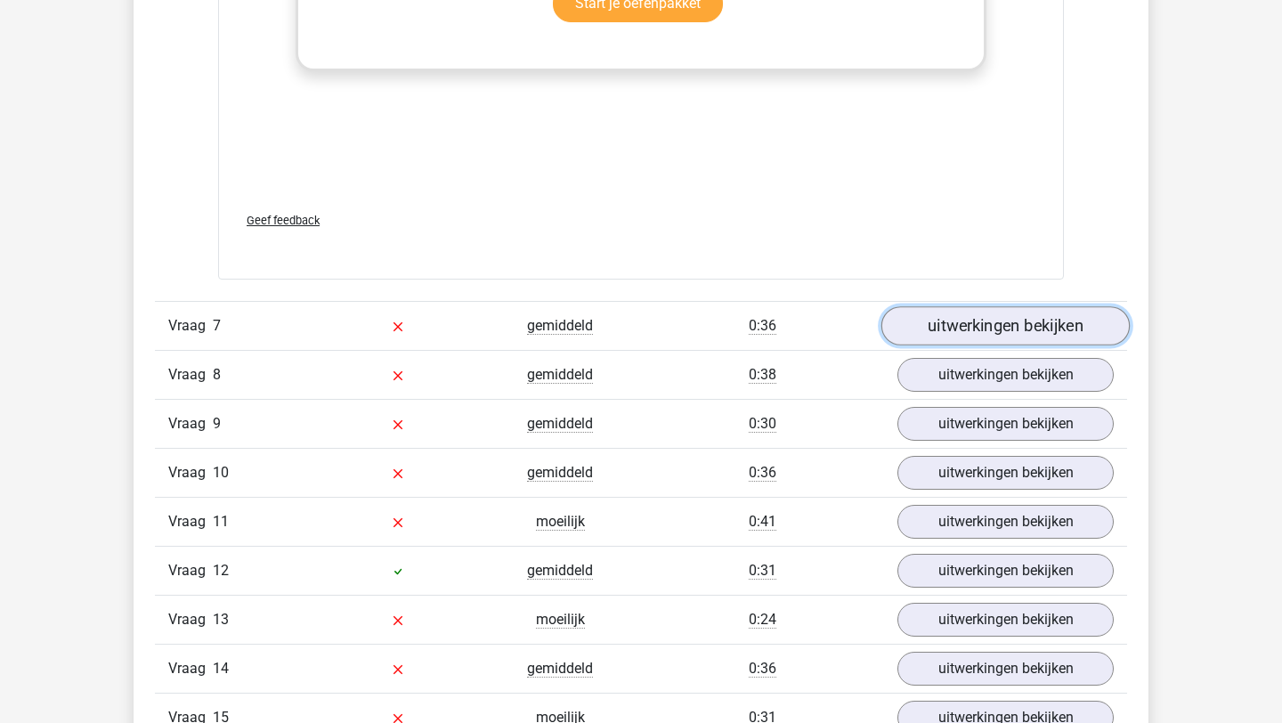
click at [1080, 327] on link "uitwerkingen bekijken" at bounding box center [1005, 325] width 248 height 39
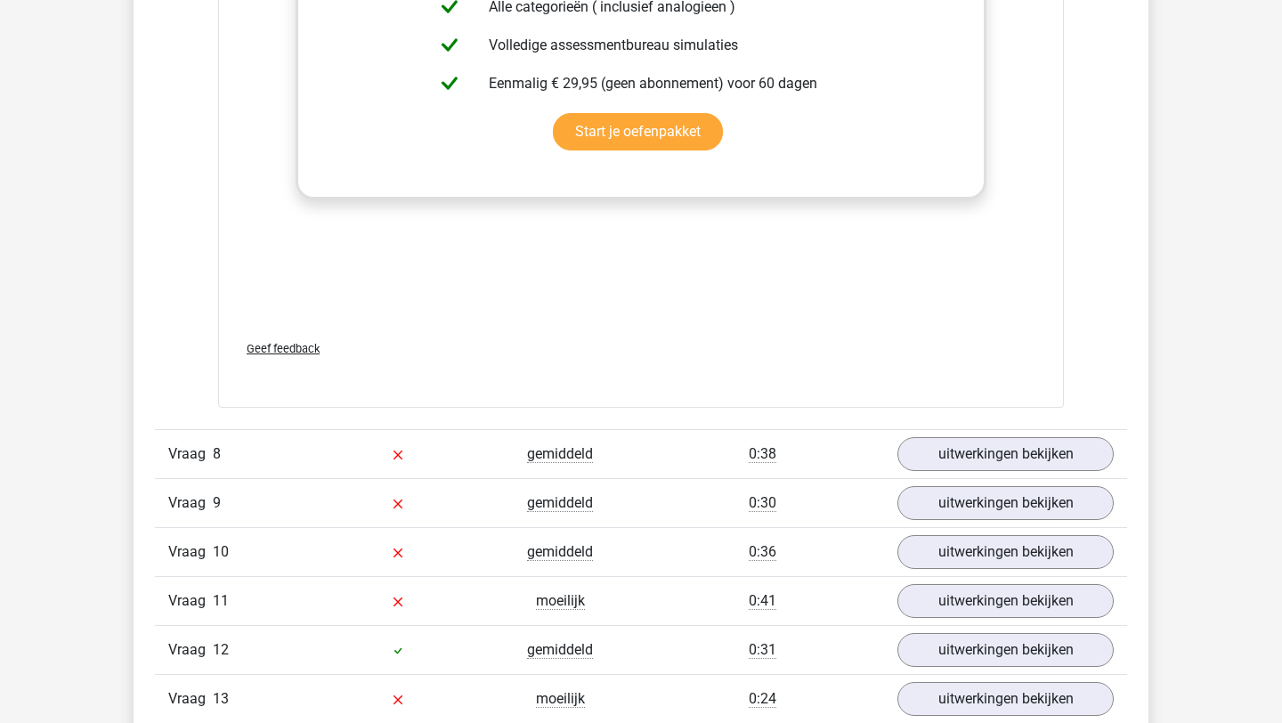
scroll to position [7785, 0]
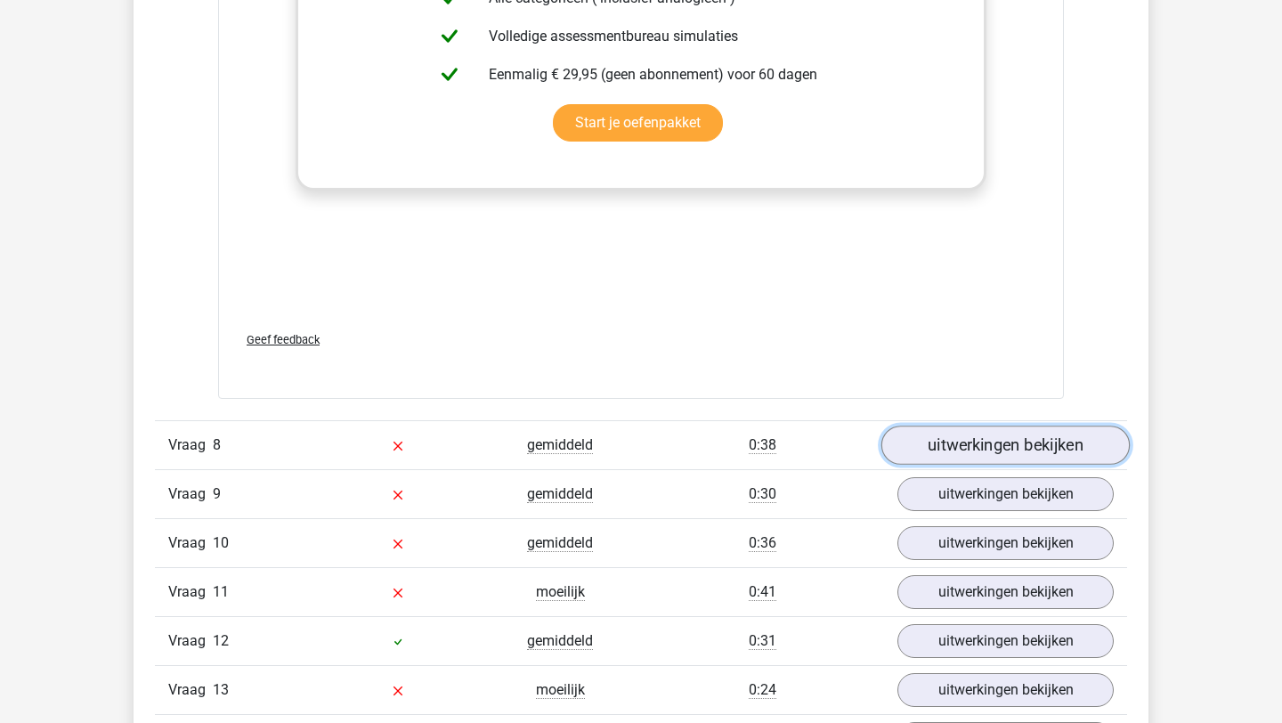
click at [1058, 447] on link "uitwerkingen bekijken" at bounding box center [1005, 445] width 248 height 39
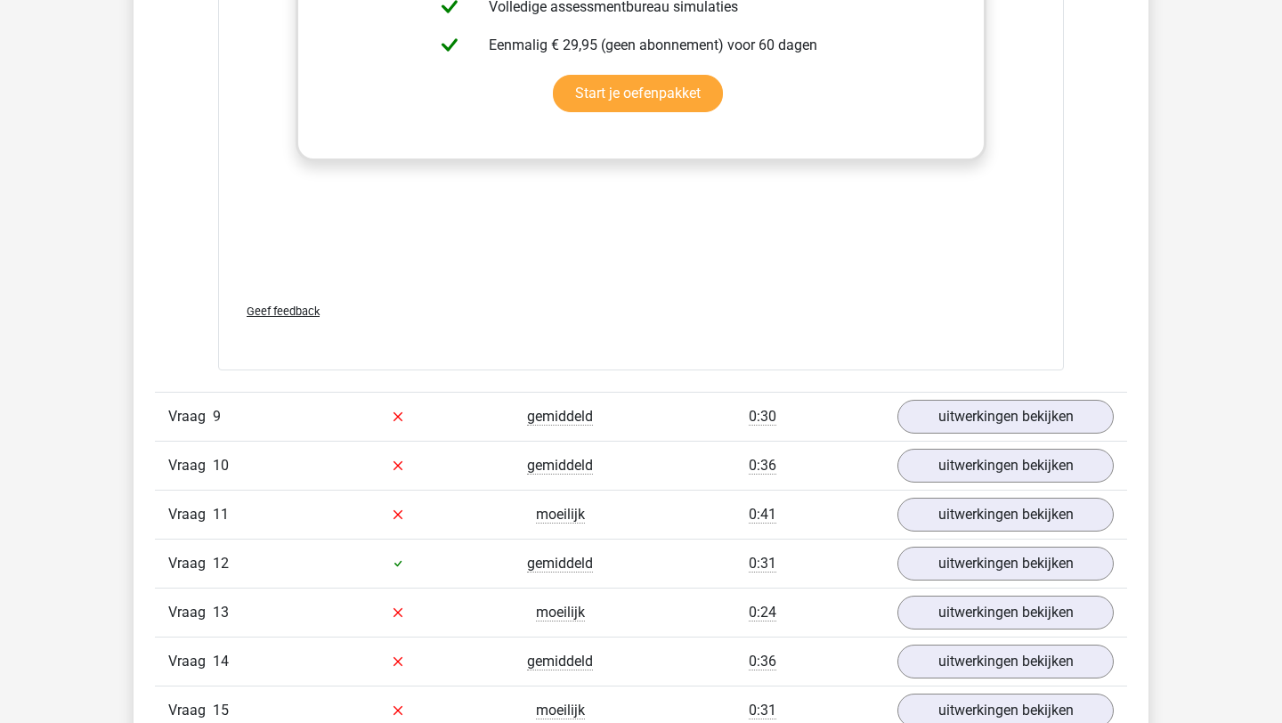
scroll to position [8829, 0]
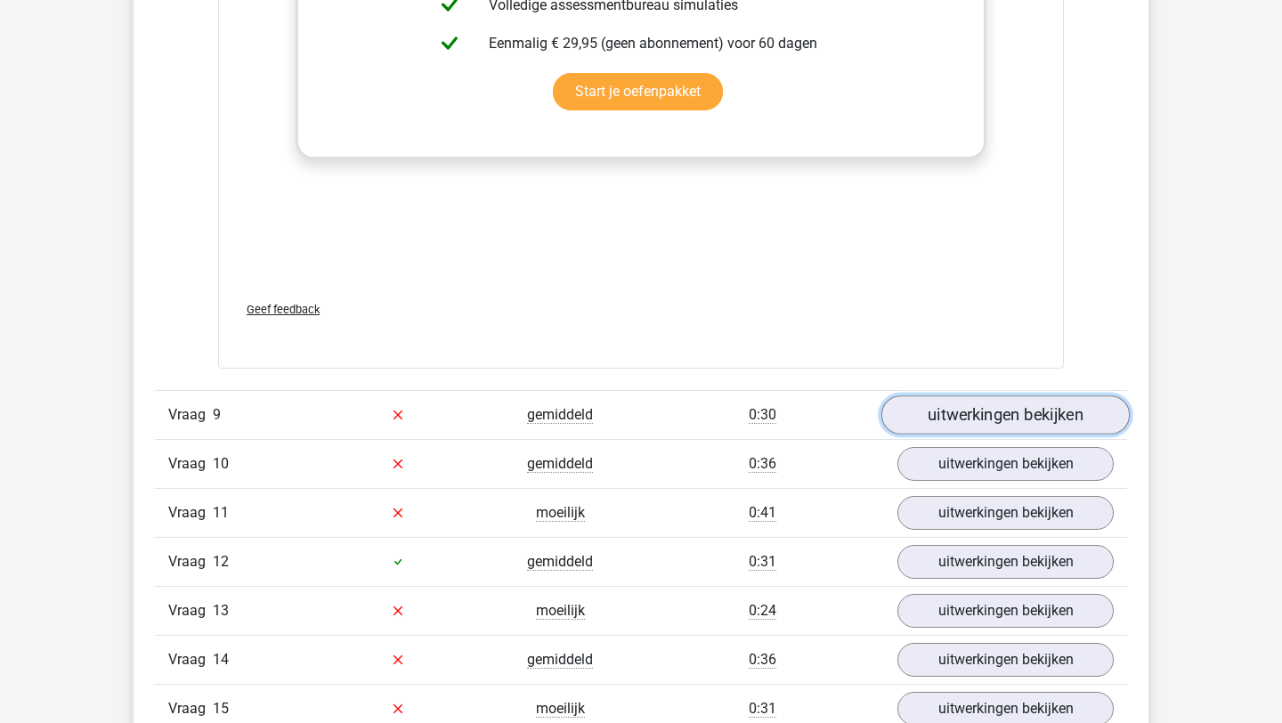
click at [1048, 419] on link "uitwerkingen bekijken" at bounding box center [1005, 414] width 248 height 39
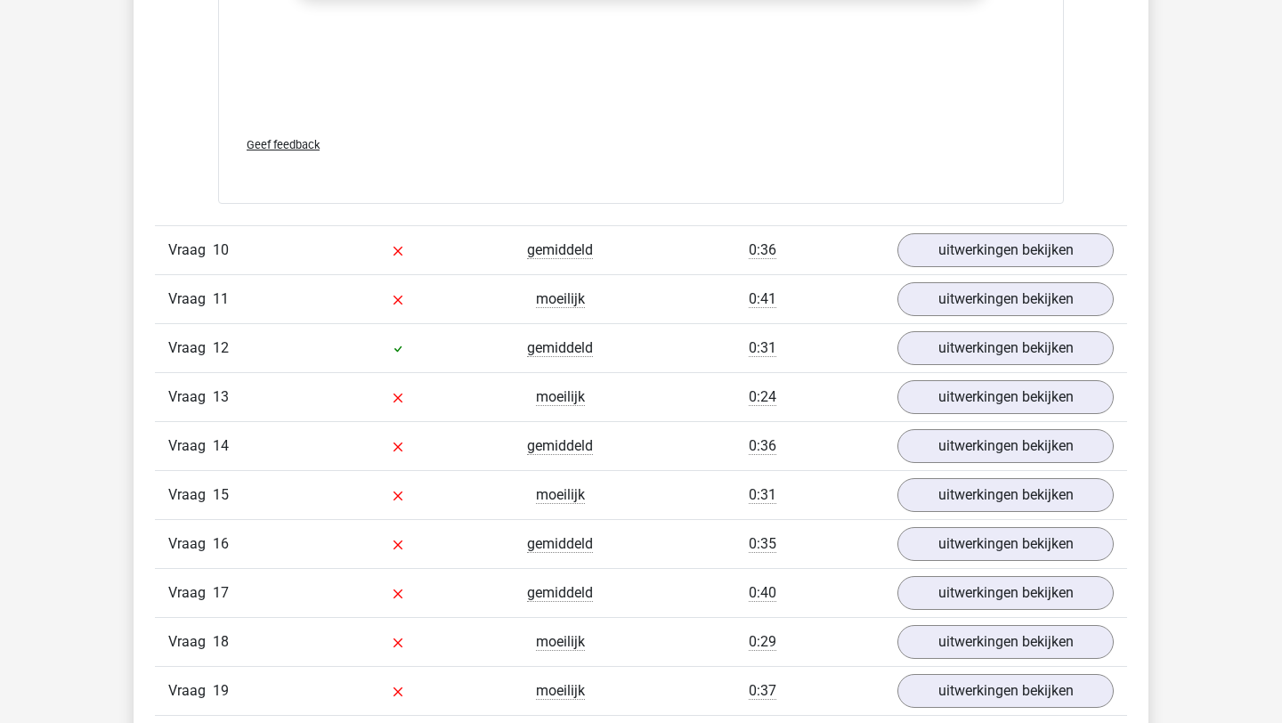
scroll to position [9956, 0]
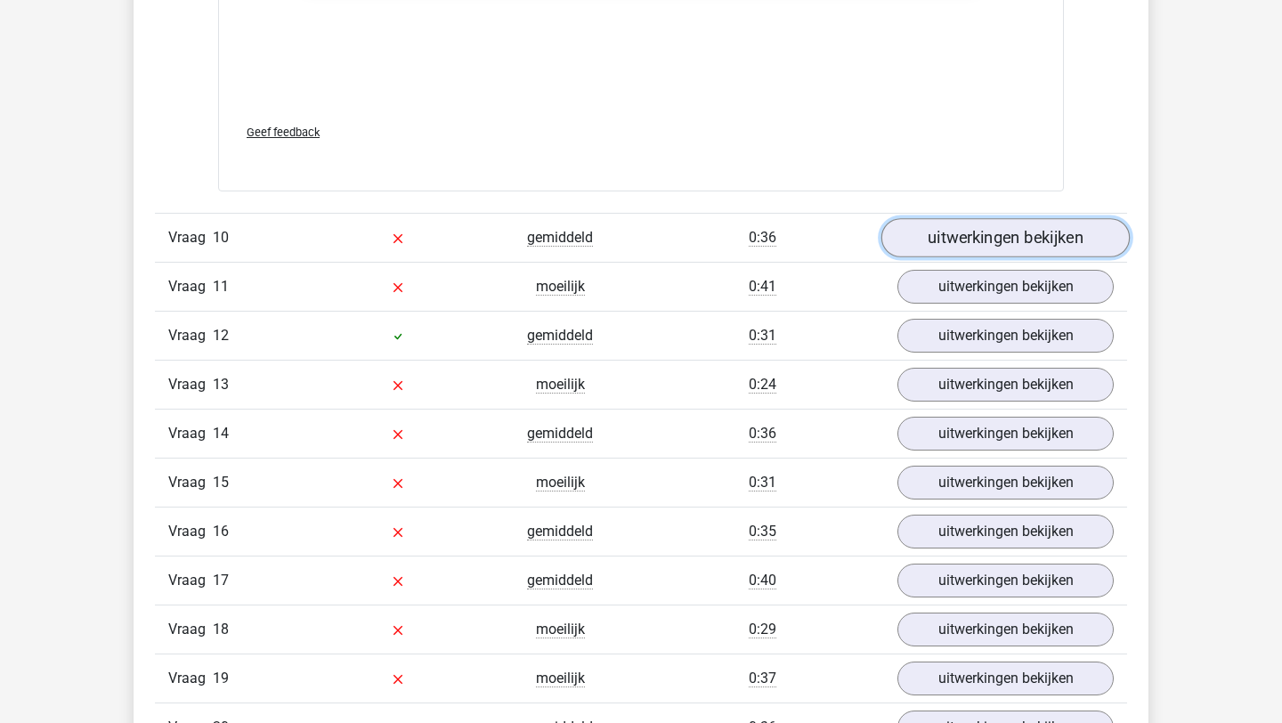
click at [1070, 245] on link "uitwerkingen bekijken" at bounding box center [1005, 237] width 248 height 39
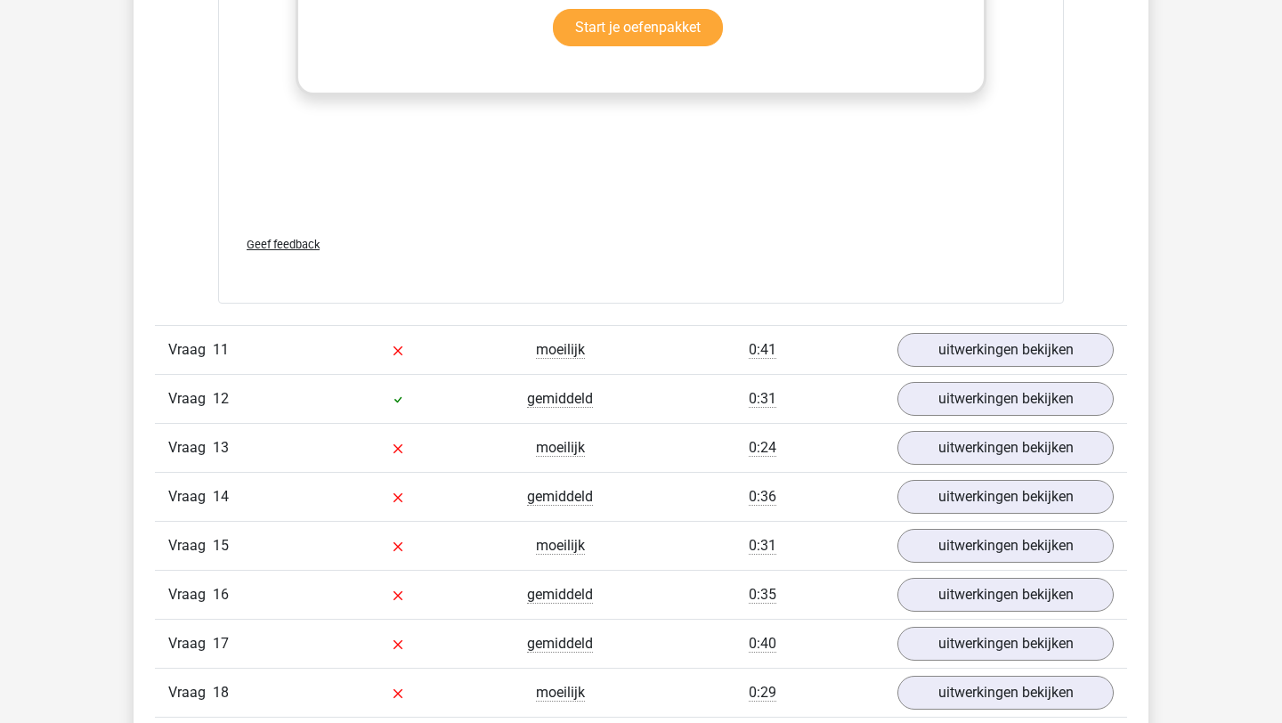
scroll to position [10806, 0]
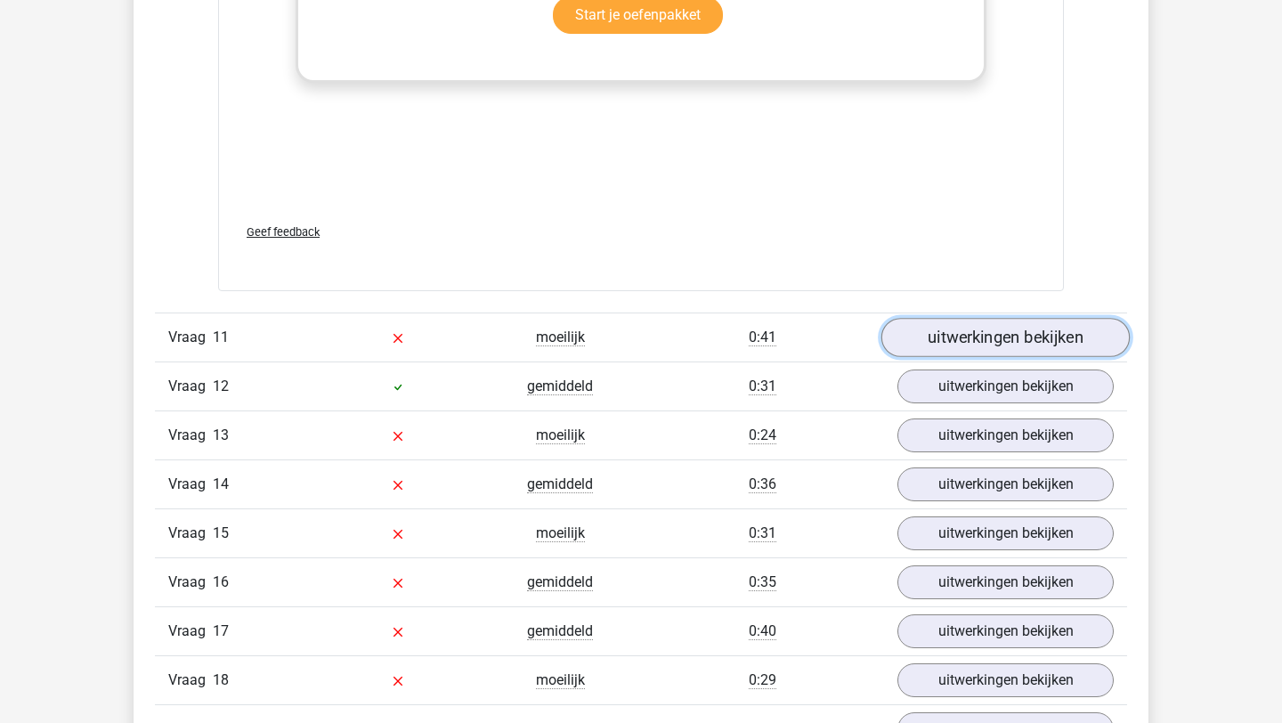
click at [1036, 327] on link "uitwerkingen bekijken" at bounding box center [1005, 337] width 248 height 39
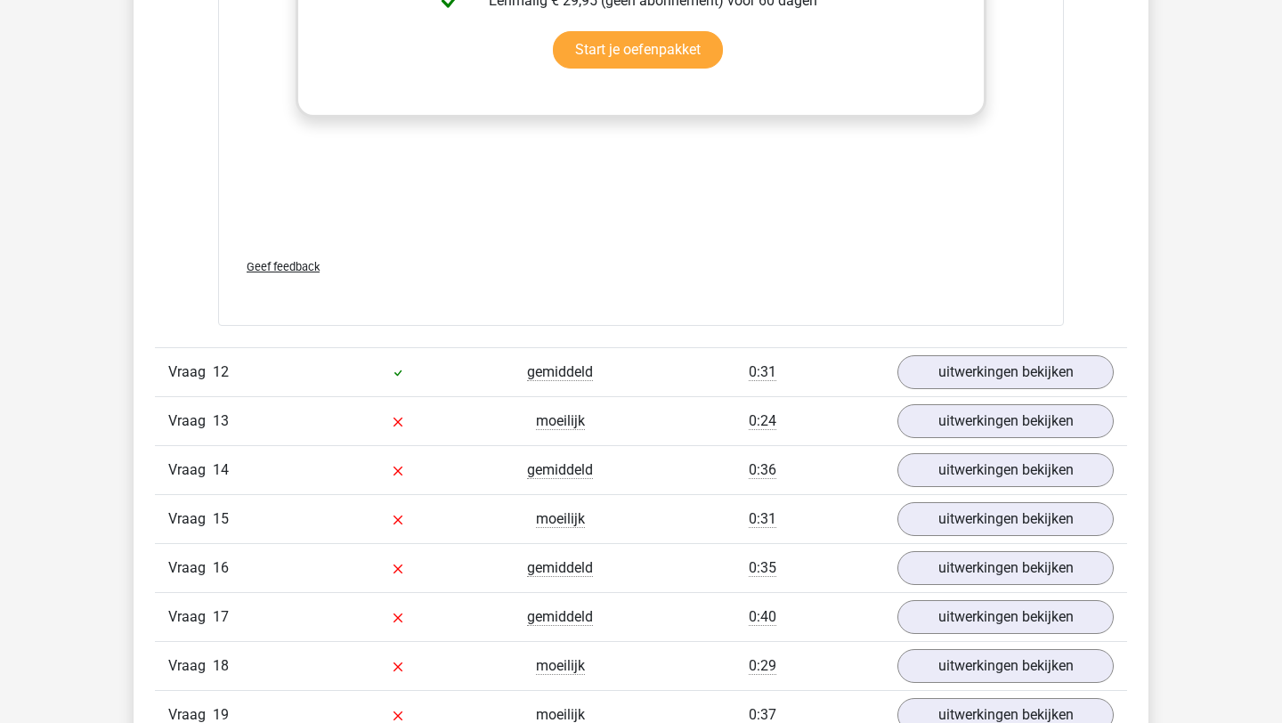
scroll to position [11751, 0]
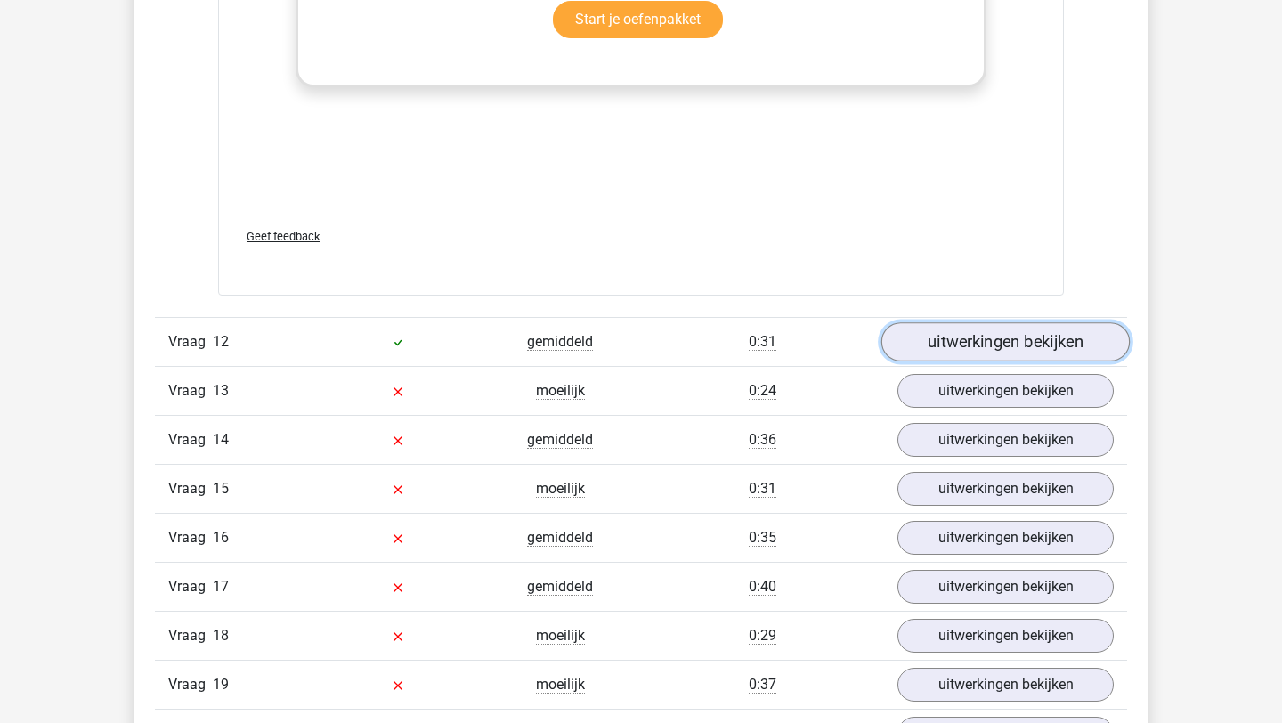
click at [1056, 332] on link "uitwerkingen bekijken" at bounding box center [1005, 342] width 248 height 39
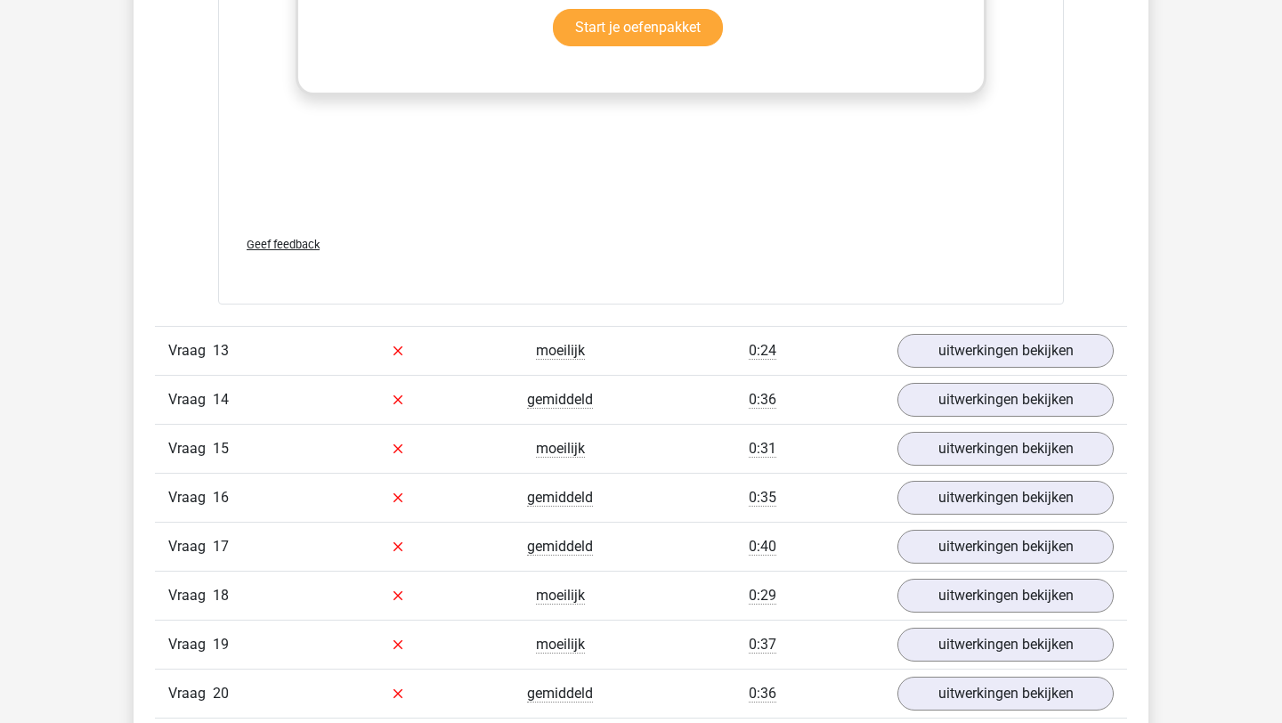
scroll to position [12674, 0]
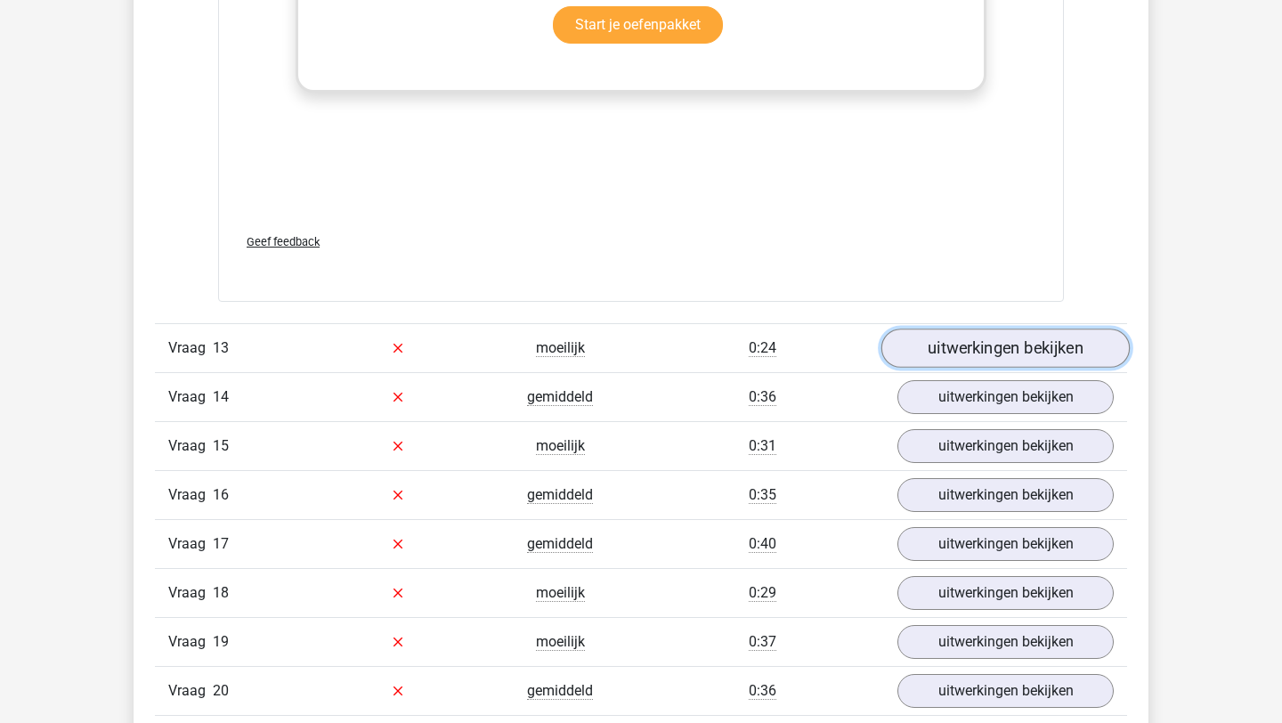
click at [1031, 340] on link "uitwerkingen bekijken" at bounding box center [1005, 347] width 248 height 39
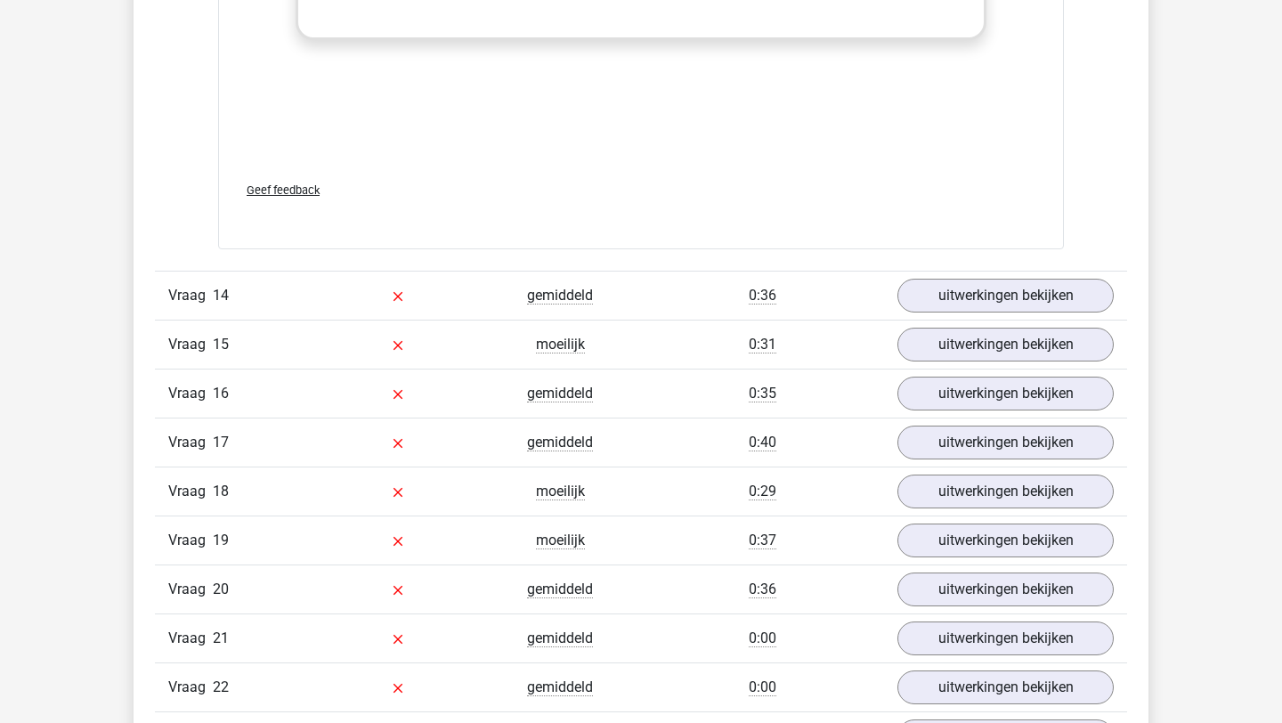
scroll to position [13689, 0]
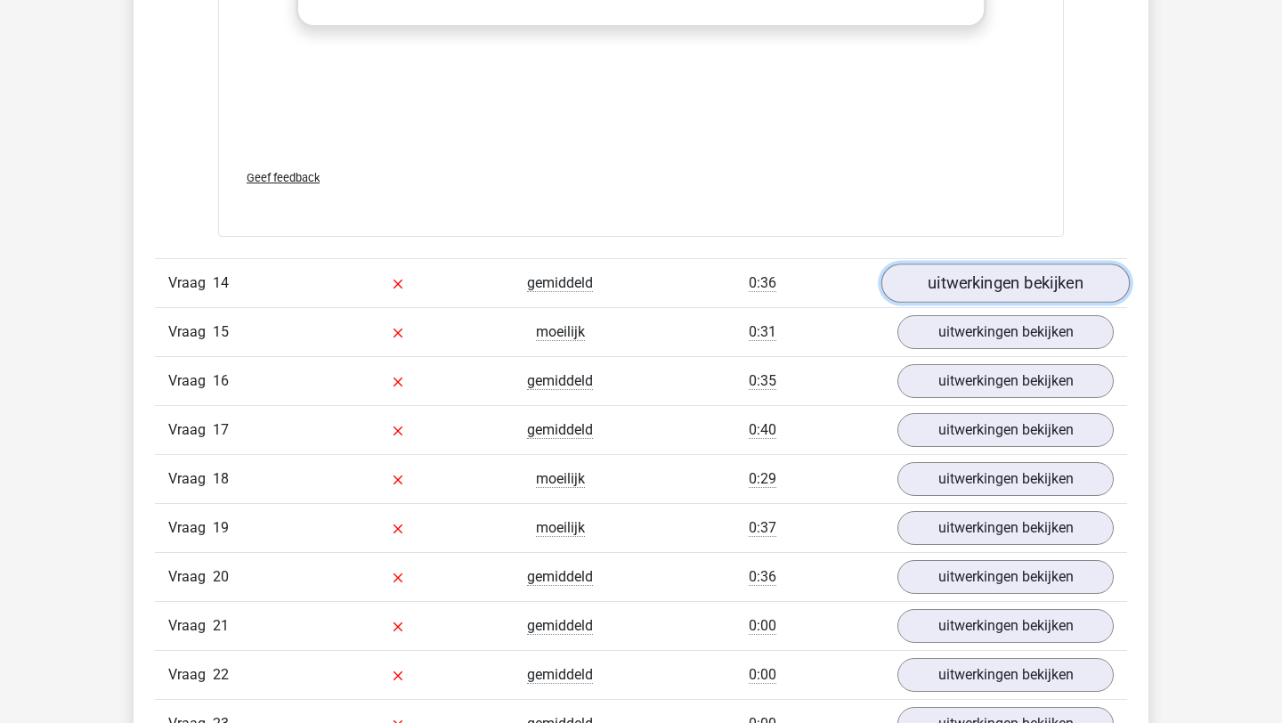
click at [1034, 281] on link "uitwerkingen bekijken" at bounding box center [1005, 282] width 248 height 39
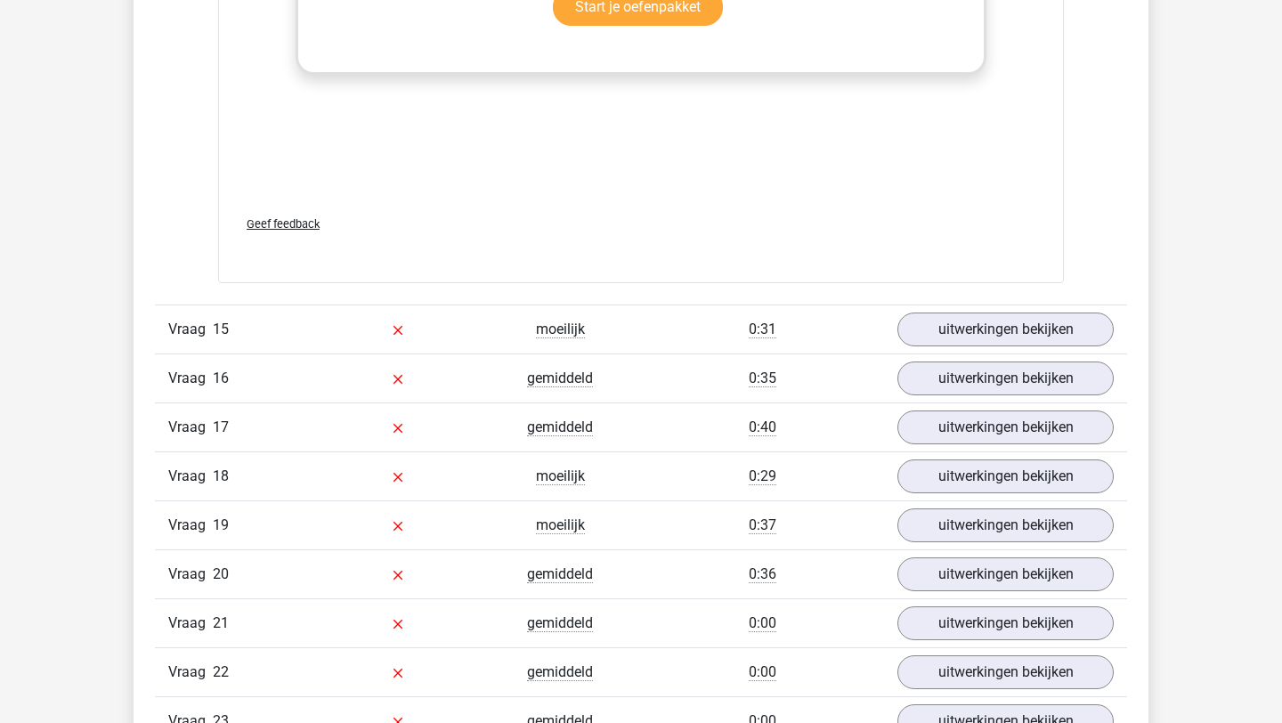
scroll to position [14572, 0]
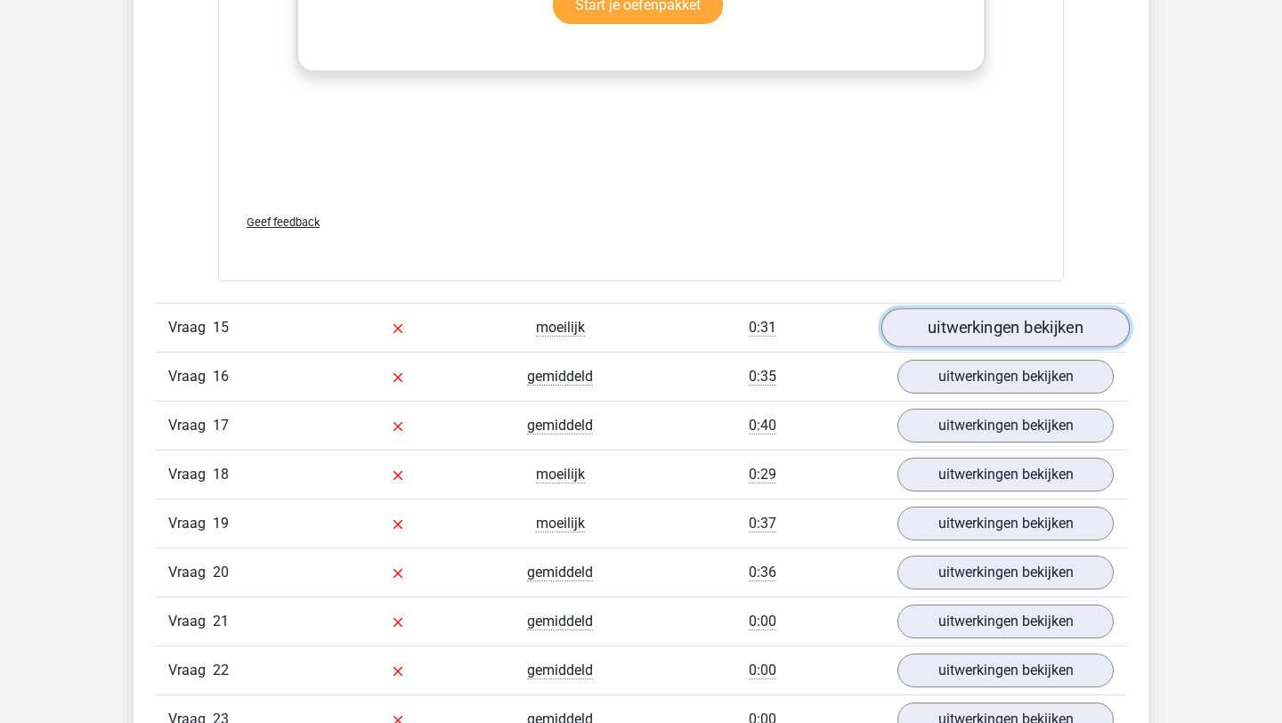
click at [1054, 331] on link "uitwerkingen bekijken" at bounding box center [1005, 327] width 248 height 39
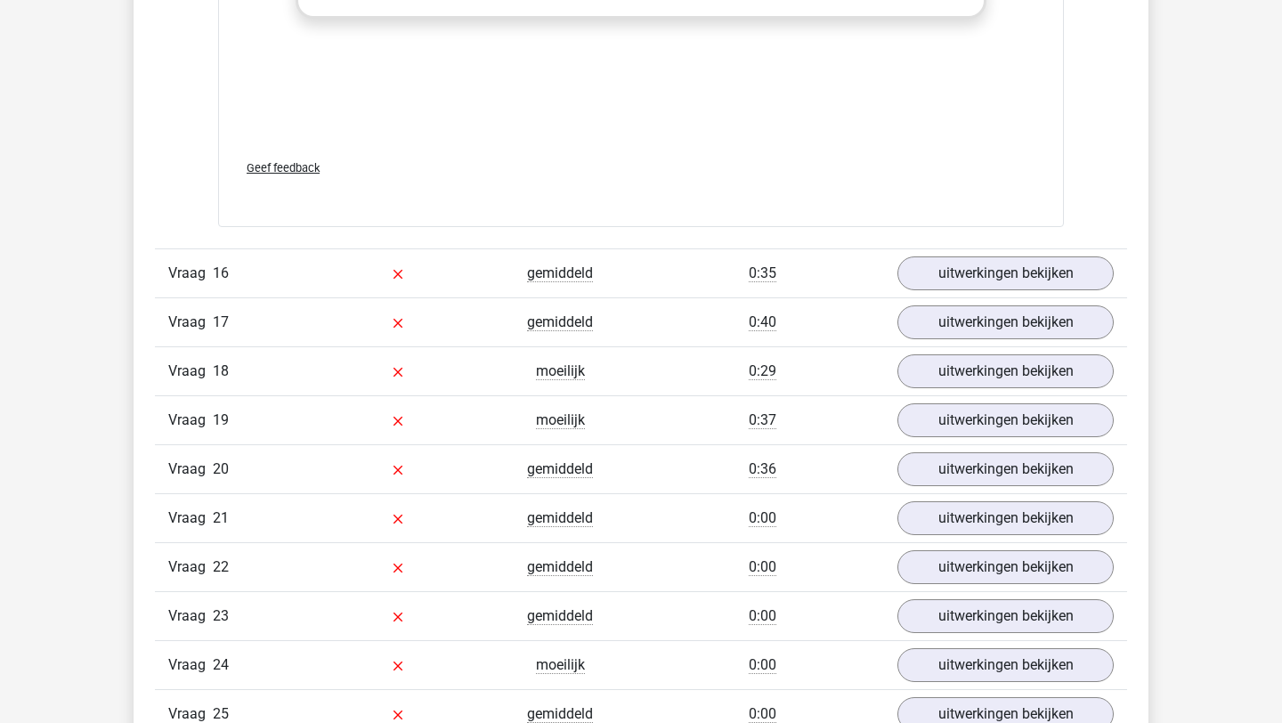
scroll to position [15598, 0]
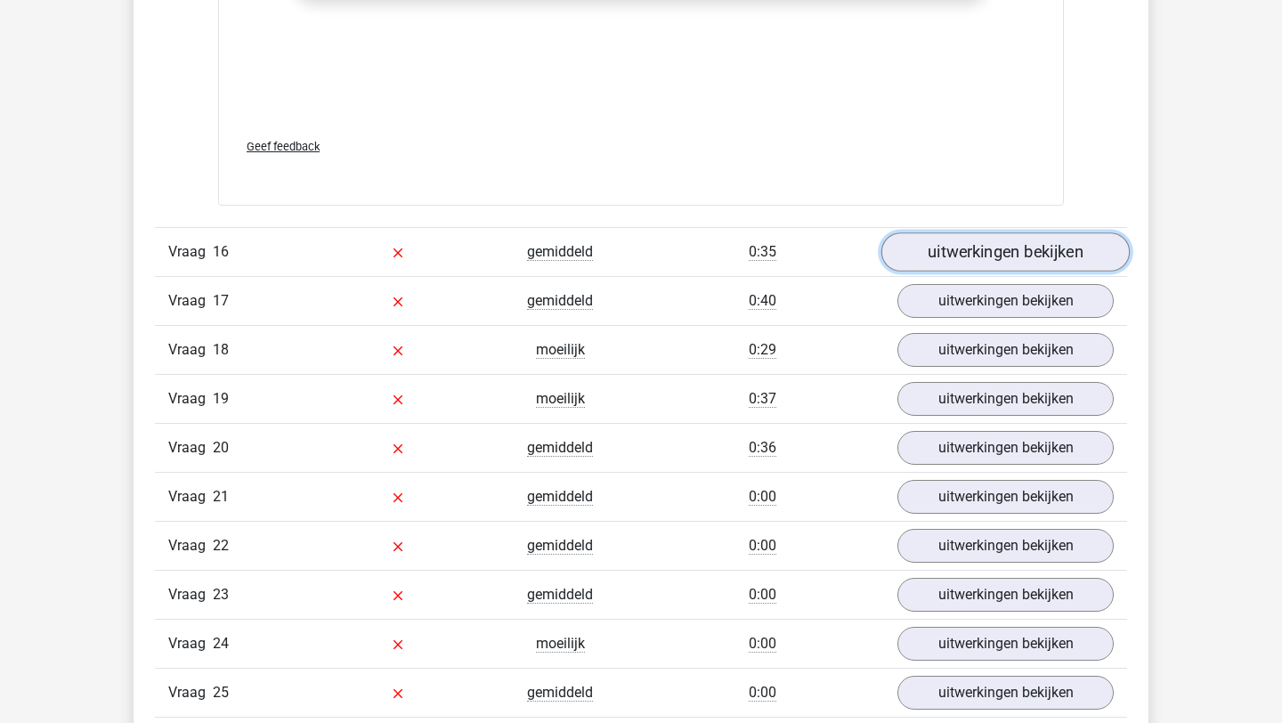
click at [1057, 255] on link "uitwerkingen bekijken" at bounding box center [1005, 251] width 248 height 39
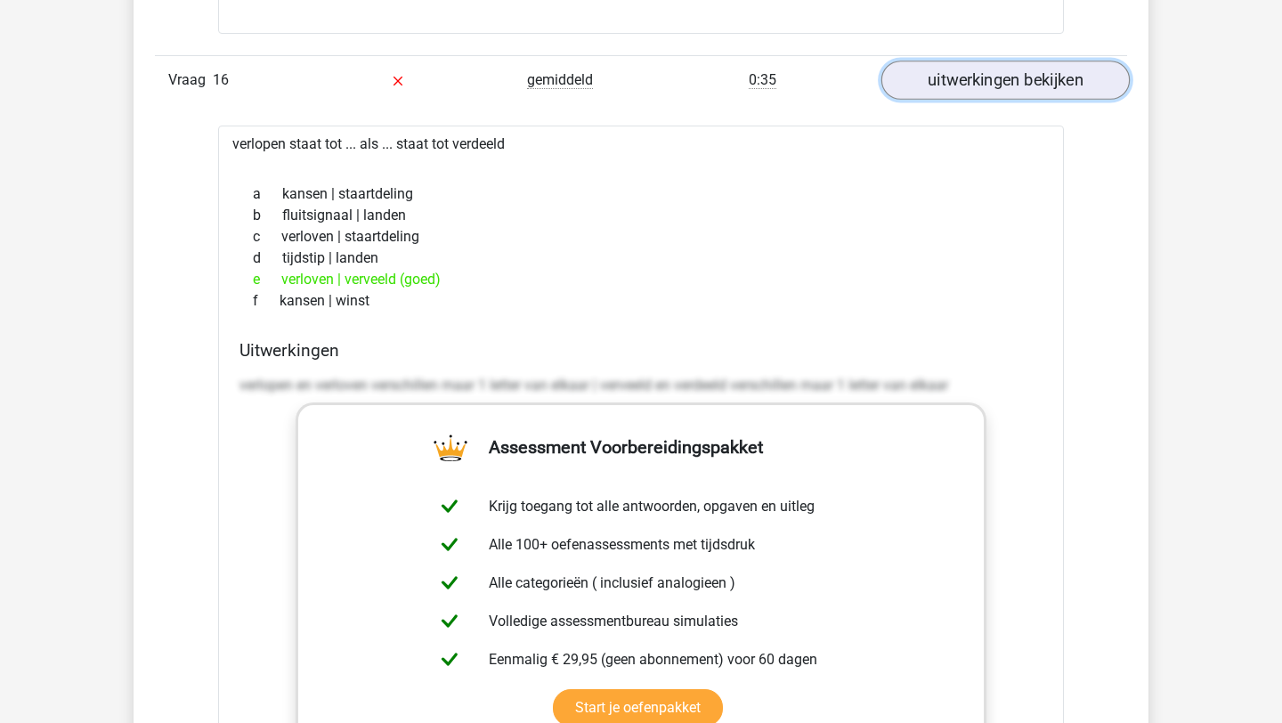
scroll to position [15781, 0]
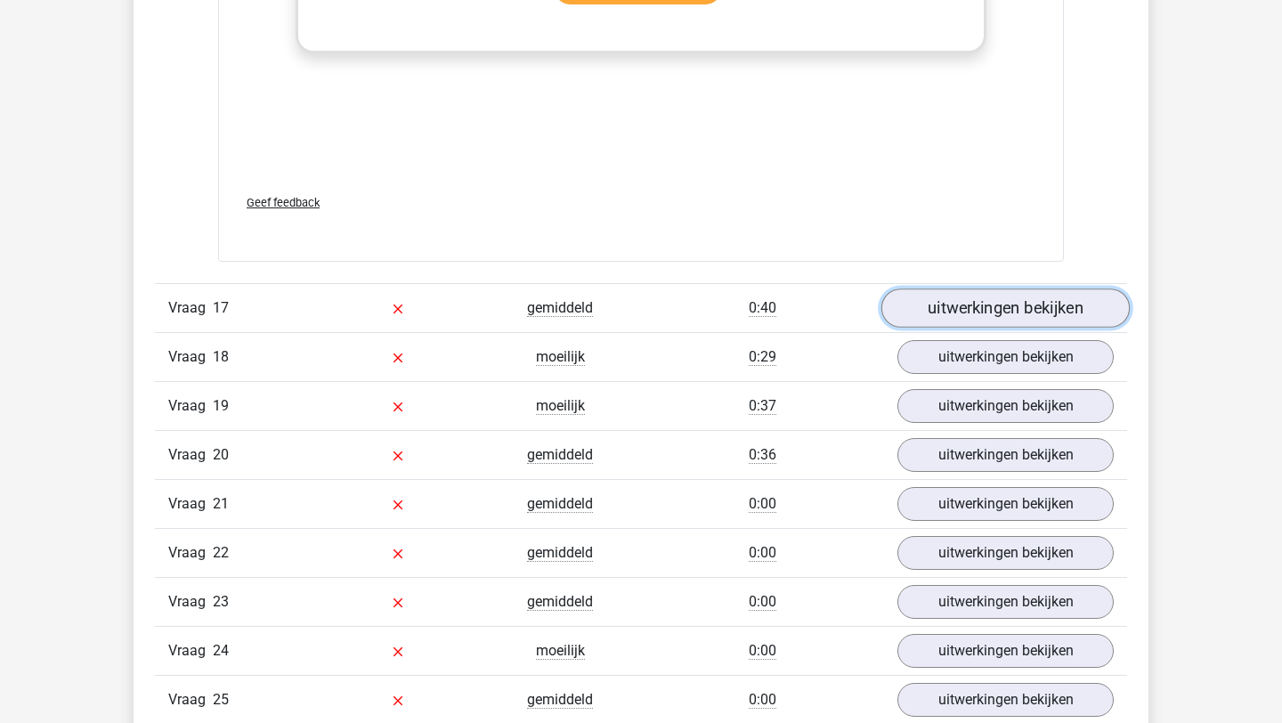
click at [1038, 307] on link "uitwerkingen bekijken" at bounding box center [1005, 308] width 248 height 39
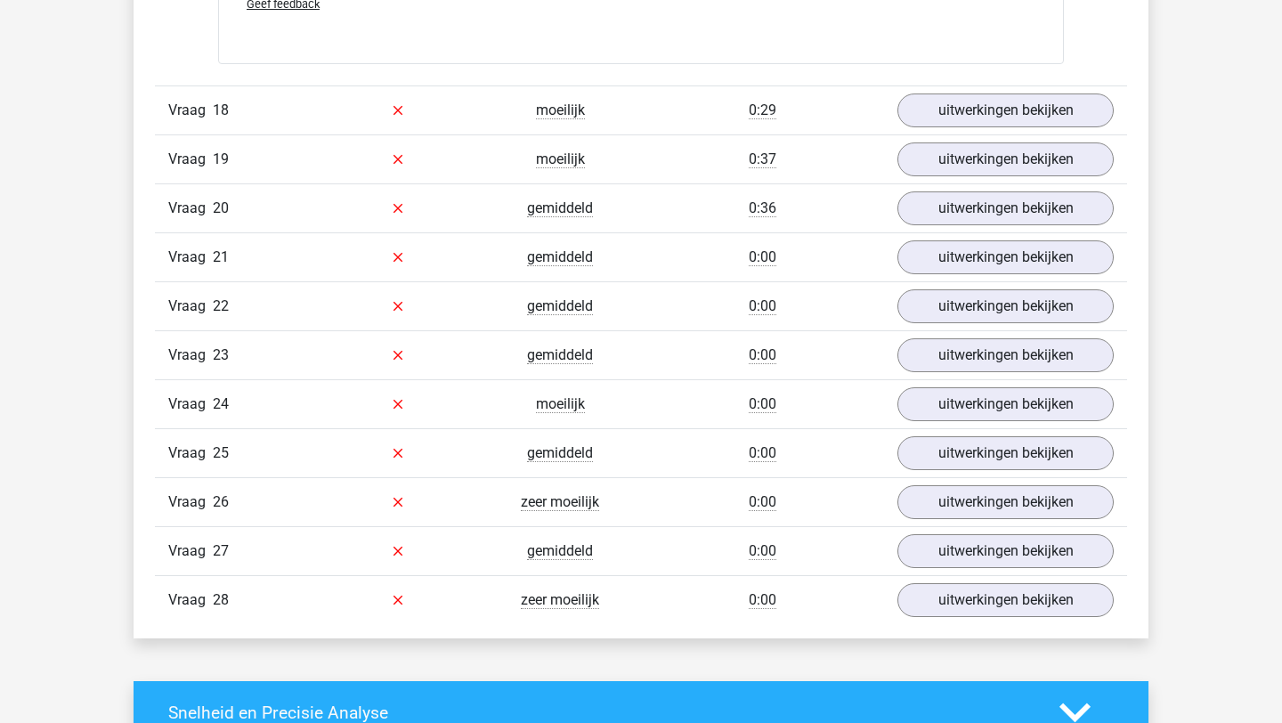
scroll to position [17649, 0]
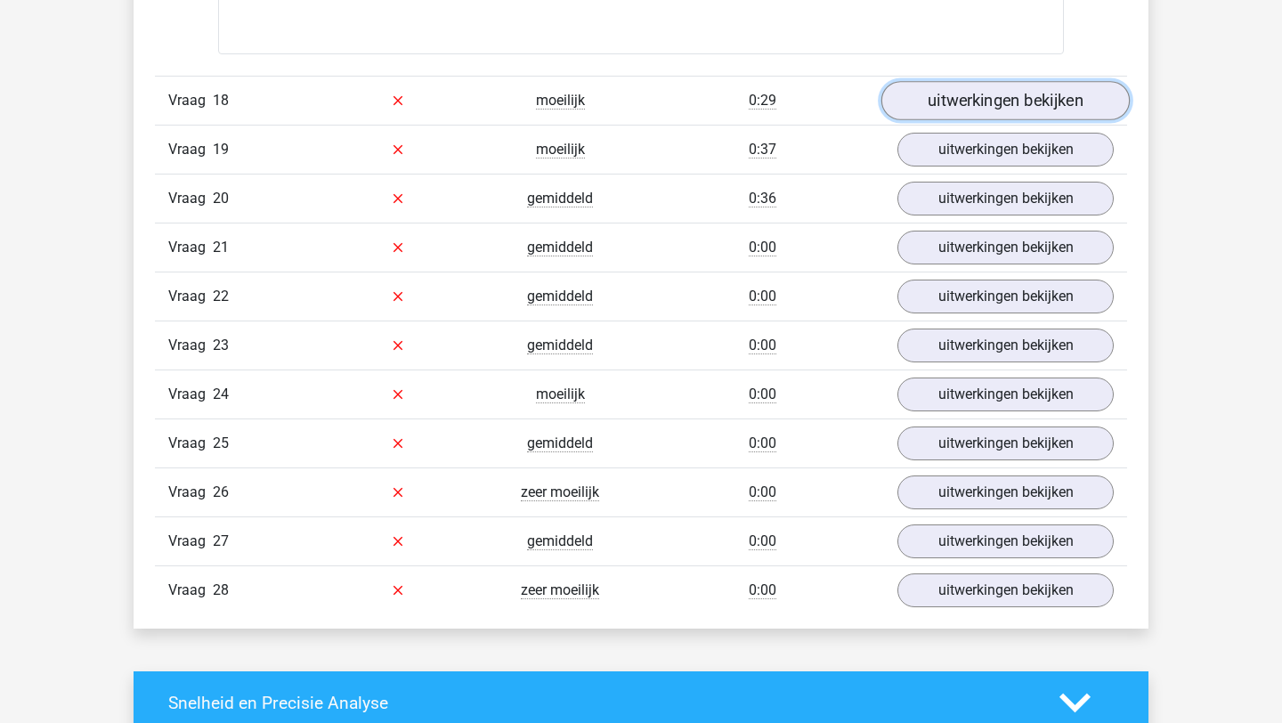
click at [1048, 90] on link "uitwerkingen bekijken" at bounding box center [1005, 100] width 248 height 39
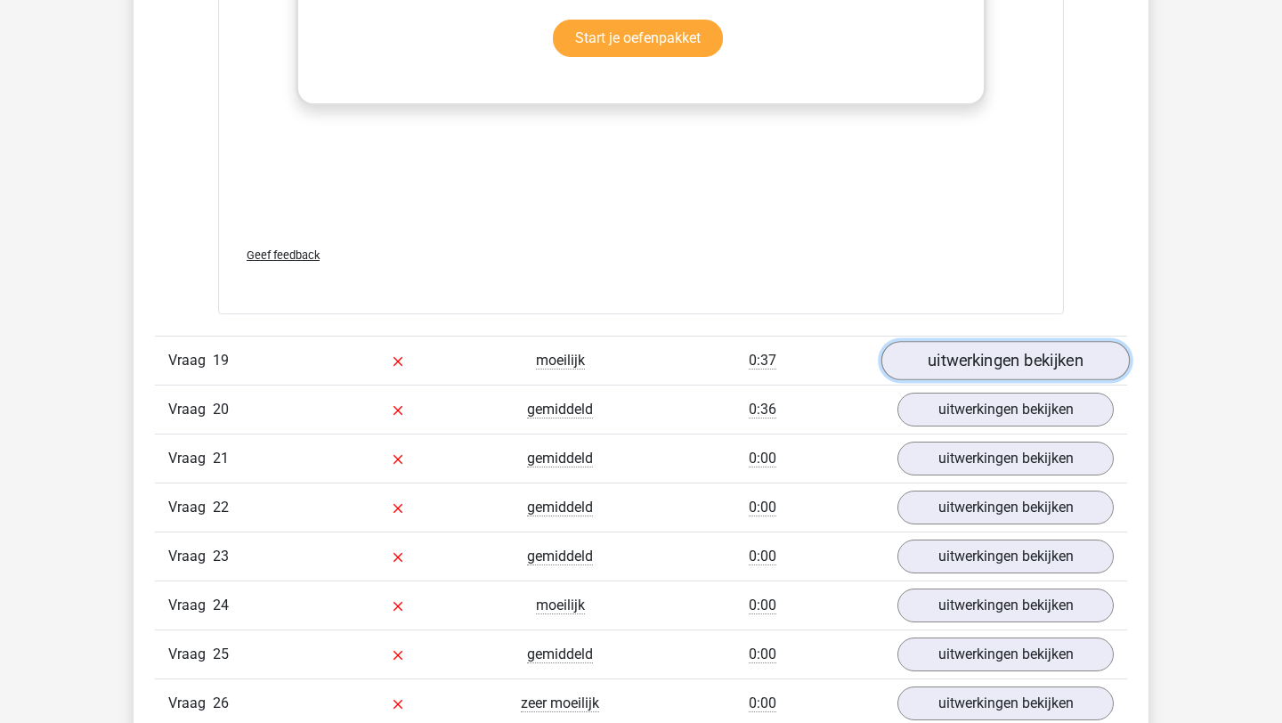
click at [1017, 377] on link "uitwerkingen bekijken" at bounding box center [1005, 360] width 248 height 39
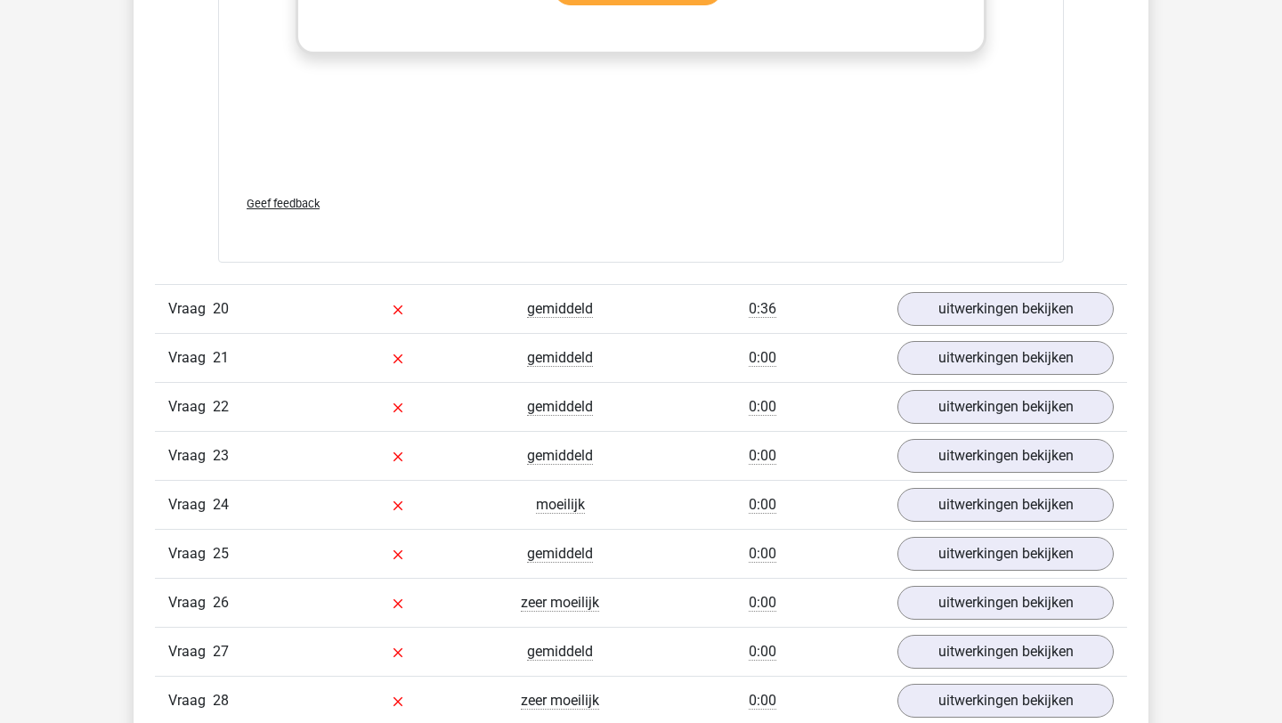
scroll to position [19376, 0]
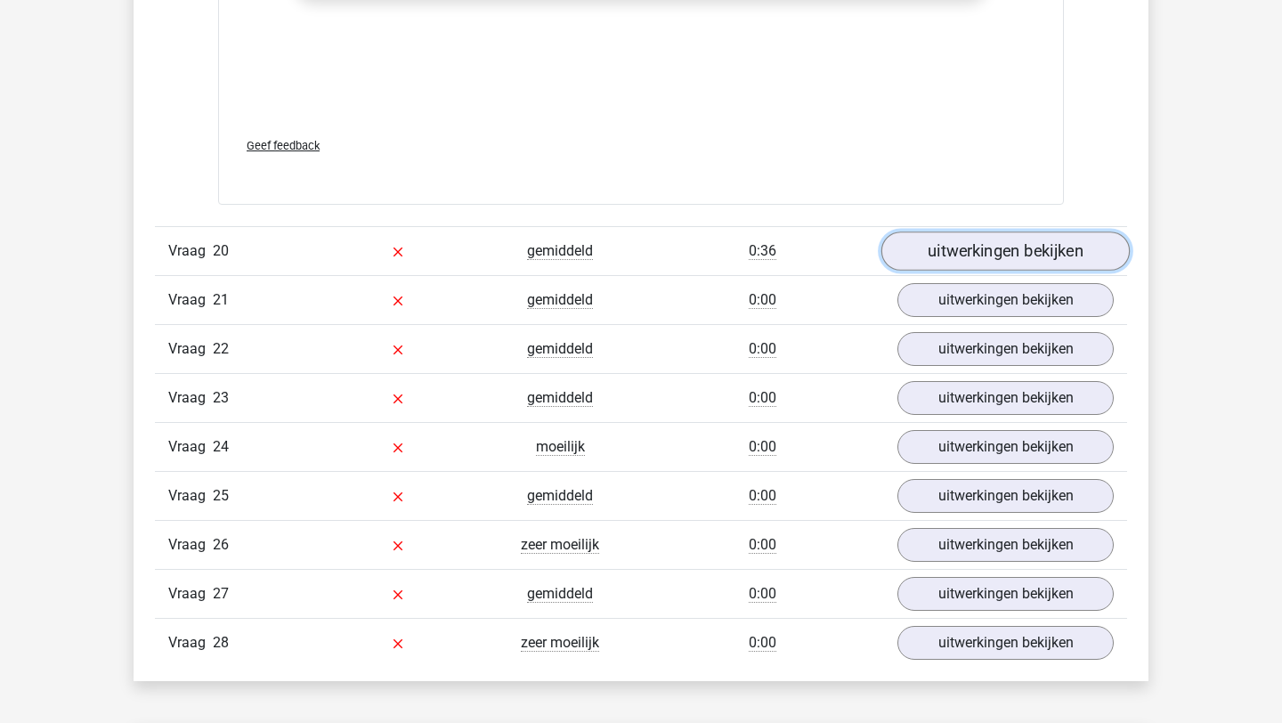
click at [1018, 249] on link "uitwerkingen bekijken" at bounding box center [1005, 250] width 248 height 39
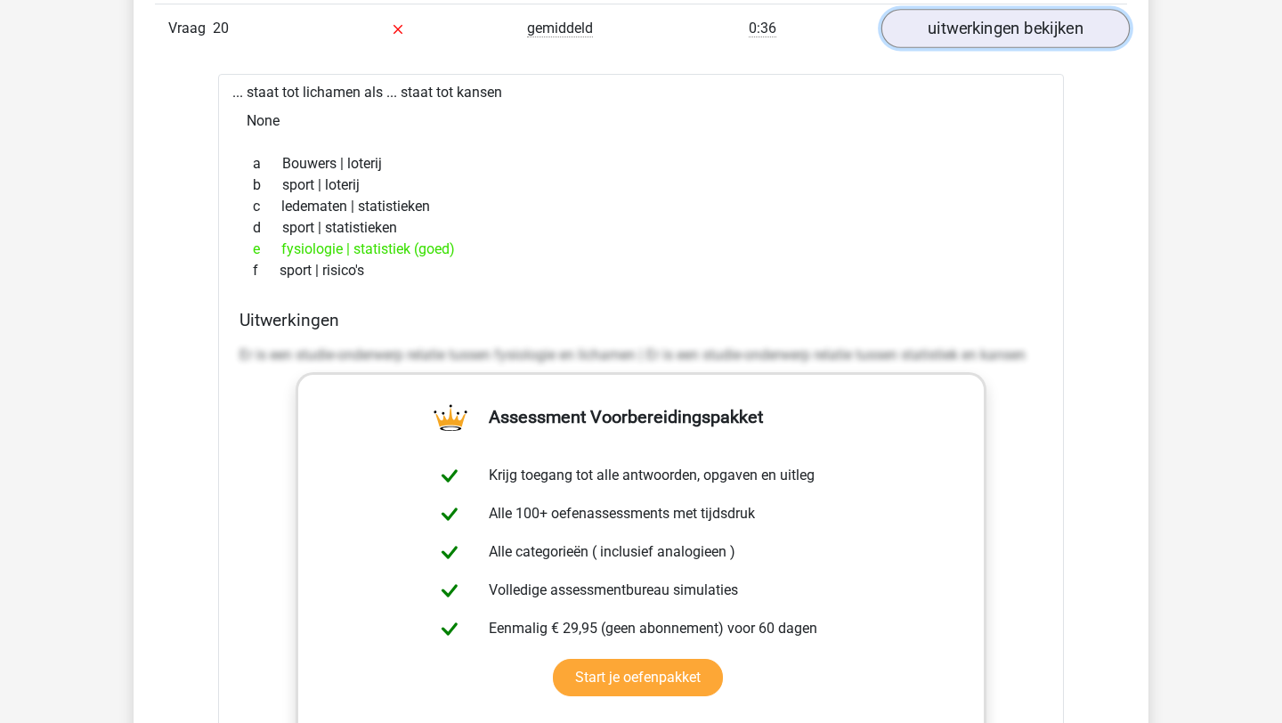
scroll to position [19601, 0]
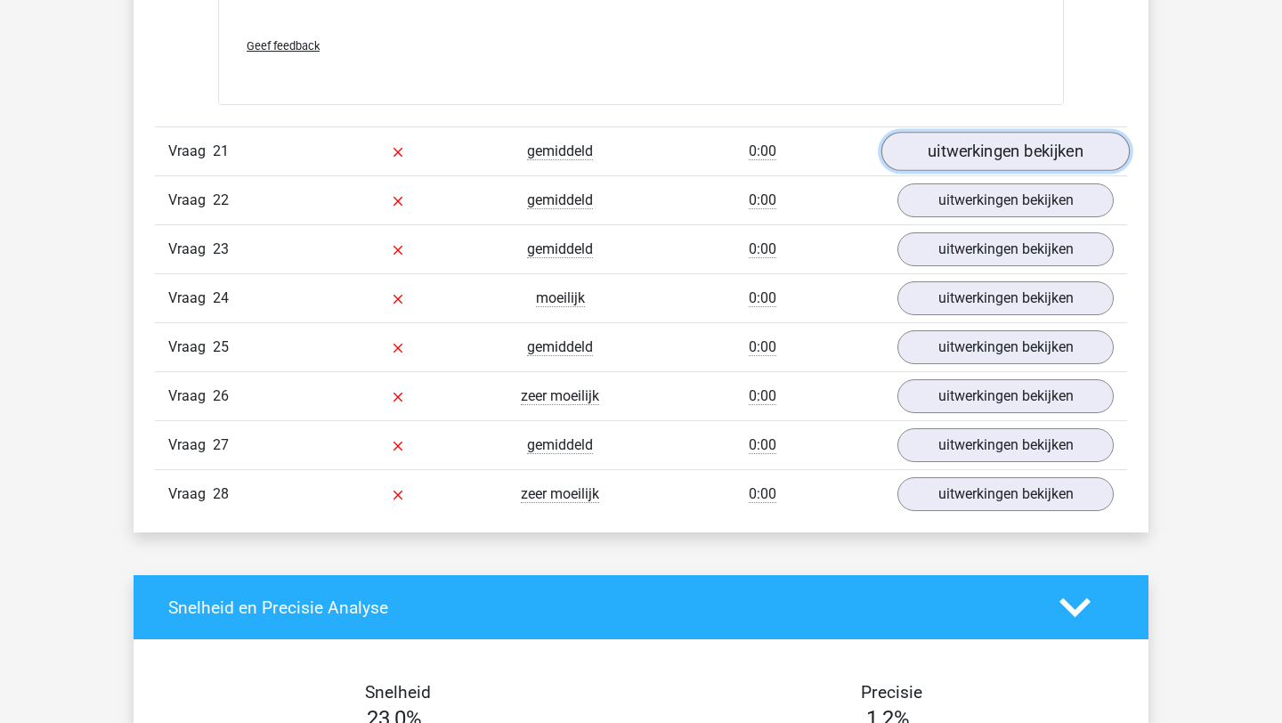
click at [1019, 142] on link "uitwerkingen bekijken" at bounding box center [1005, 151] width 248 height 39
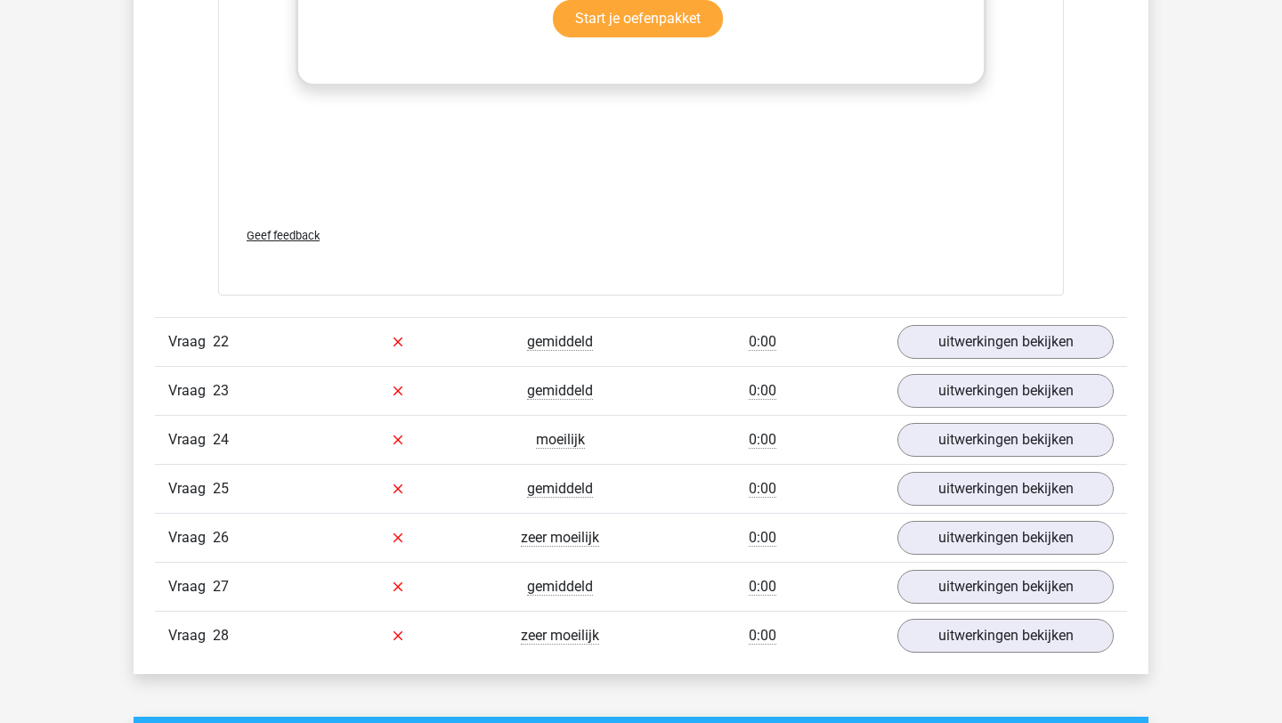
scroll to position [21220, 0]
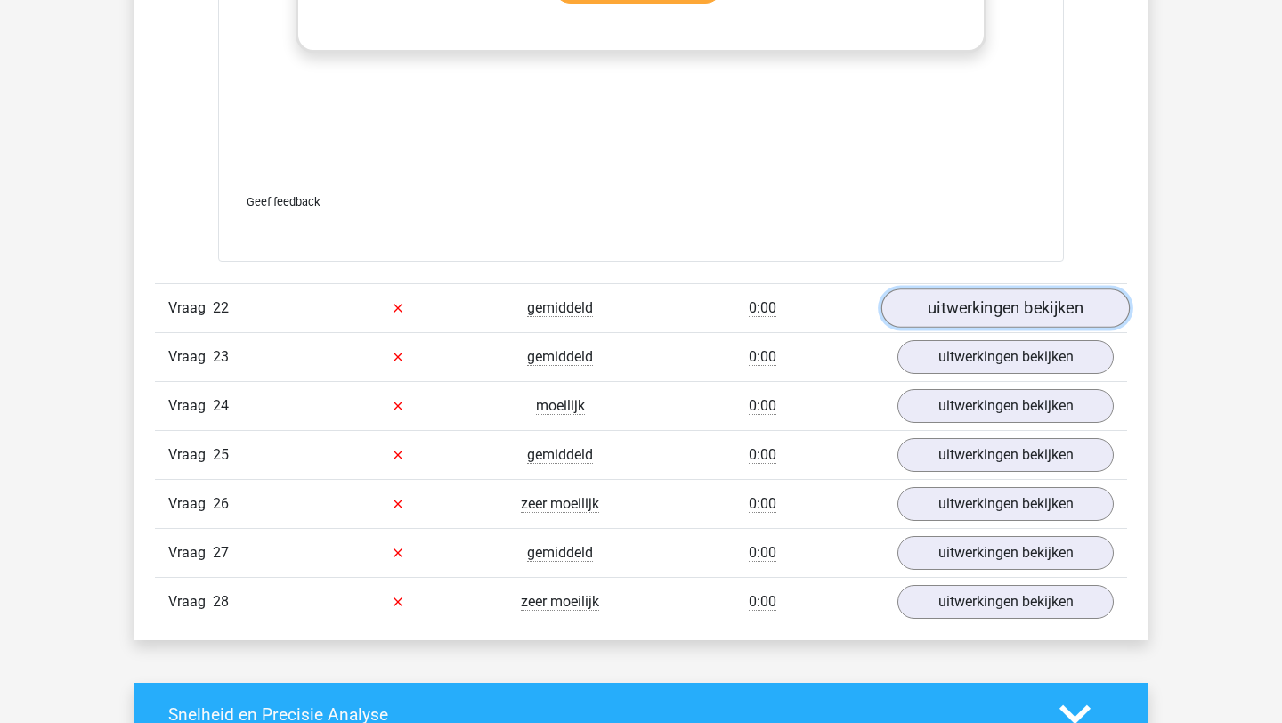
click at [987, 305] on link "uitwerkingen bekijken" at bounding box center [1005, 307] width 248 height 39
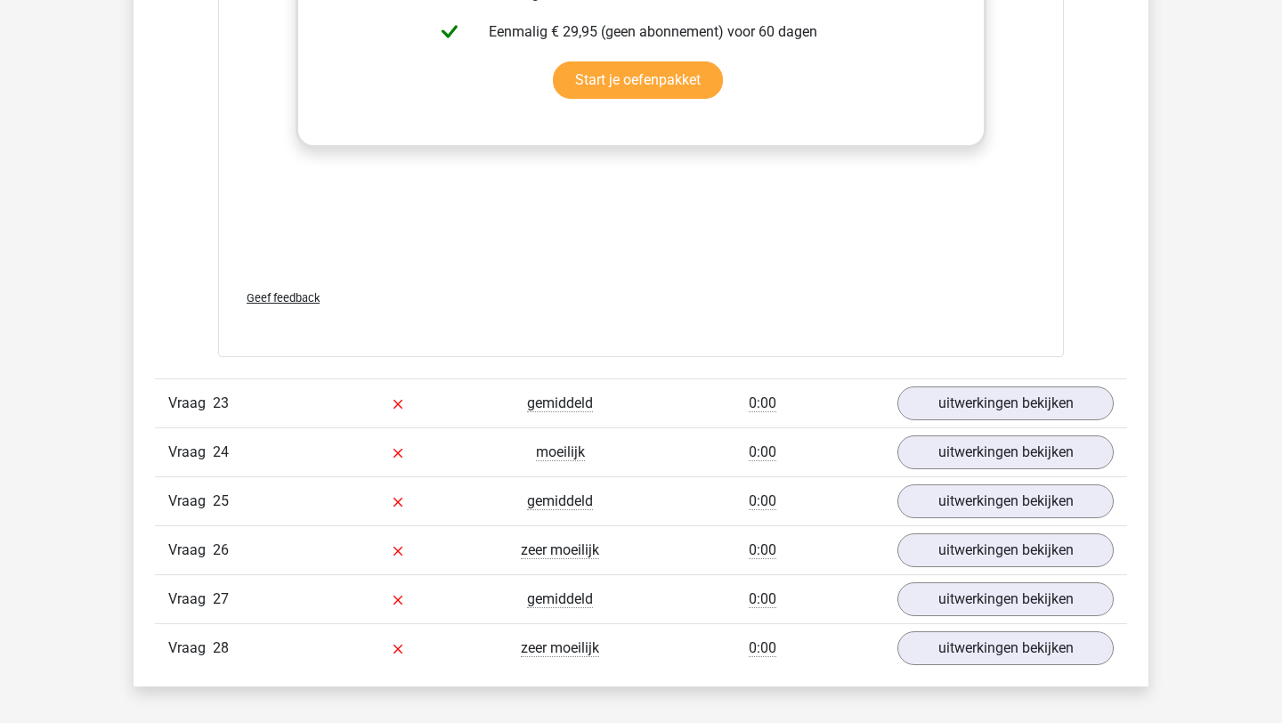
scroll to position [22096, 0]
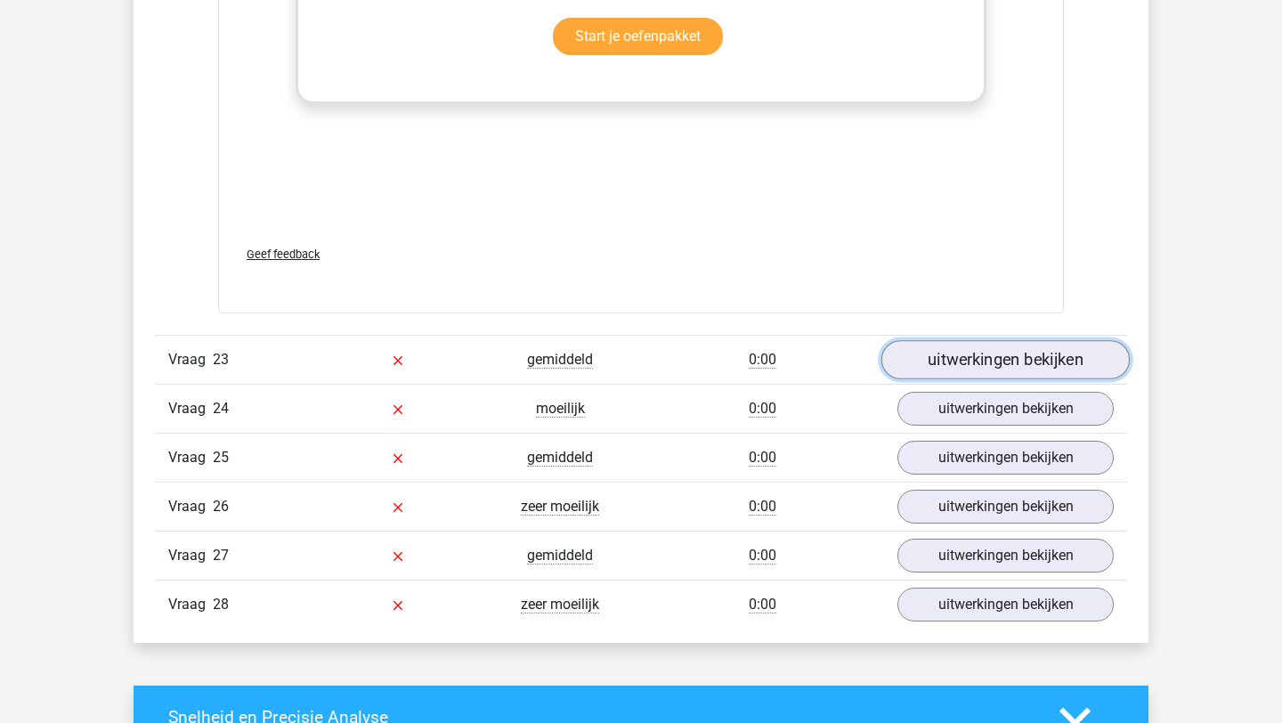
click at [996, 345] on link "uitwerkingen bekijken" at bounding box center [1005, 359] width 248 height 39
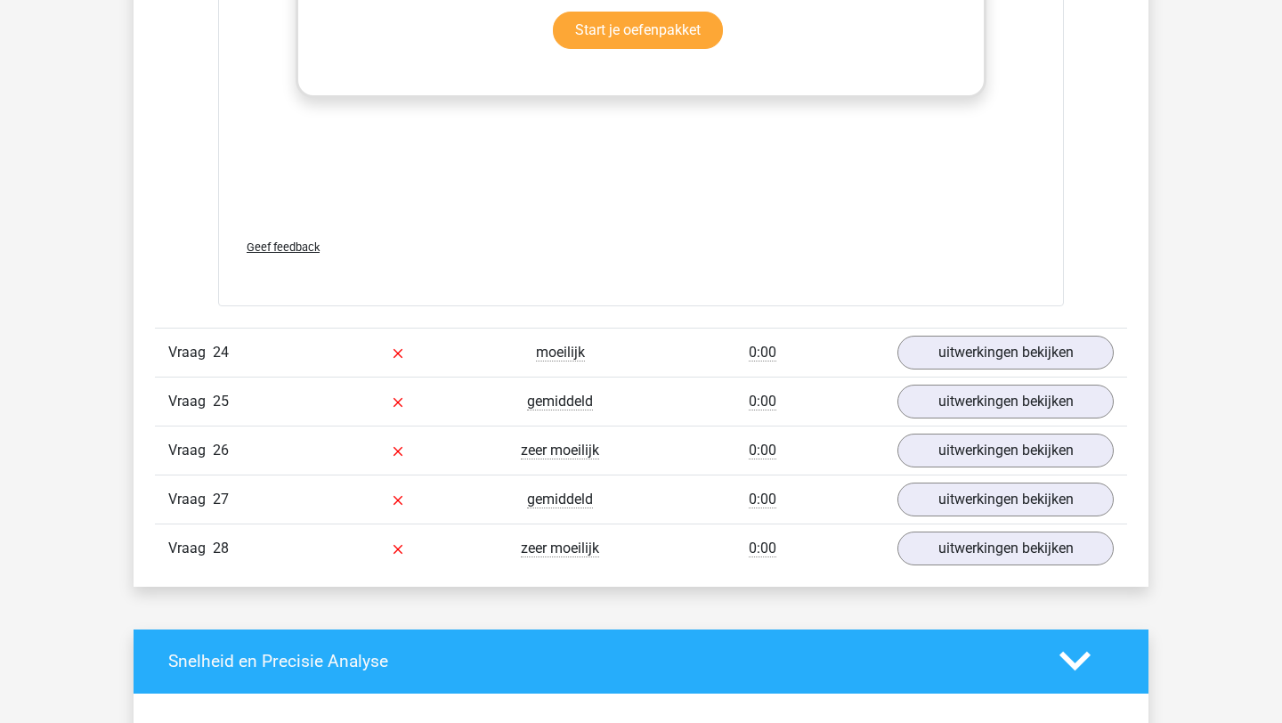
scroll to position [23057, 0]
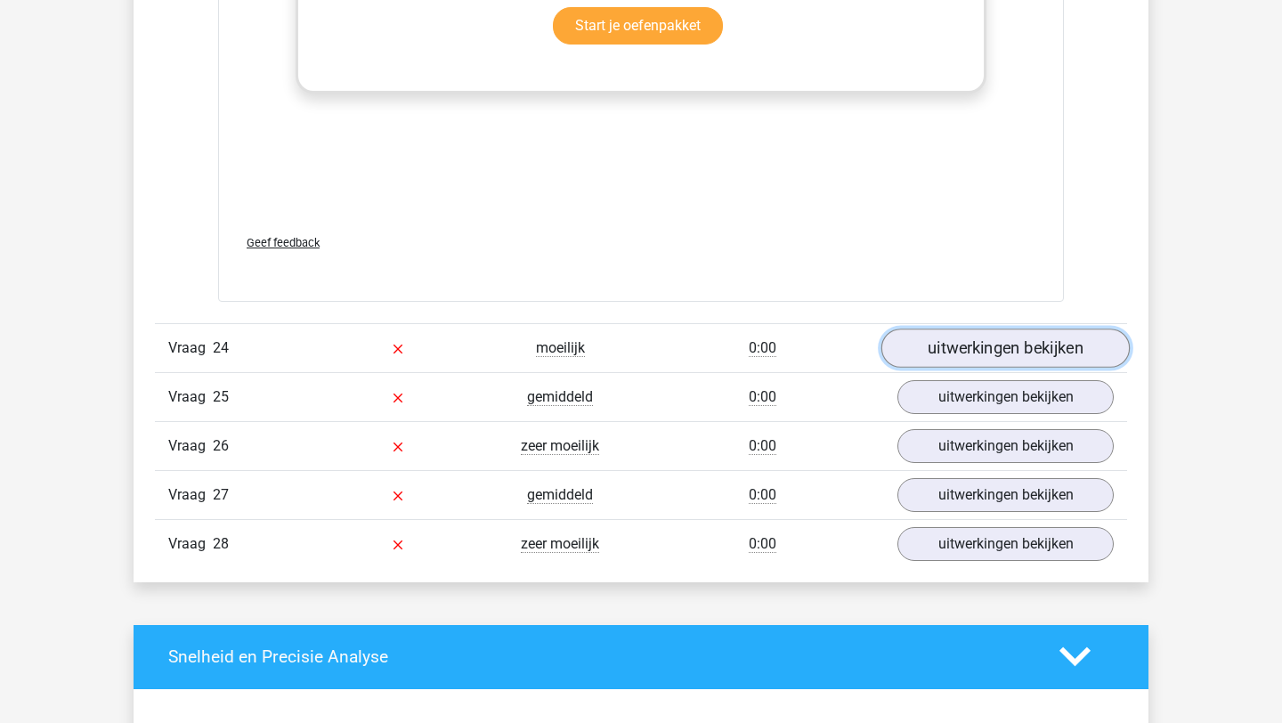
click at [1009, 347] on link "uitwerkingen bekijken" at bounding box center [1005, 347] width 248 height 39
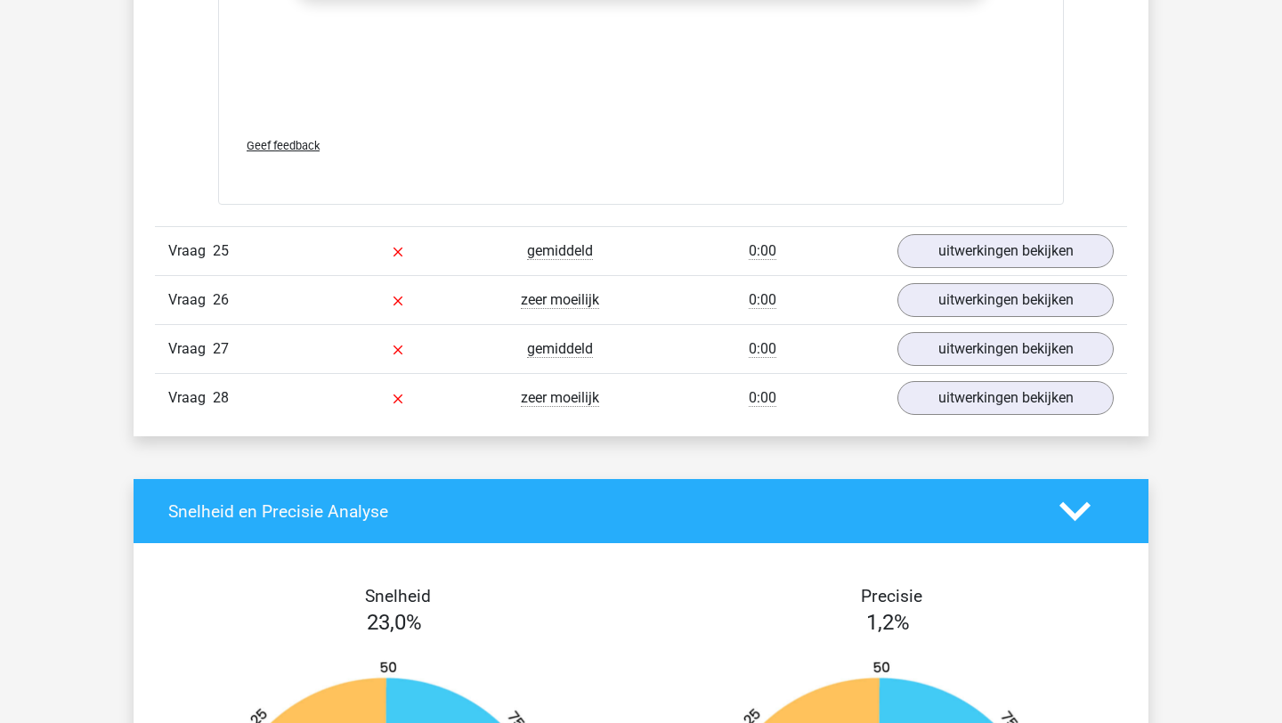
scroll to position [24125, 0]
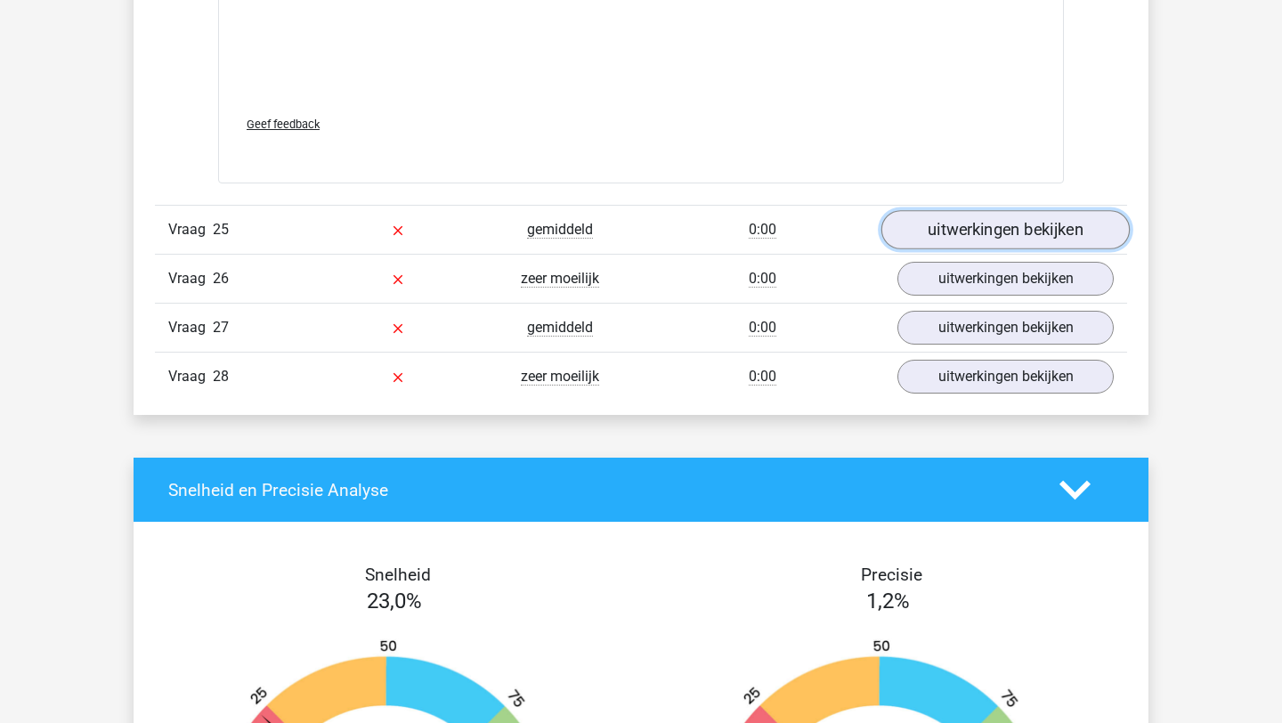
click at [1021, 231] on link "uitwerkingen bekijken" at bounding box center [1005, 229] width 248 height 39
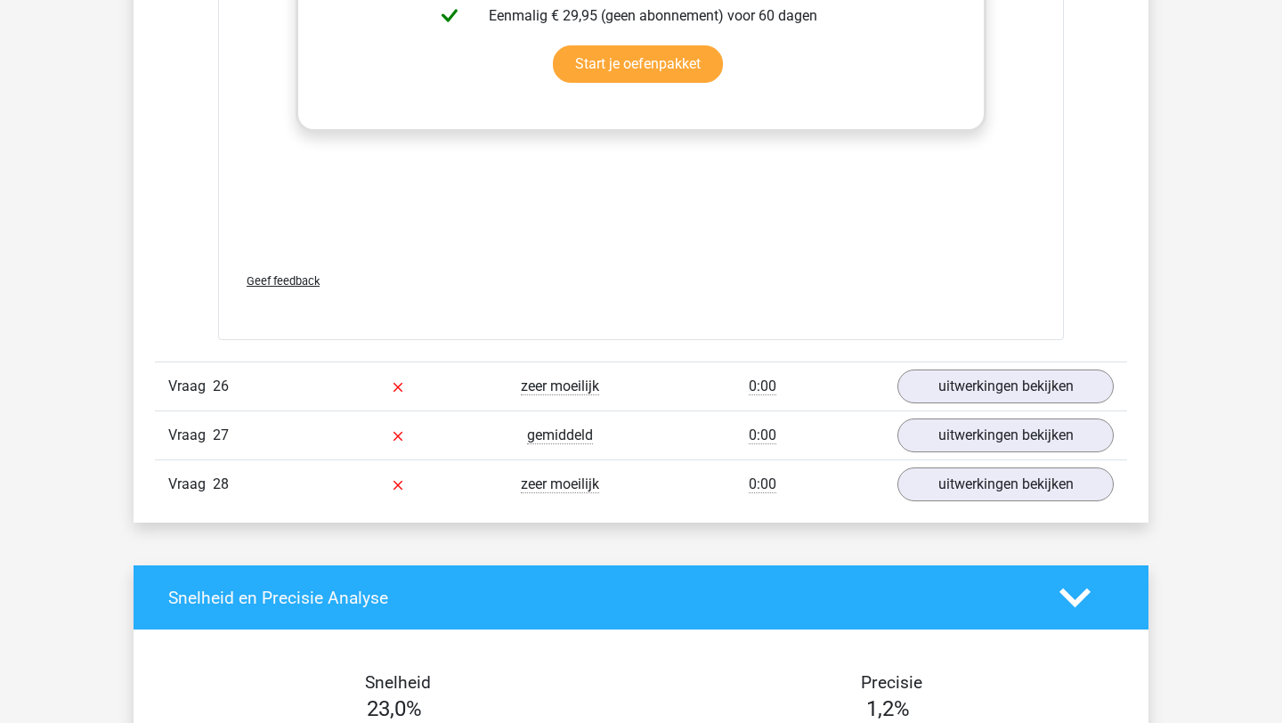
scroll to position [24923, 0]
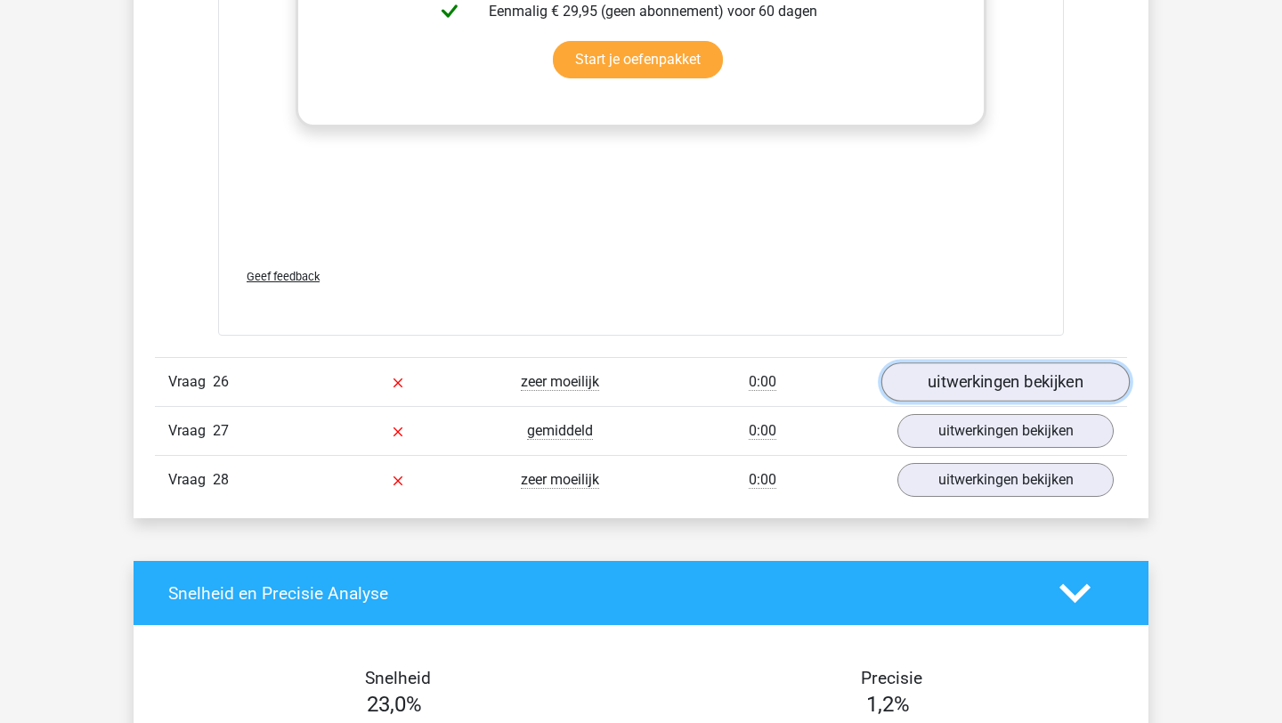
click at [982, 375] on link "uitwerkingen bekijken" at bounding box center [1005, 382] width 248 height 39
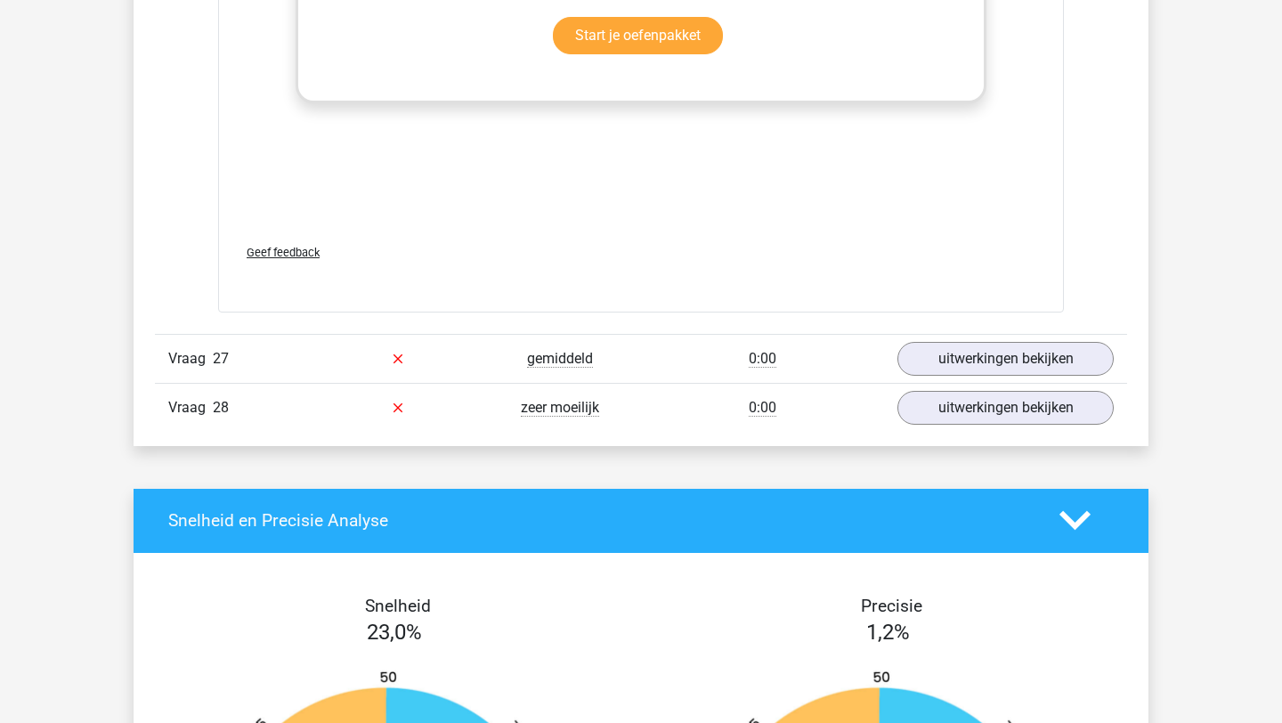
scroll to position [25949, 0]
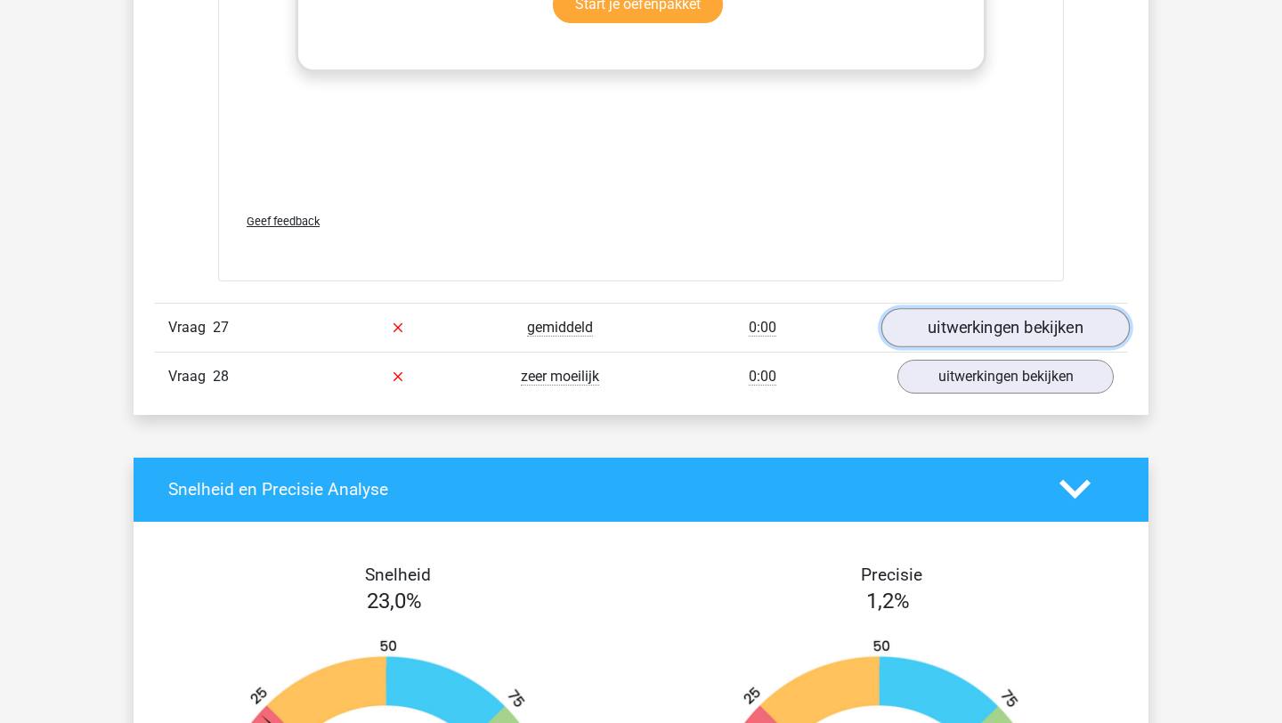
click at [991, 331] on link "uitwerkingen bekijken" at bounding box center [1005, 327] width 248 height 39
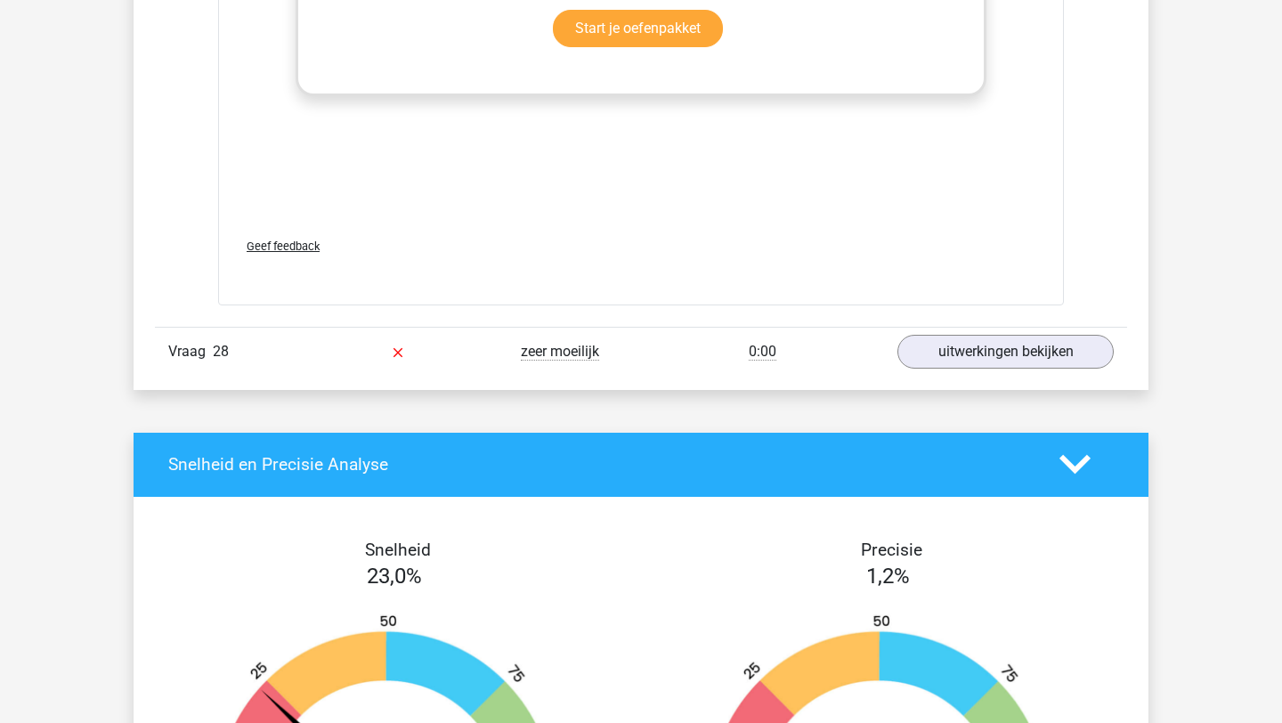
scroll to position [26990, 0]
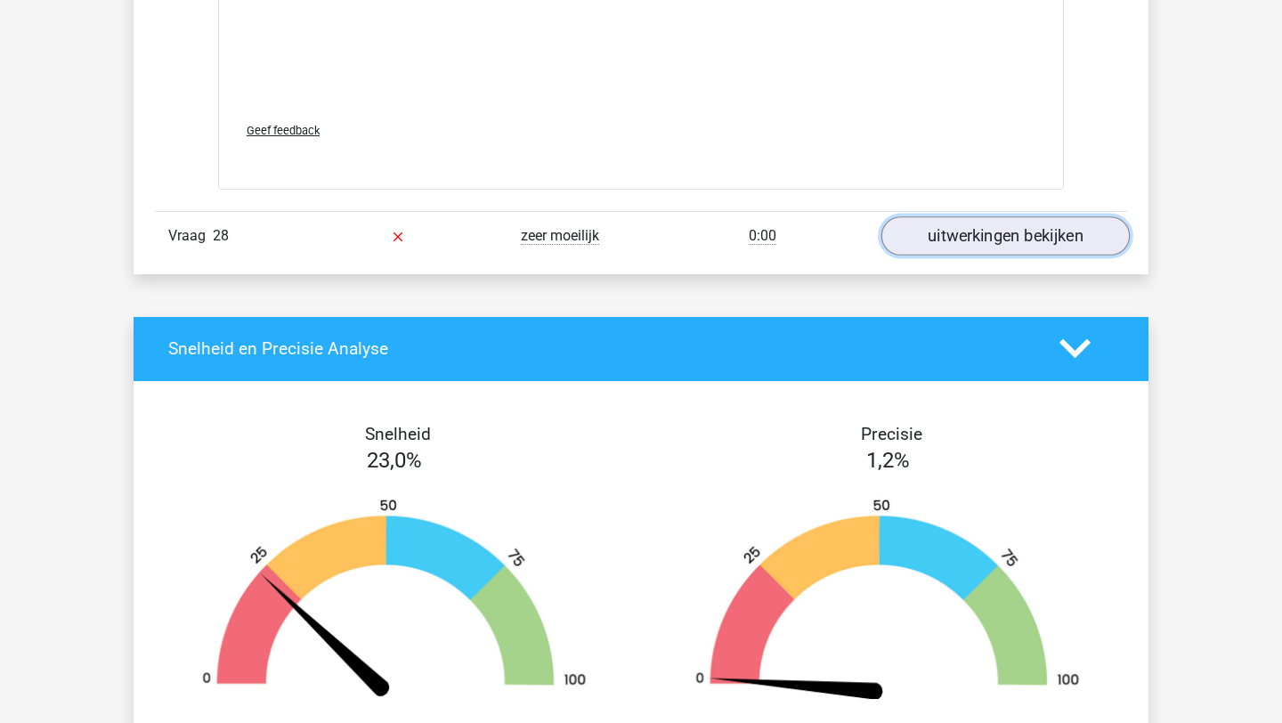
click at [1034, 225] on link "uitwerkingen bekijken" at bounding box center [1005, 235] width 248 height 39
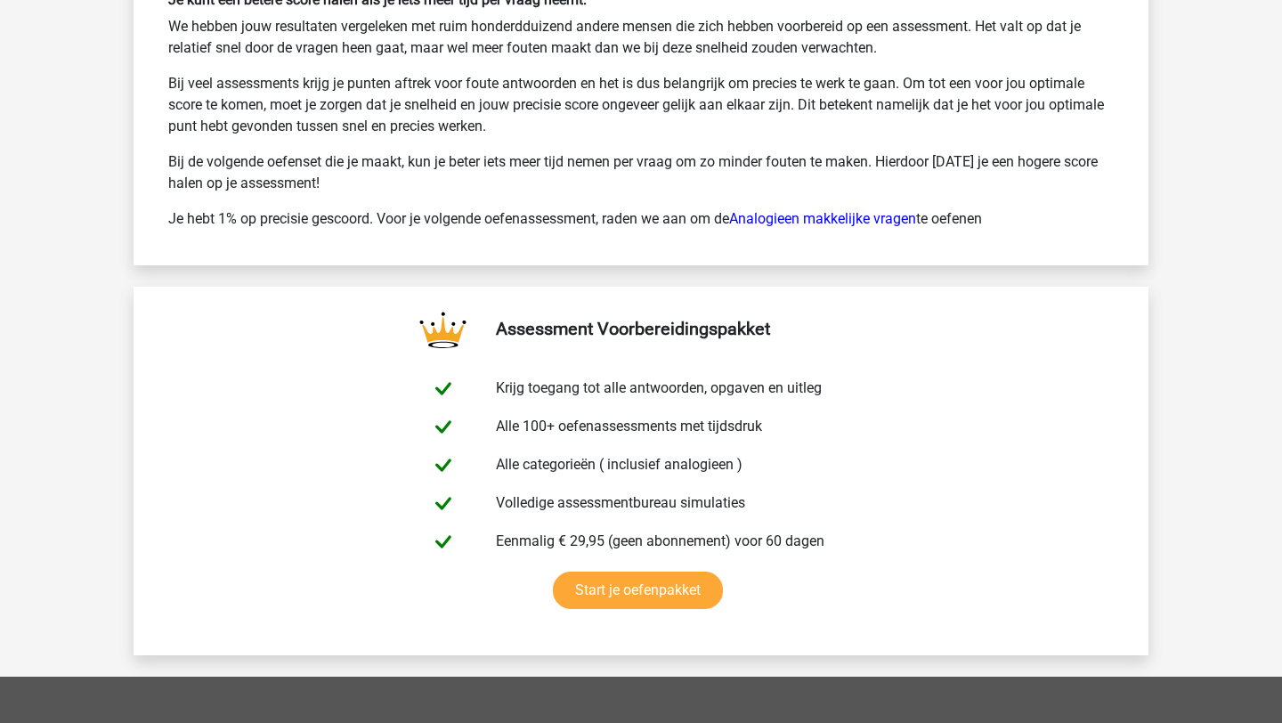
scroll to position [28865, 0]
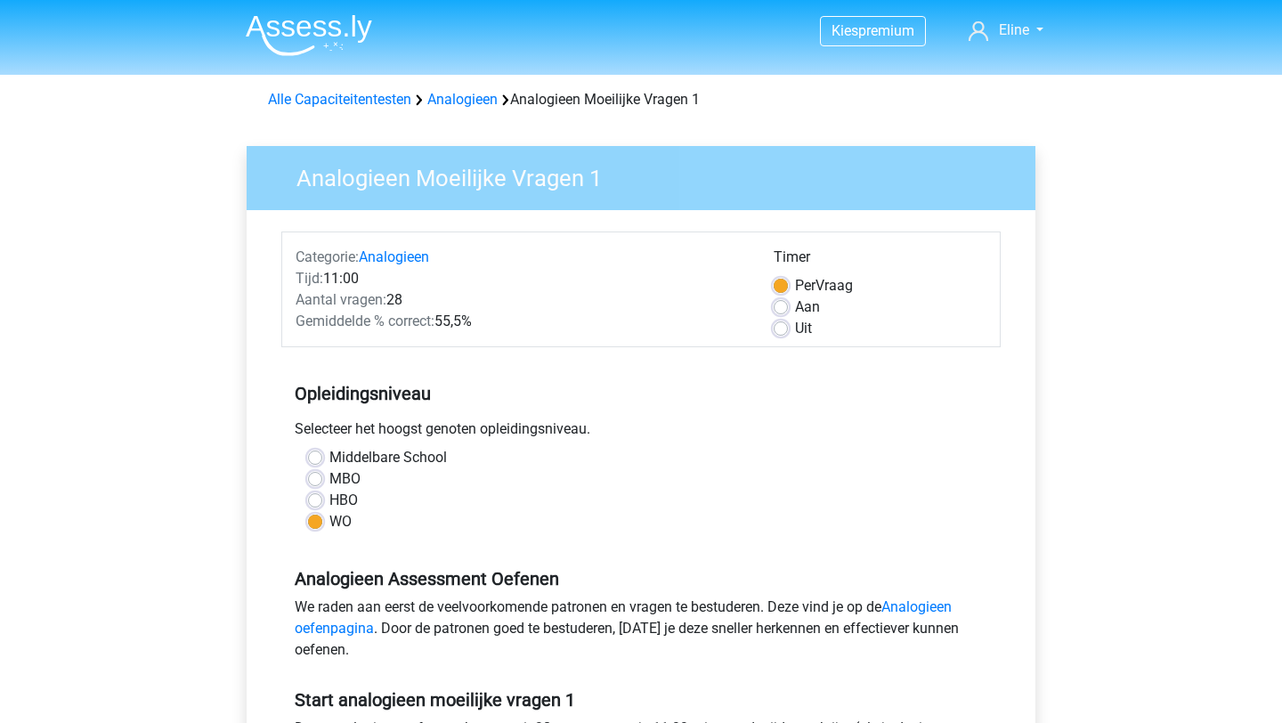
scroll to position [177, 0]
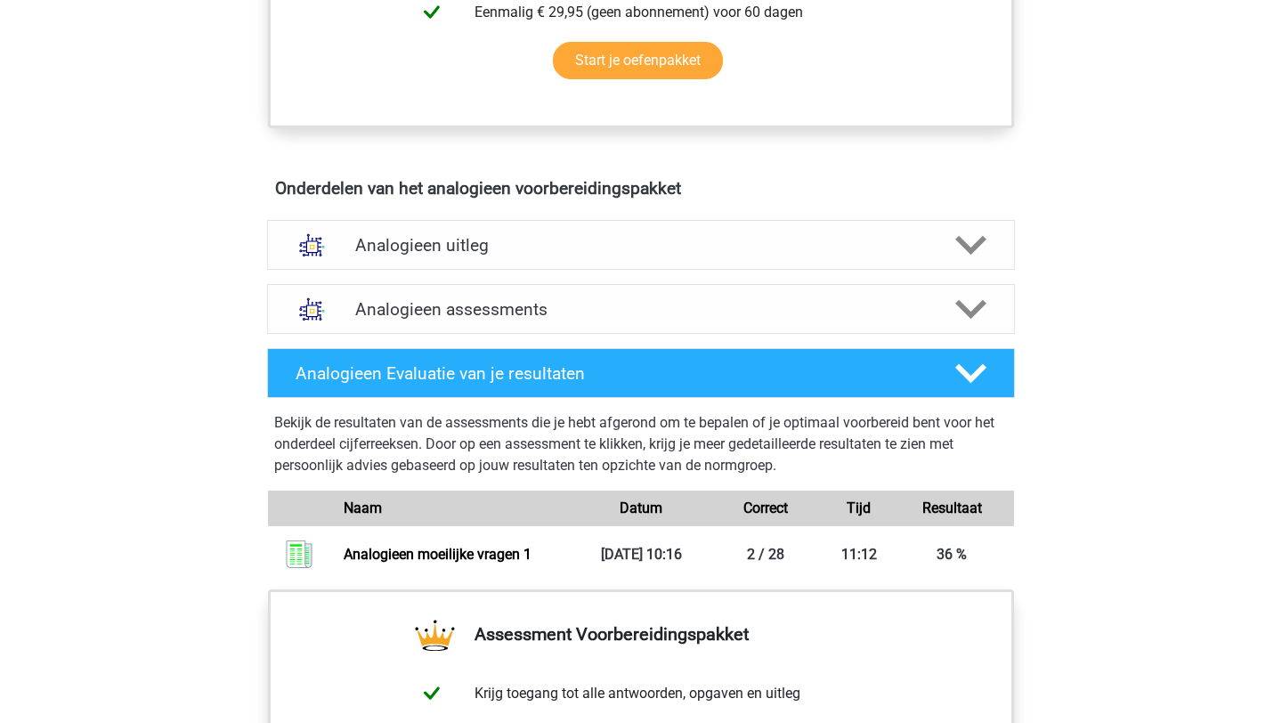
scroll to position [744, 0]
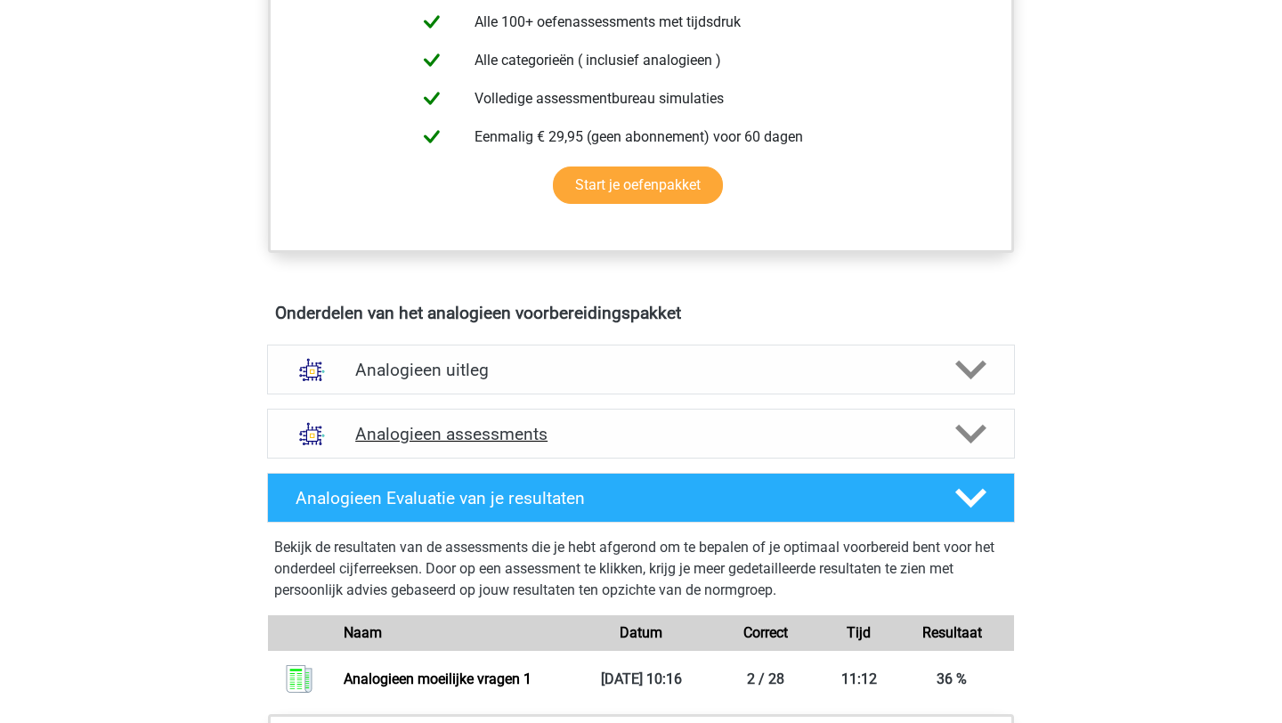
click at [989, 429] on div at bounding box center [970, 433] width 60 height 31
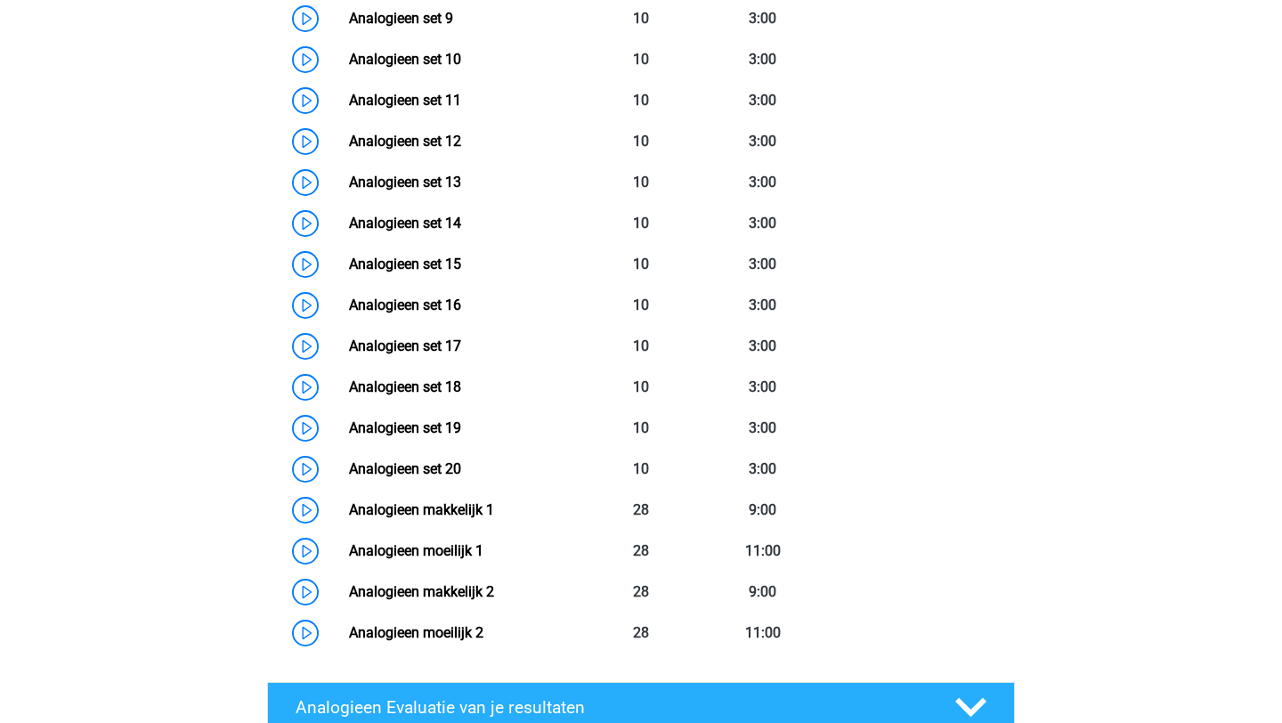
scroll to position [1649, 0]
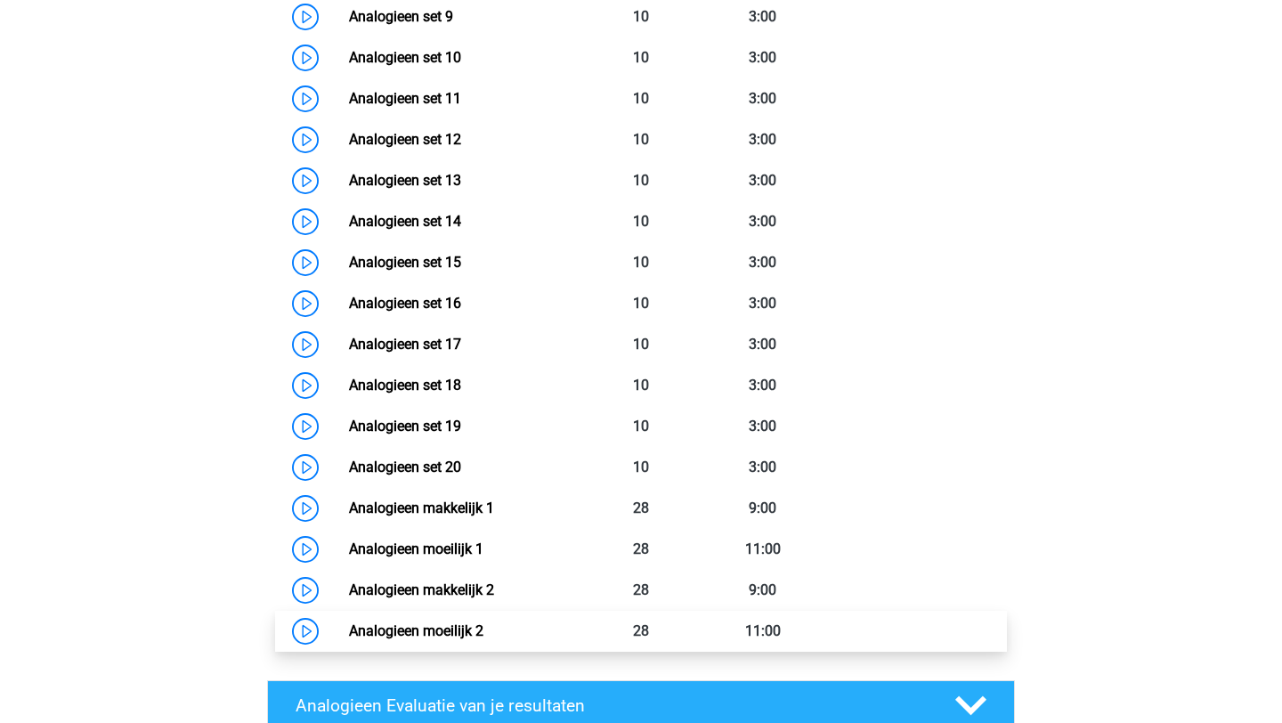
click at [483, 629] on link "Analogieen moeilijk 2" at bounding box center [416, 630] width 134 height 17
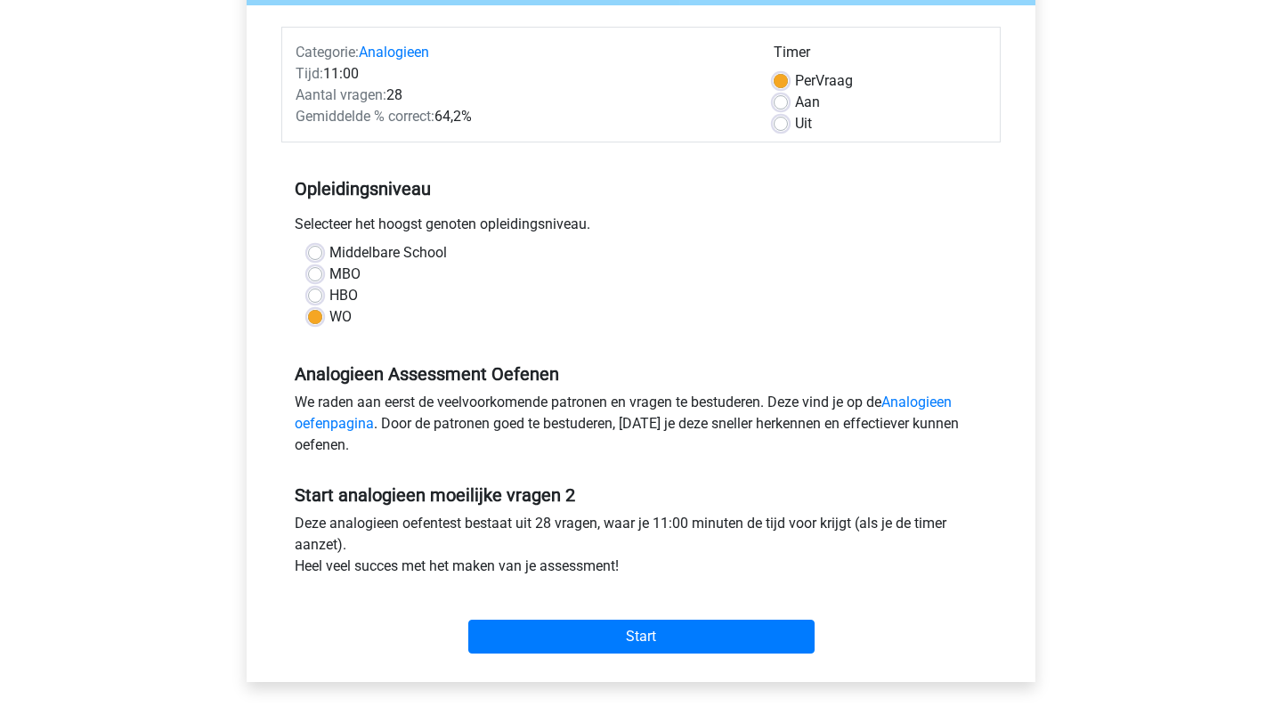
scroll to position [211, 0]
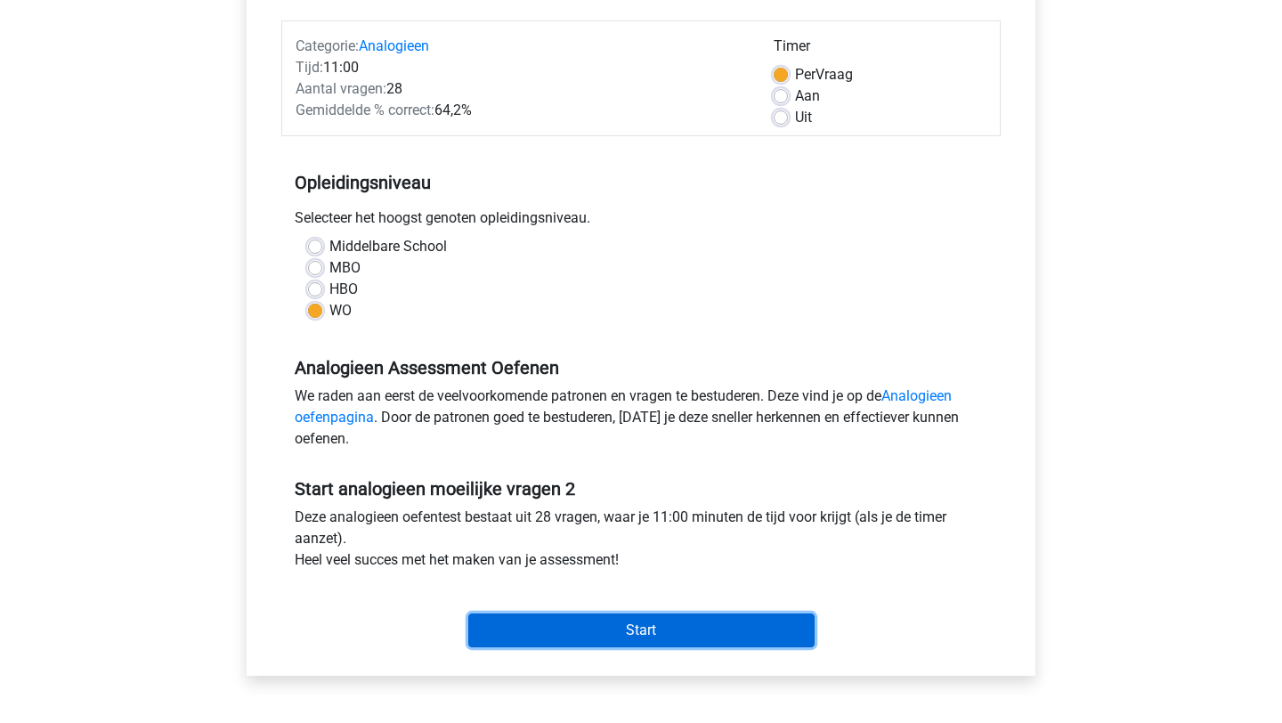
click at [665, 643] on input "Start" at bounding box center [641, 630] width 346 height 34
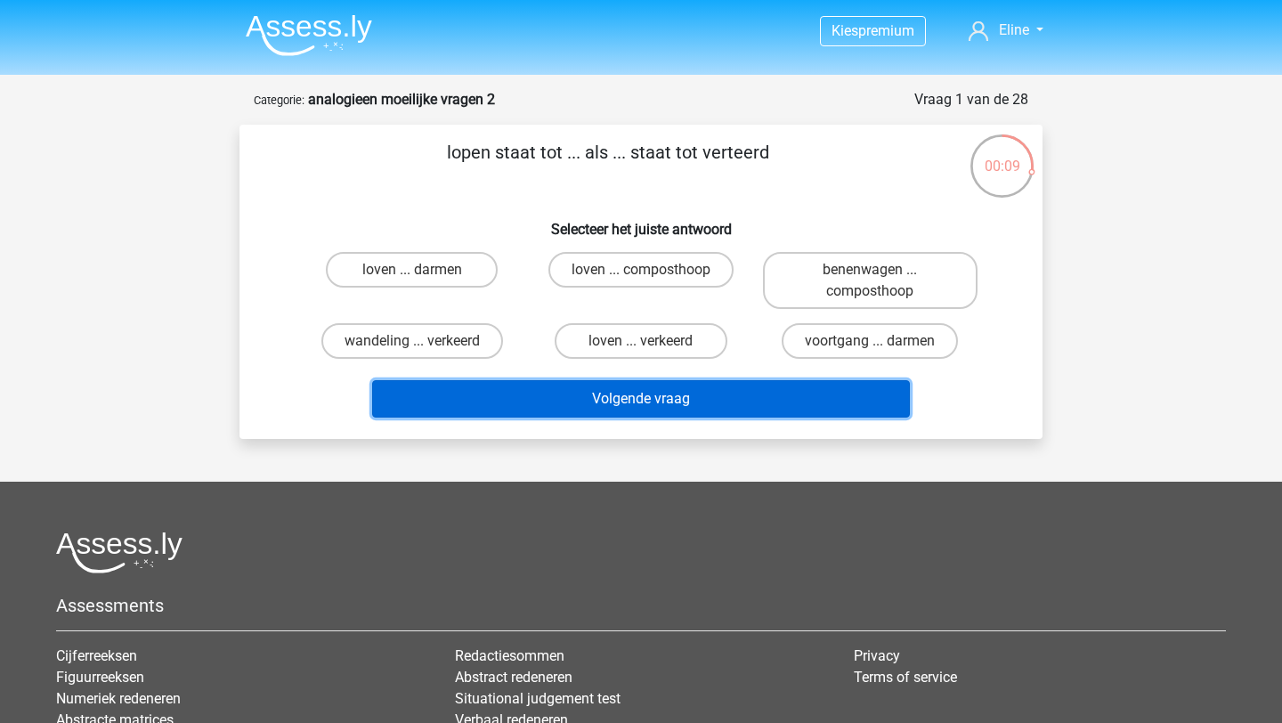
click at [542, 401] on button "Volgende vraag" at bounding box center [641, 398] width 538 height 37
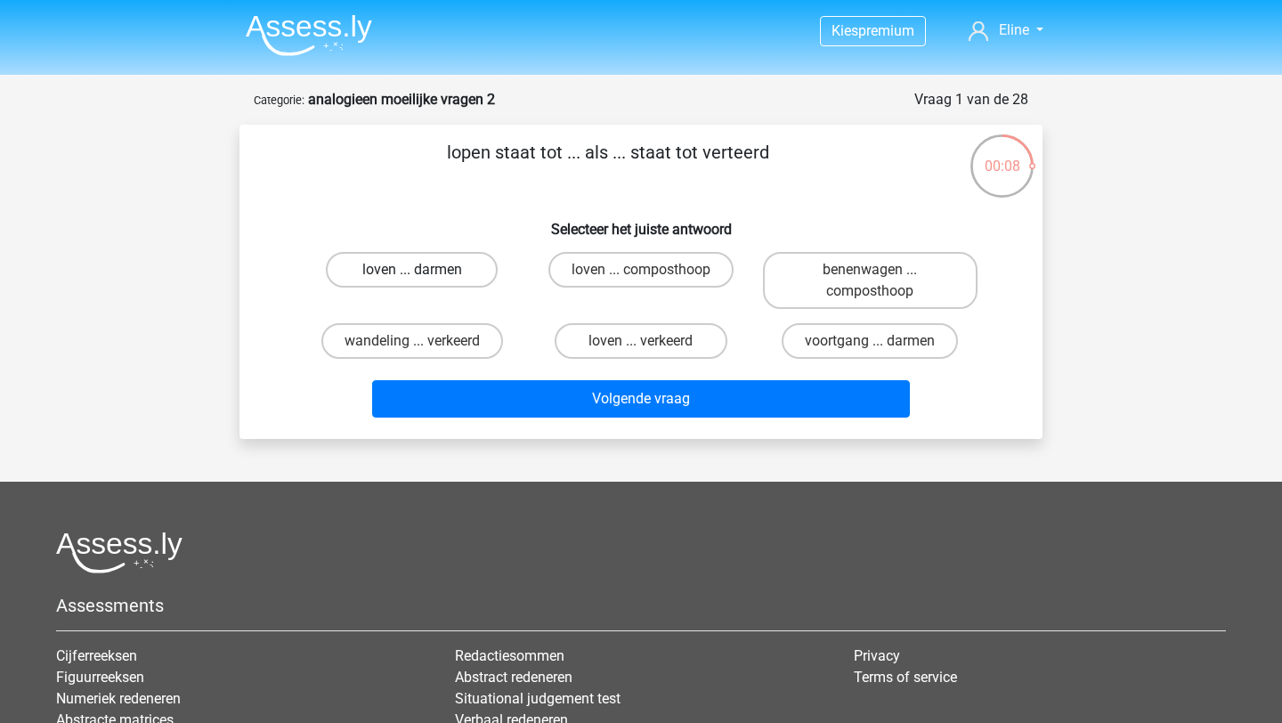
click at [462, 275] on label "loven ... darmen" at bounding box center [412, 270] width 172 height 36
click at [424, 275] on input "loven ... darmen" at bounding box center [418, 276] width 12 height 12
radio input "true"
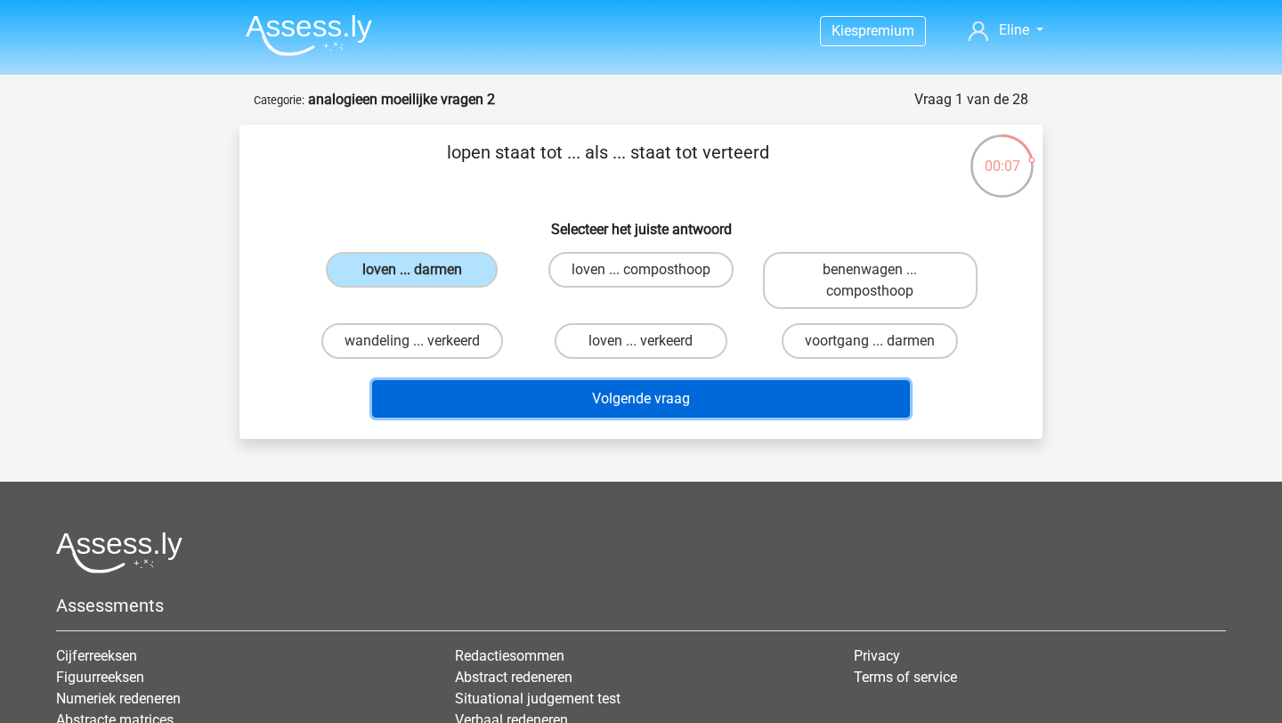
click at [530, 401] on button "Volgende vraag" at bounding box center [641, 398] width 538 height 37
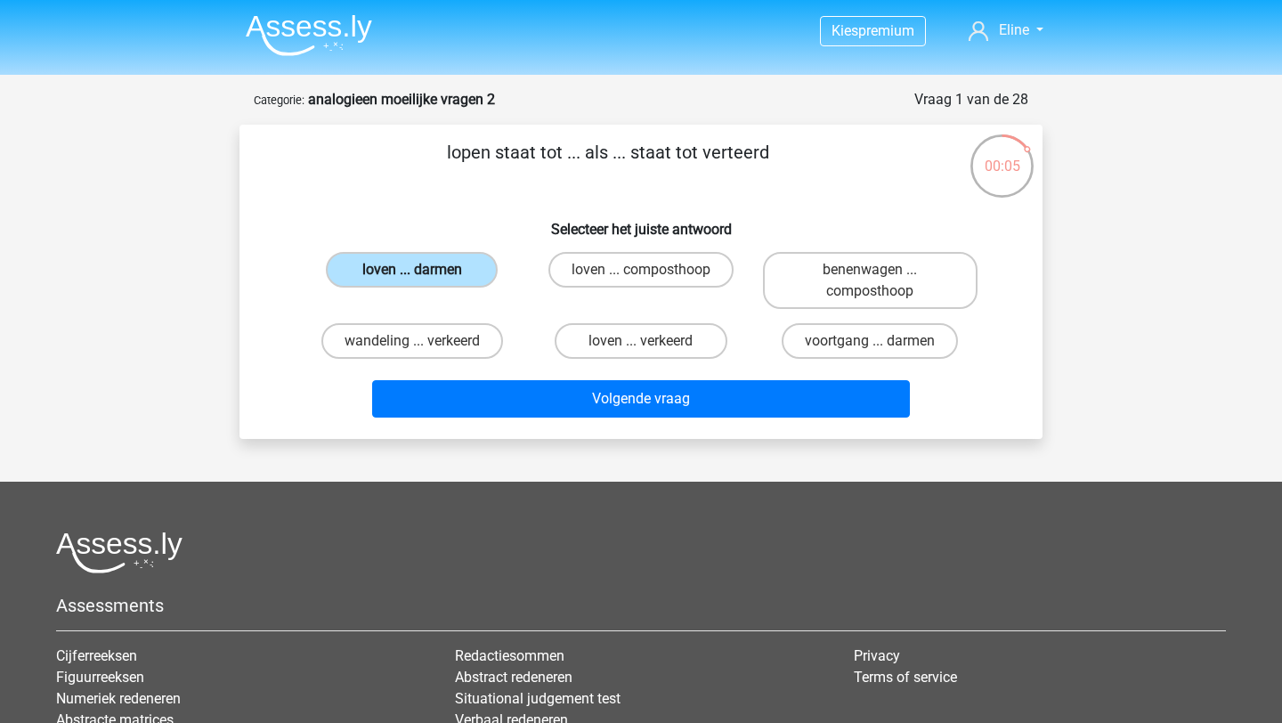
click at [433, 280] on label "loven ... darmen" at bounding box center [412, 270] width 172 height 36
click at [424, 280] on input "loven ... darmen" at bounding box center [418, 276] width 12 height 12
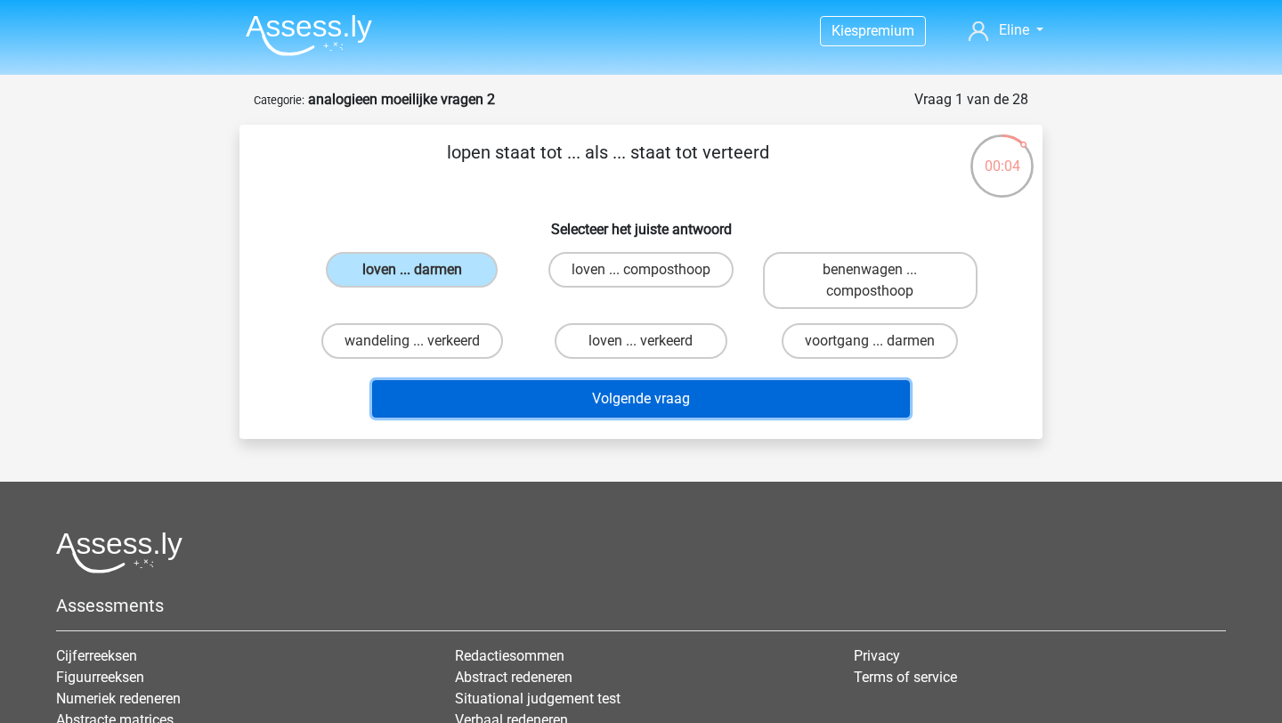
click at [568, 392] on button "Volgende vraag" at bounding box center [641, 398] width 538 height 37
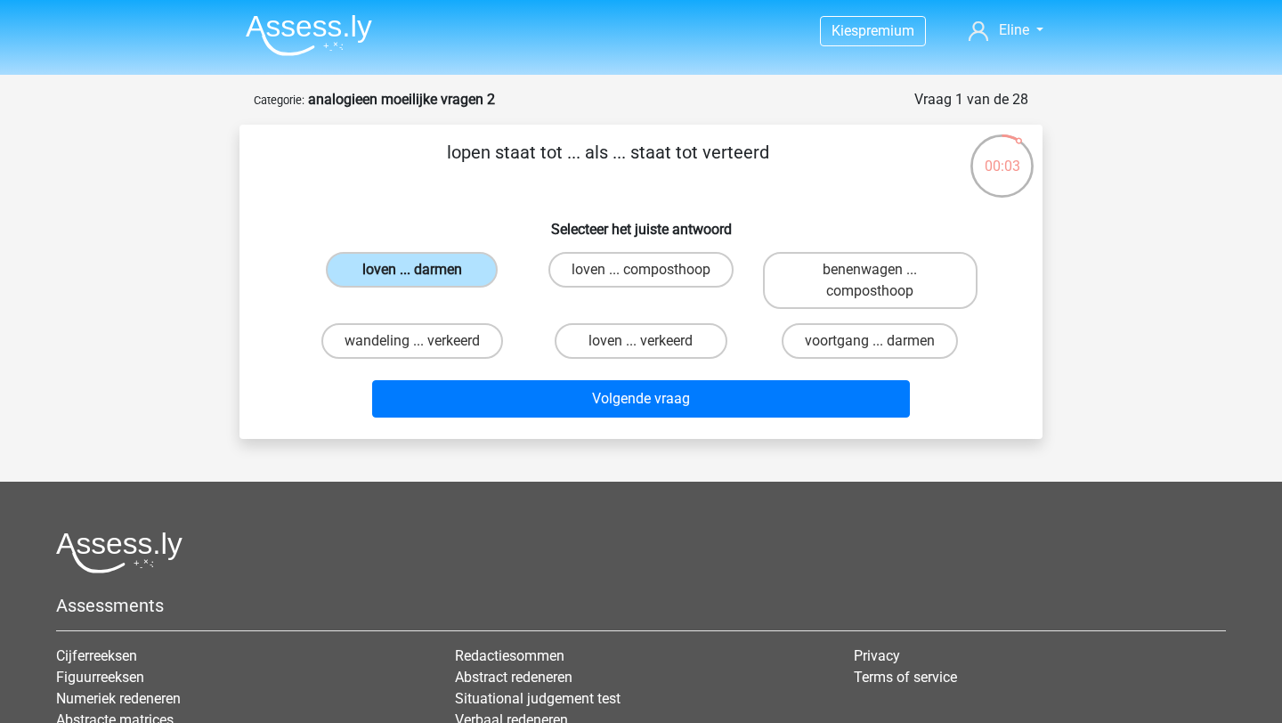
click at [409, 266] on label "loven ... darmen" at bounding box center [412, 270] width 172 height 36
click at [412, 270] on input "loven ... darmen" at bounding box center [418, 276] width 12 height 12
click at [409, 266] on label "loven ... darmen" at bounding box center [412, 270] width 172 height 36
click at [412, 270] on input "loven ... darmen" at bounding box center [418, 276] width 12 height 12
